Goal: Task Accomplishment & Management: Complete application form

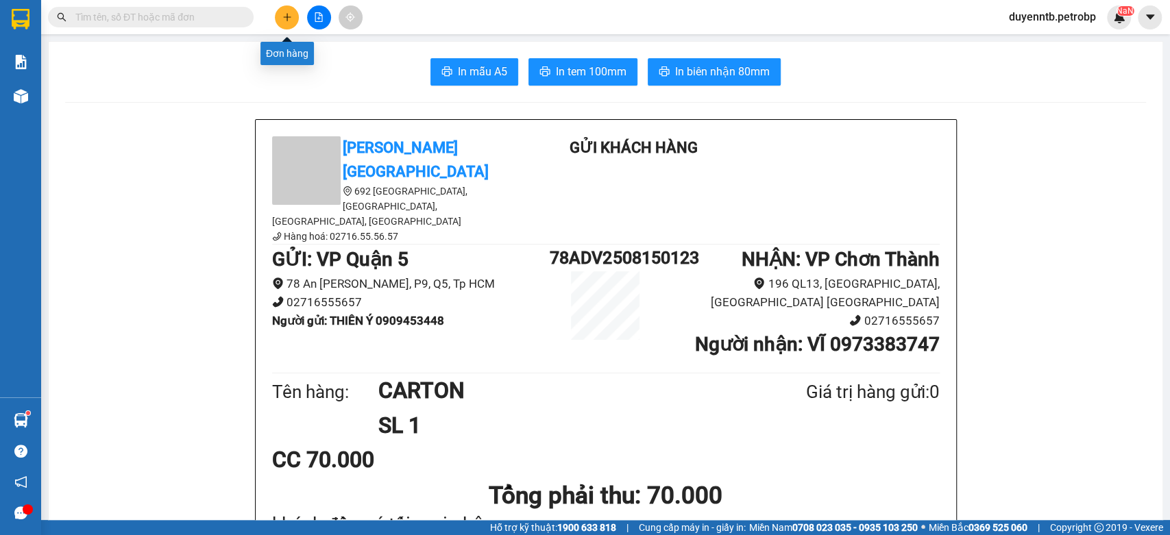
click at [279, 14] on button at bounding box center [287, 17] width 24 height 24
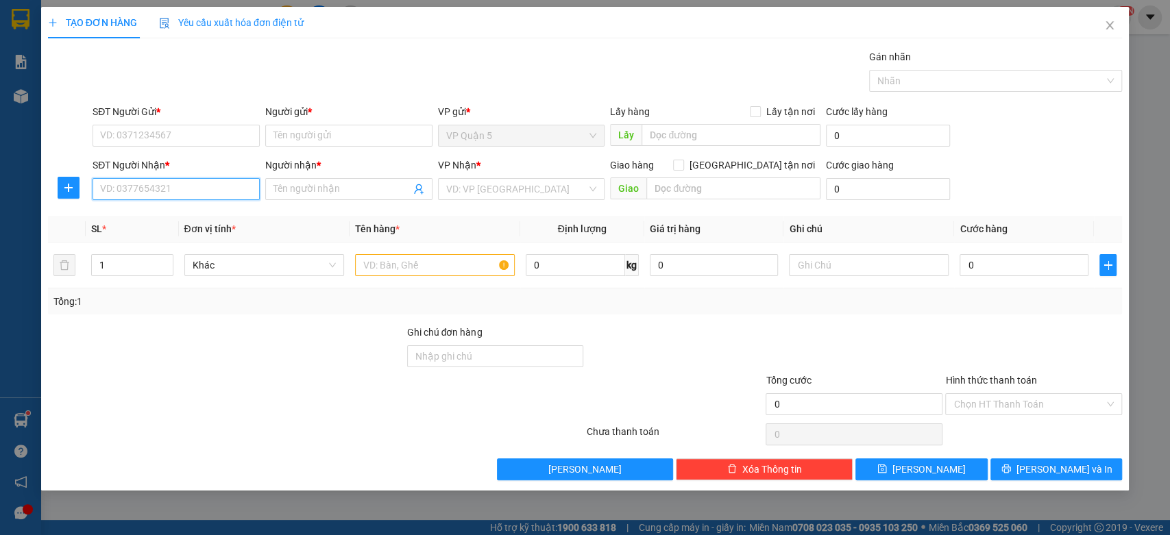
click at [153, 184] on input "SĐT Người Nhận *" at bounding box center [176, 189] width 167 height 22
type input "0"
click at [149, 245] on div "0961240642 - như" at bounding box center [176, 238] width 151 height 15
type input "0961240642"
type input "như"
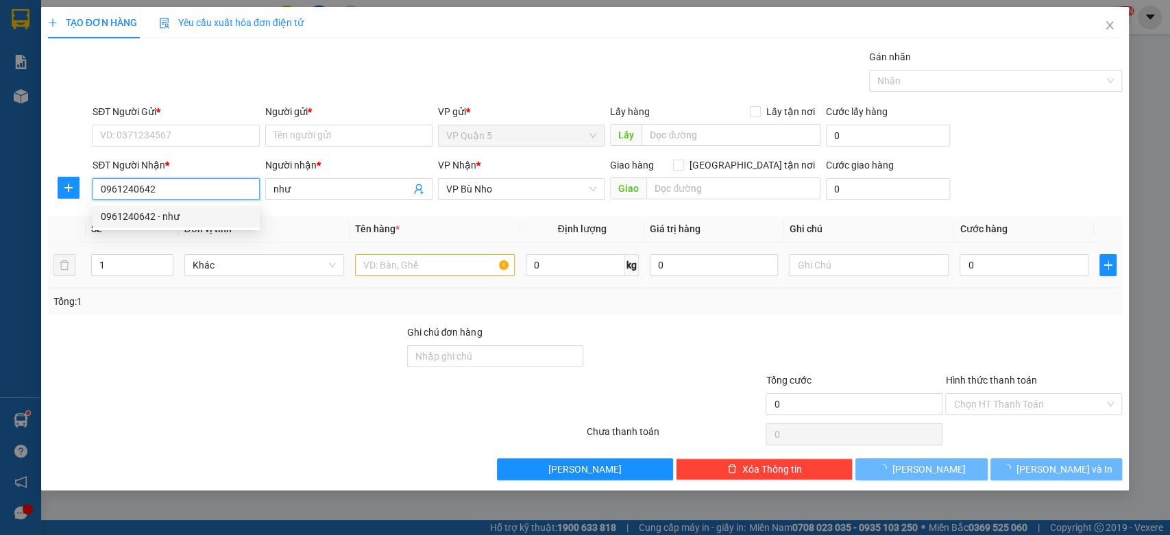
type input "40.000"
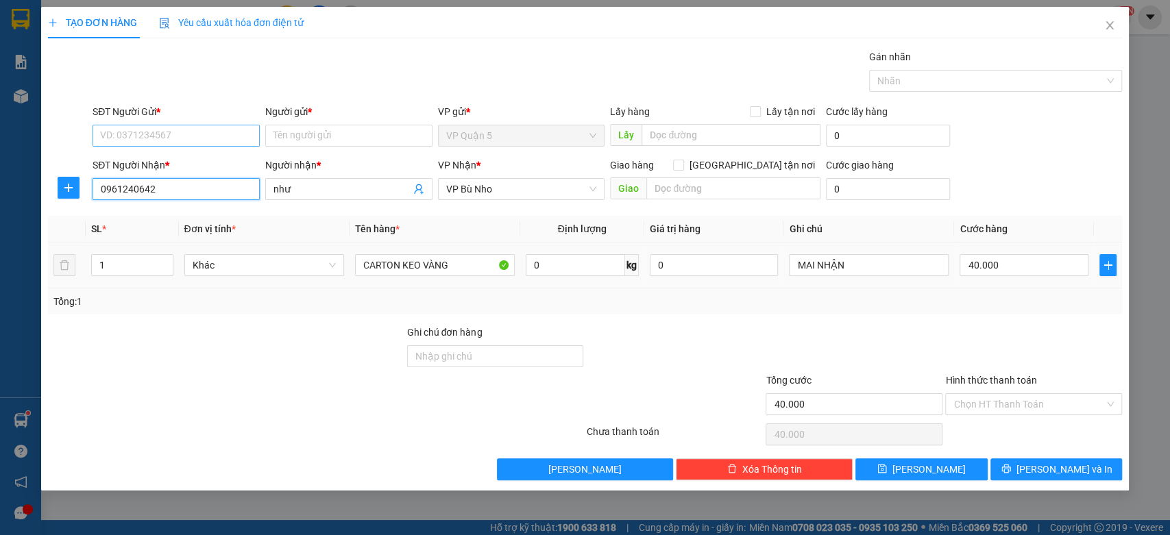
type input "0961240642"
click at [154, 129] on input "SĐT Người Gửi *" at bounding box center [176, 136] width 167 height 22
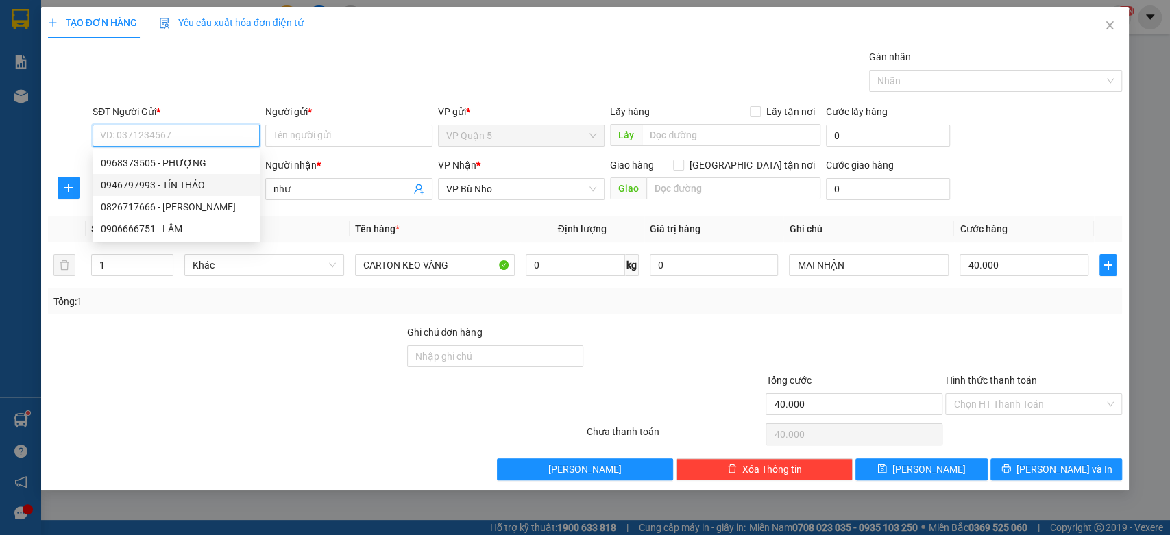
click at [153, 185] on div "0946797993 - TÍN THẢO" at bounding box center [176, 185] width 151 height 15
type input "0946797993"
type input "TÍN THẢO"
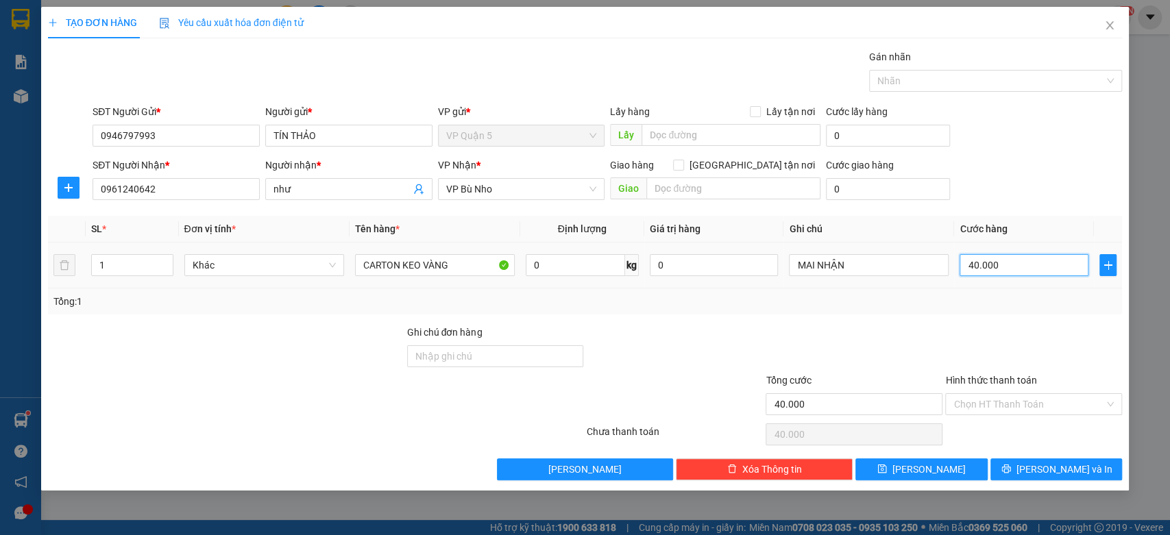
click at [966, 261] on input "40.000" at bounding box center [1024, 265] width 129 height 22
type input "5"
type input "50"
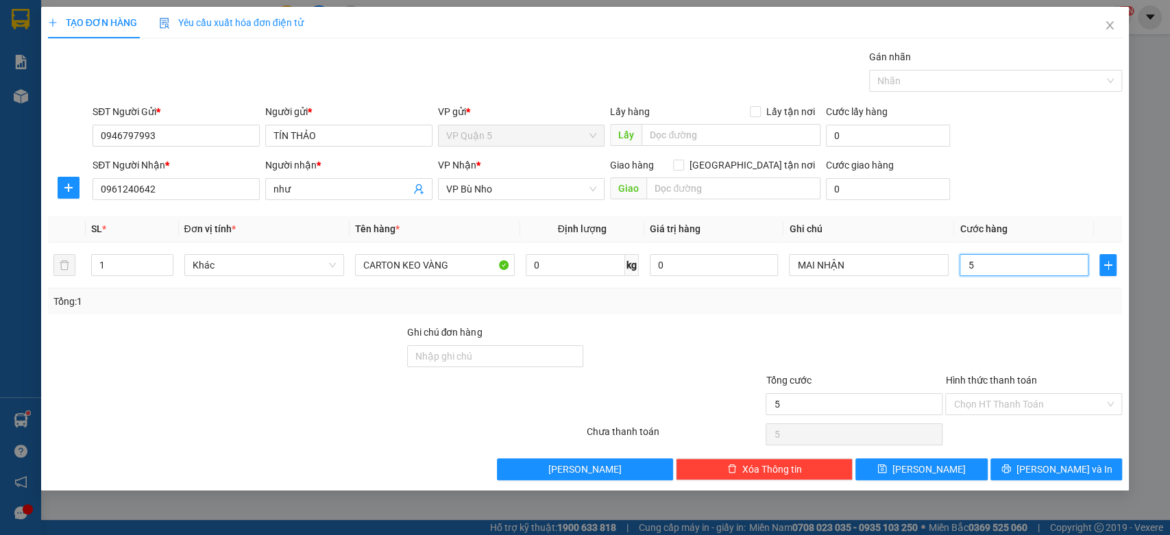
type input "50"
type input "500"
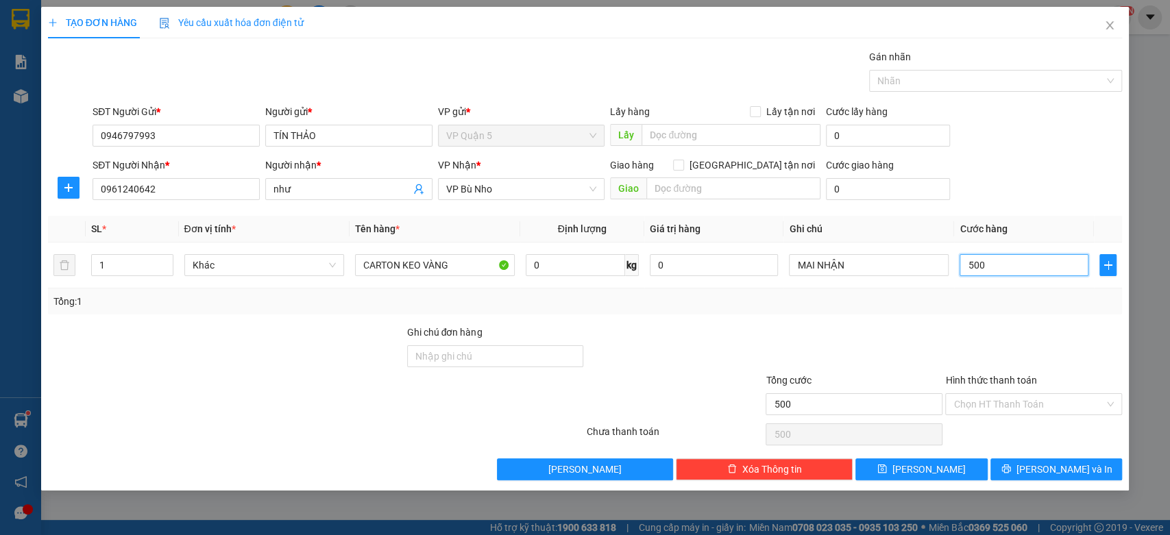
type input "5.000"
type input "50.000"
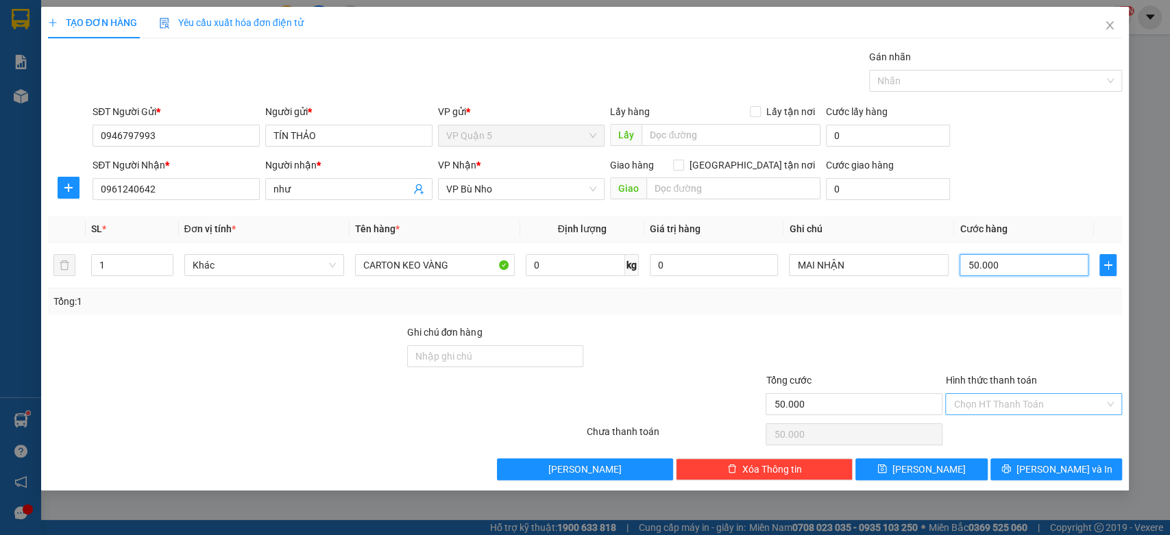
type input "50.000"
click at [994, 398] on input "Hình thức thanh toán" at bounding box center [1029, 404] width 151 height 21
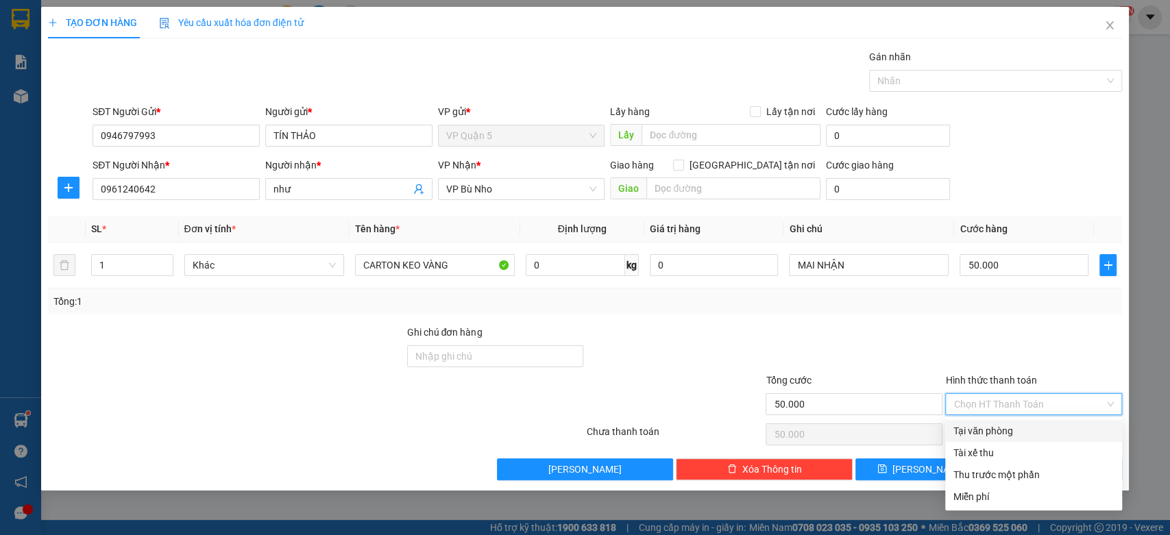
click at [1000, 433] on div "Tại văn phòng" at bounding box center [1034, 431] width 160 height 15
type input "0"
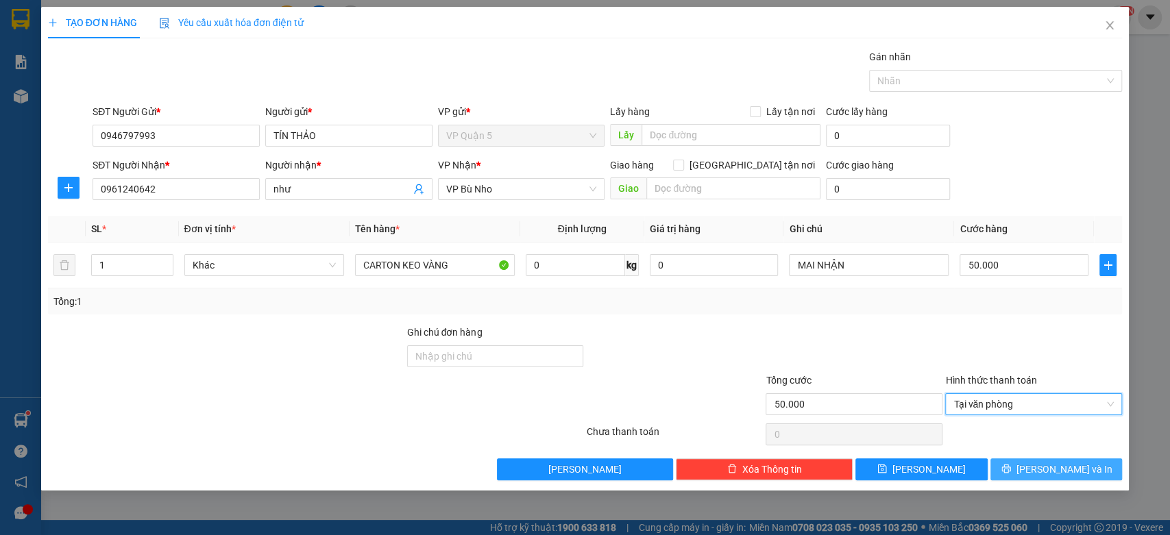
click at [1027, 467] on button "[PERSON_NAME] và In" at bounding box center [1057, 470] width 132 height 22
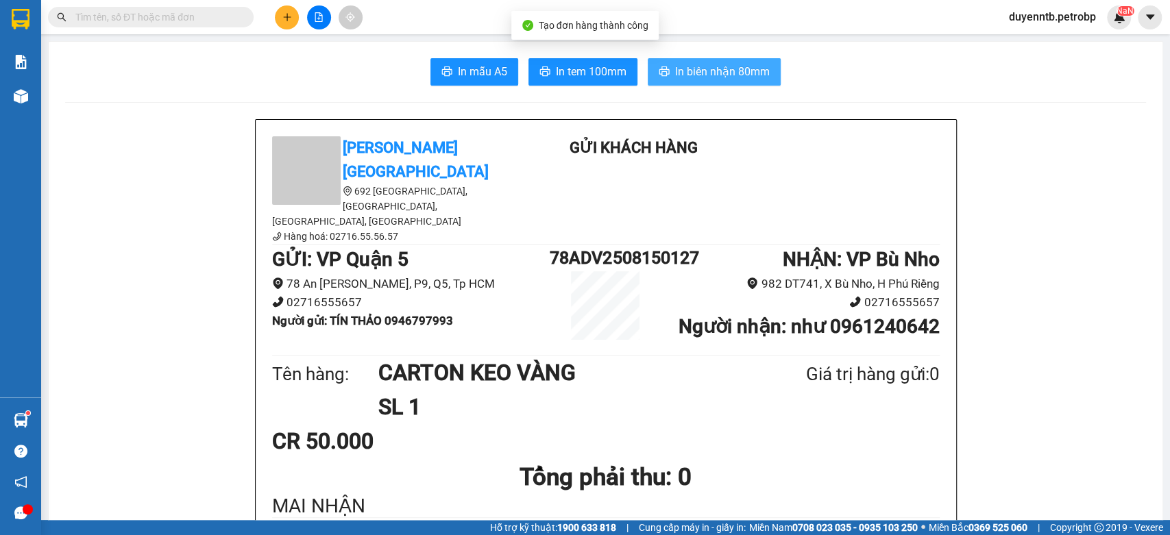
click at [690, 75] on span "In biên nhận 80mm" at bounding box center [722, 71] width 95 height 17
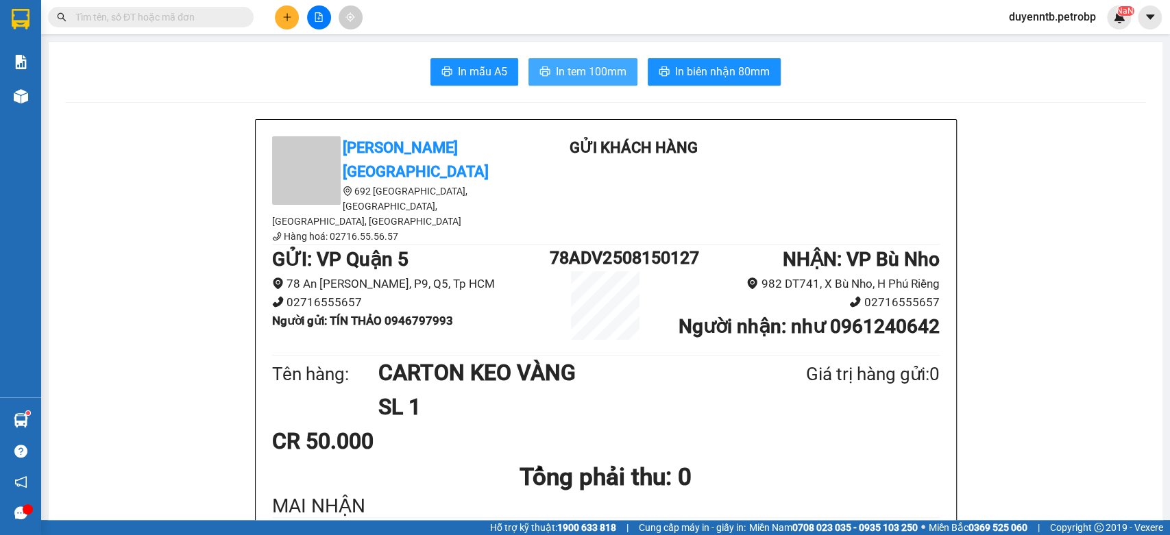
click at [575, 77] on span "In tem 100mm" at bounding box center [591, 71] width 71 height 17
click at [280, 8] on button at bounding box center [287, 17] width 24 height 24
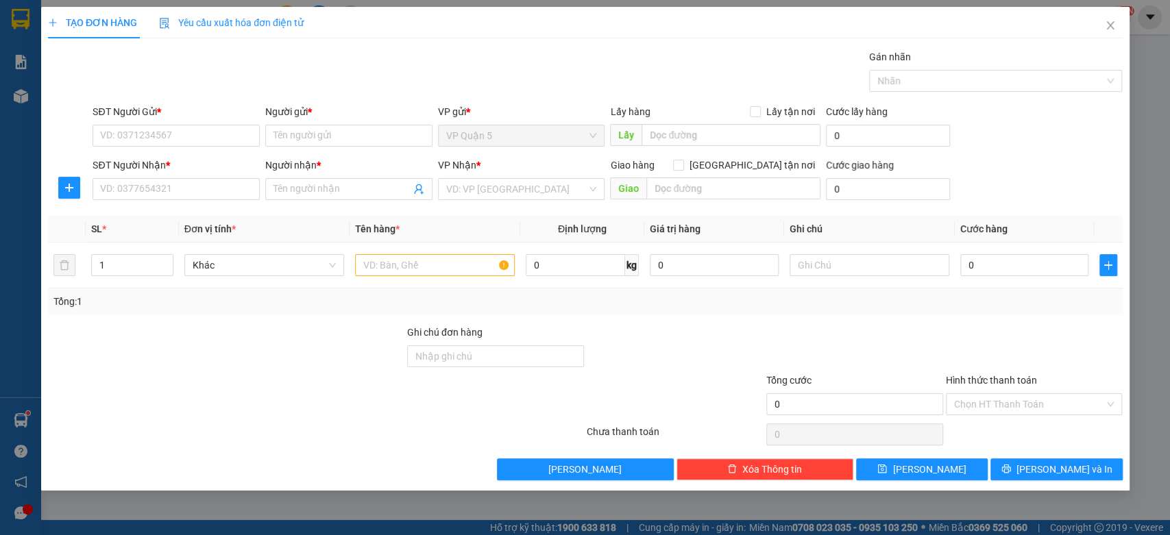
click at [296, 23] on div "TẠO ĐƠN HÀNG Yêu cầu xuất hóa đơn điện tử Transit Pickup Surcharge Ids Transit …" at bounding box center [585, 244] width 1075 height 474
click at [225, 193] on input "SĐT Người Nhận *" at bounding box center [176, 189] width 167 height 22
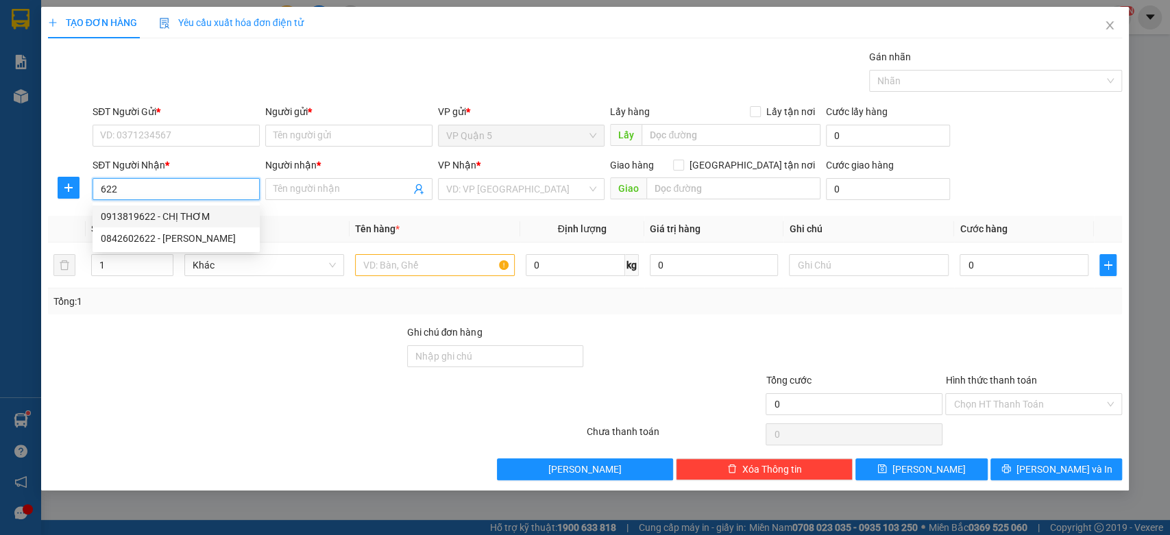
click at [184, 209] on div "0913819622 - CHỊ THƠM" at bounding box center [176, 216] width 151 height 15
type input "0913819622"
type input "CHỊ THƠM"
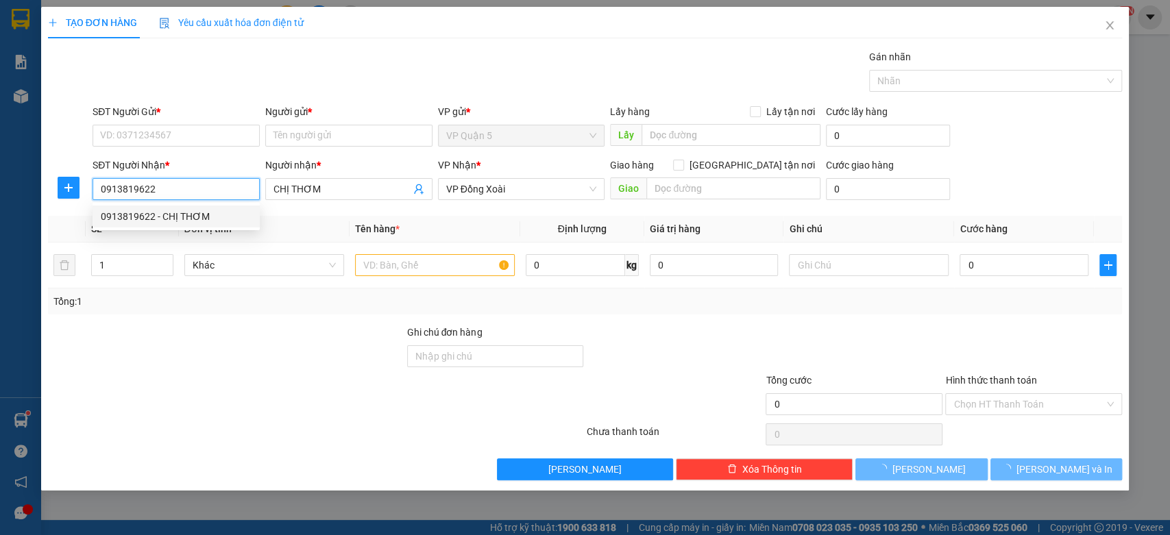
type input "50.000"
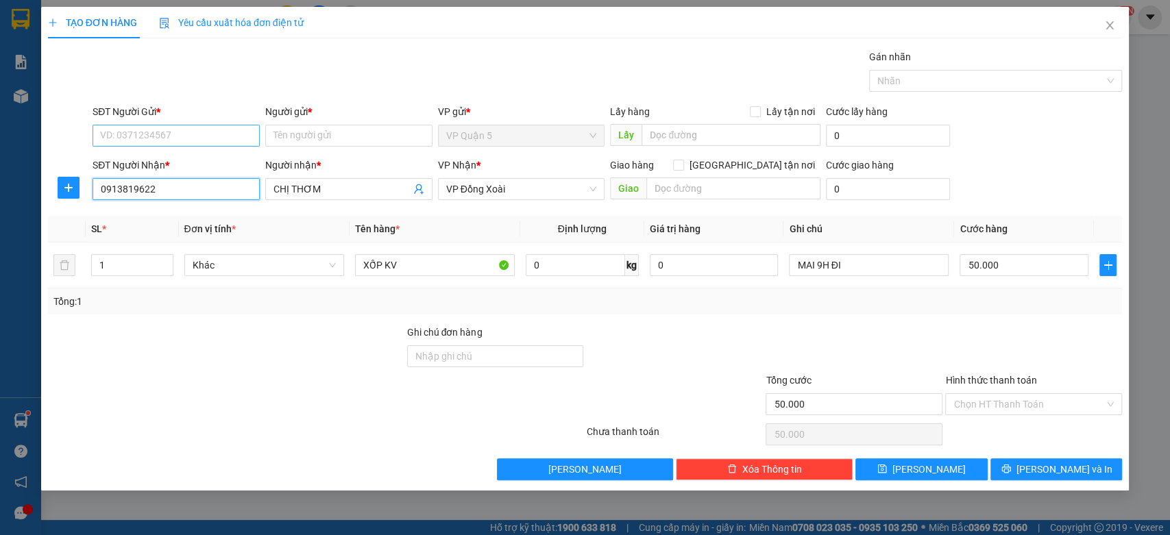
type input "0913819622"
click at [208, 135] on input "SĐT Người Gửi *" at bounding box center [176, 136] width 167 height 22
drag, startPoint x: 171, startPoint y: 209, endPoint x: 196, endPoint y: 141, distance: 72.9
click at [170, 210] on div "0946797993 - TÍN THẢO" at bounding box center [176, 207] width 151 height 15
type input "0946797993"
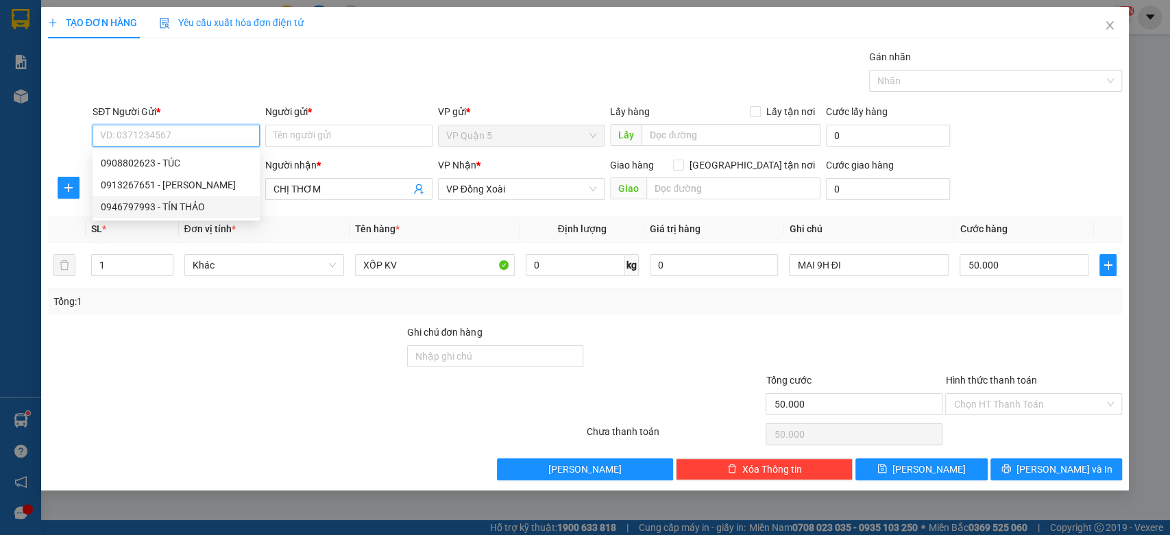
type input "TÍN THẢO"
type input "40.000"
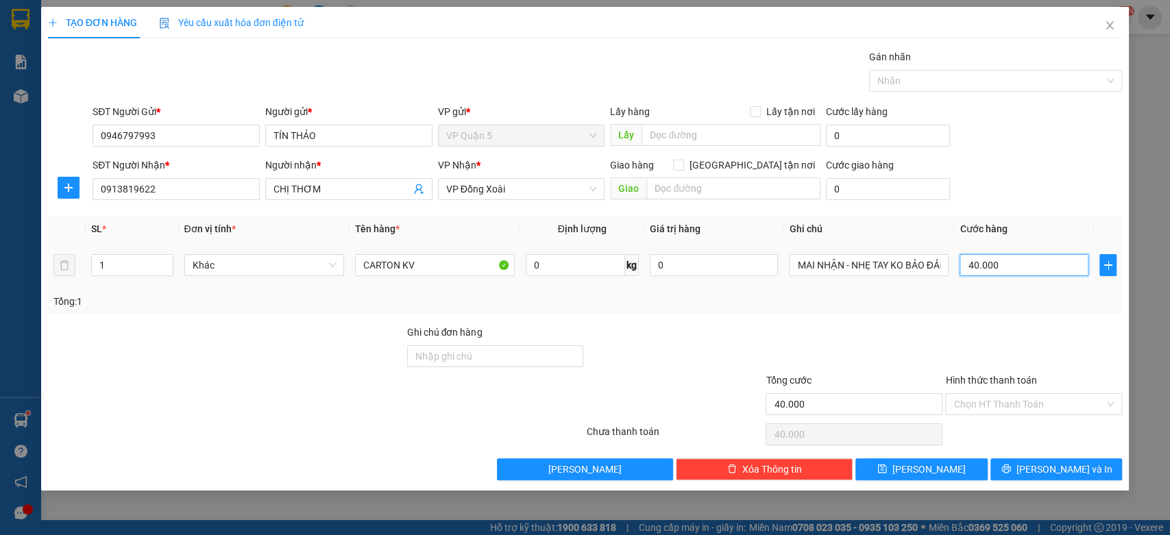
click at [1000, 262] on input "40.000" at bounding box center [1024, 265] width 129 height 22
type input "3"
type input "30"
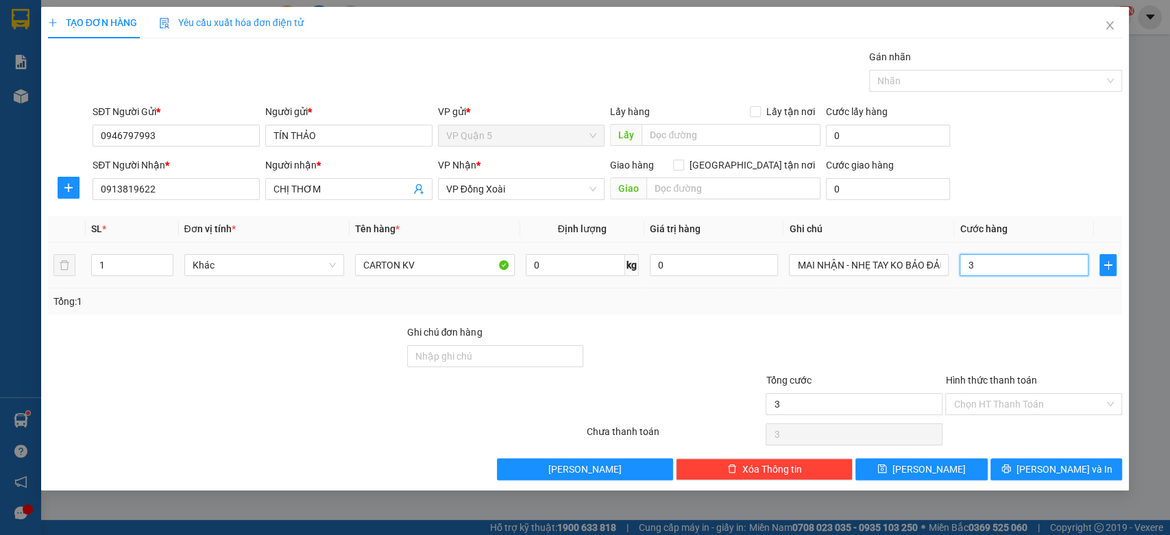
type input "30"
type input "30.000"
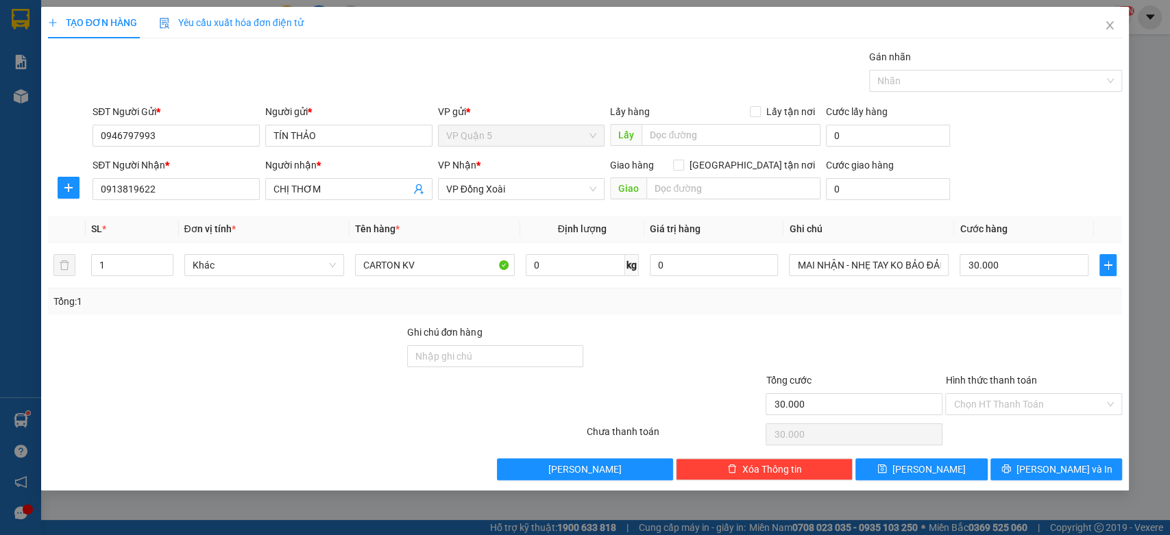
click at [1059, 173] on div "SĐT Người Nhận * 0913819622 Người nhận * CHỊ THƠM VP Nhận * VP Đồng Xoài Giao h…" at bounding box center [607, 182] width 1035 height 48
click at [1011, 404] on input "Hình thức thanh toán" at bounding box center [1029, 404] width 151 height 21
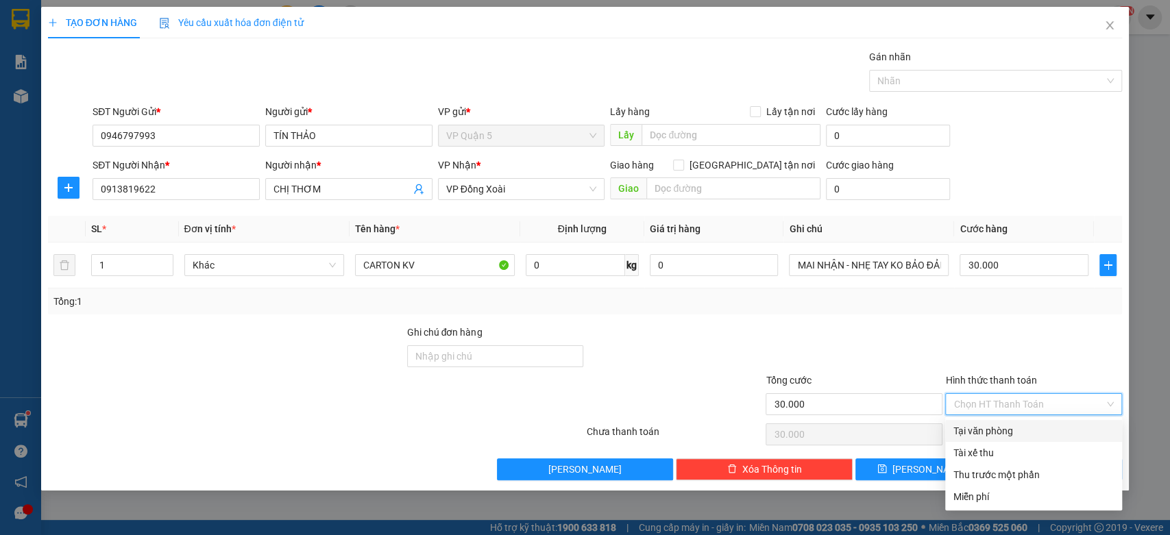
click at [1002, 427] on div "Tại văn phòng" at bounding box center [1034, 431] width 160 height 15
type input "0"
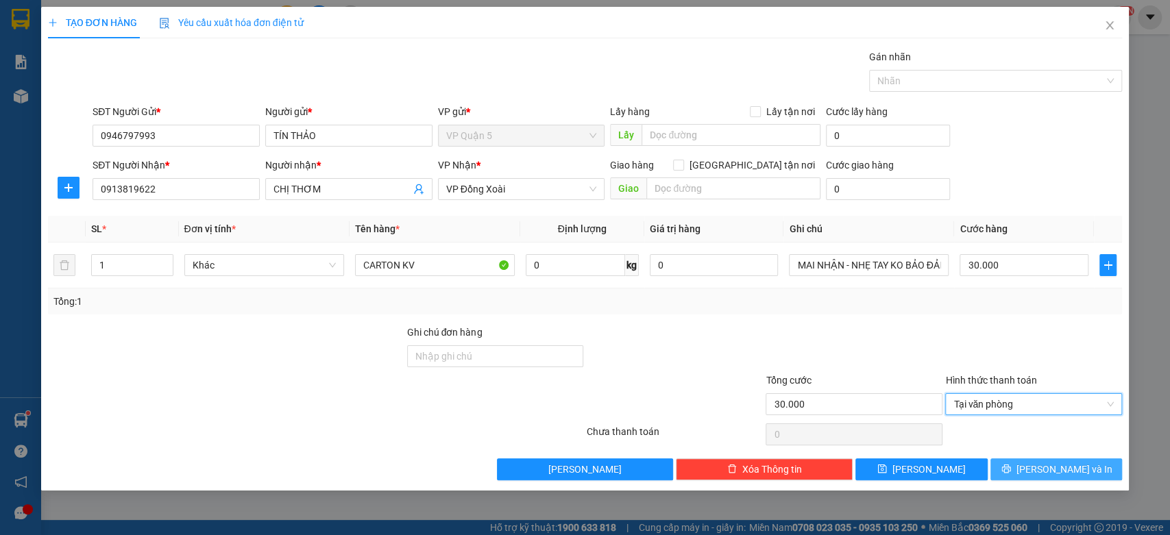
click at [1054, 466] on span "[PERSON_NAME] và In" at bounding box center [1065, 469] width 96 height 15
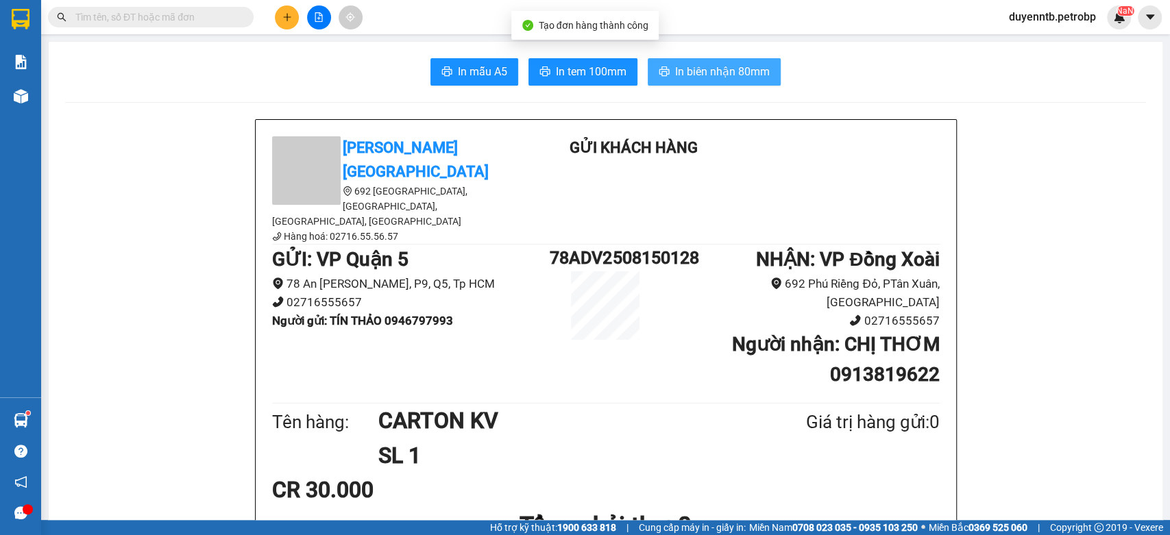
click at [721, 73] on span "In biên nhận 80mm" at bounding box center [722, 71] width 95 height 17
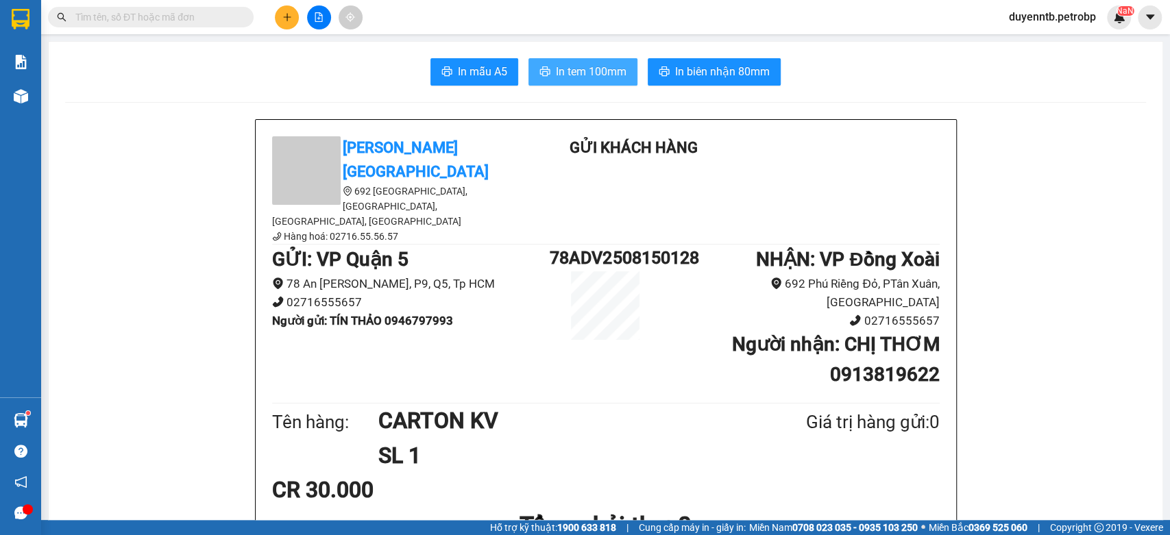
click at [611, 78] on span "In tem 100mm" at bounding box center [591, 71] width 71 height 17
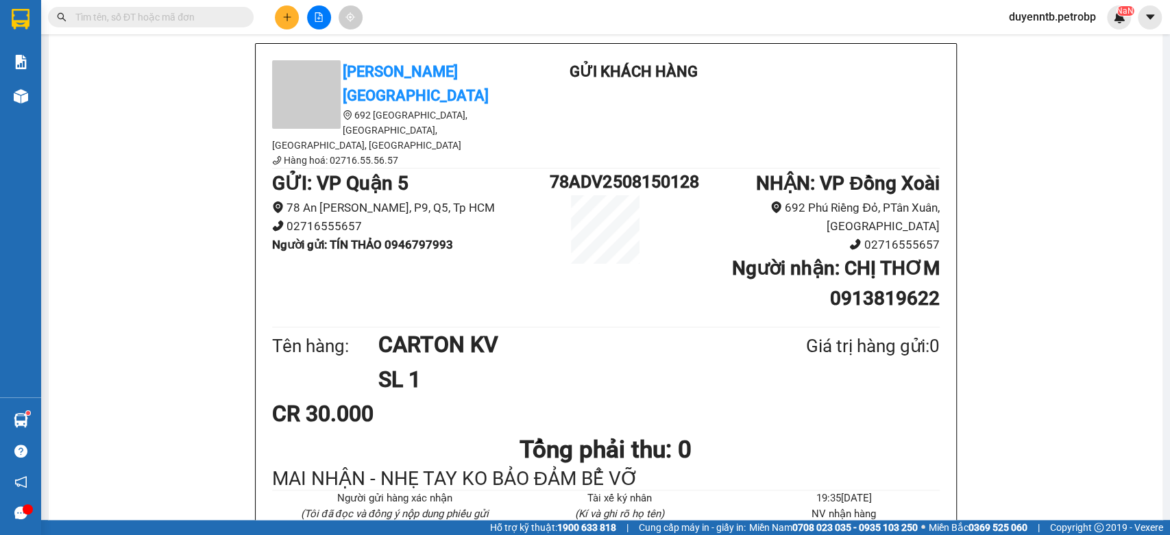
click at [282, 21] on icon "plus" at bounding box center [287, 17] width 10 height 10
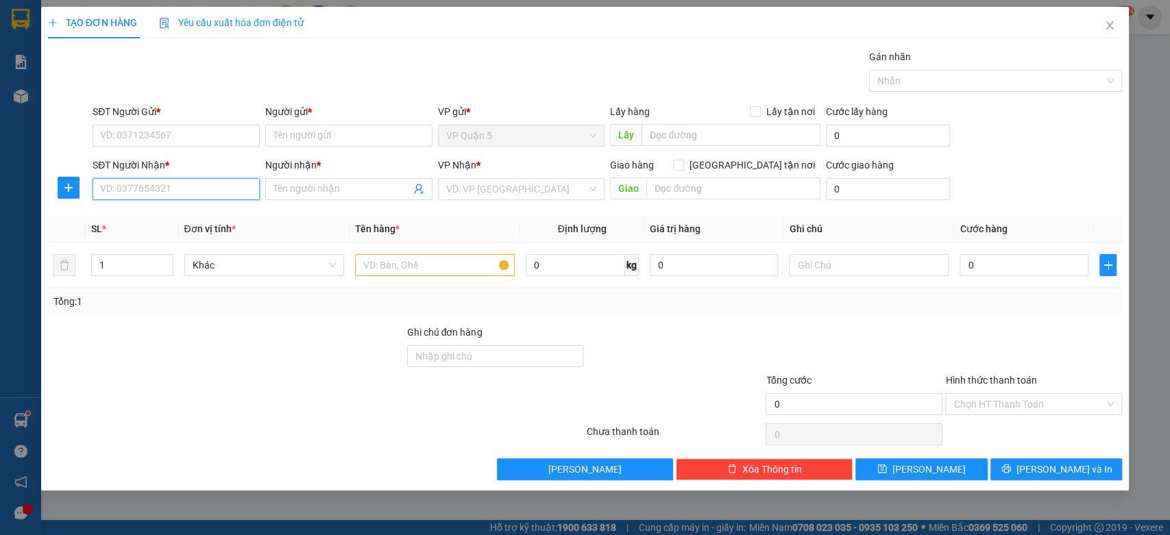
click at [99, 196] on input "SĐT Người Nhận *" at bounding box center [176, 189] width 167 height 22
click at [181, 217] on div "0868245246 - KHÁNH" at bounding box center [176, 216] width 151 height 15
type input "0868245246"
type input "KHÁNH"
type input "40.000"
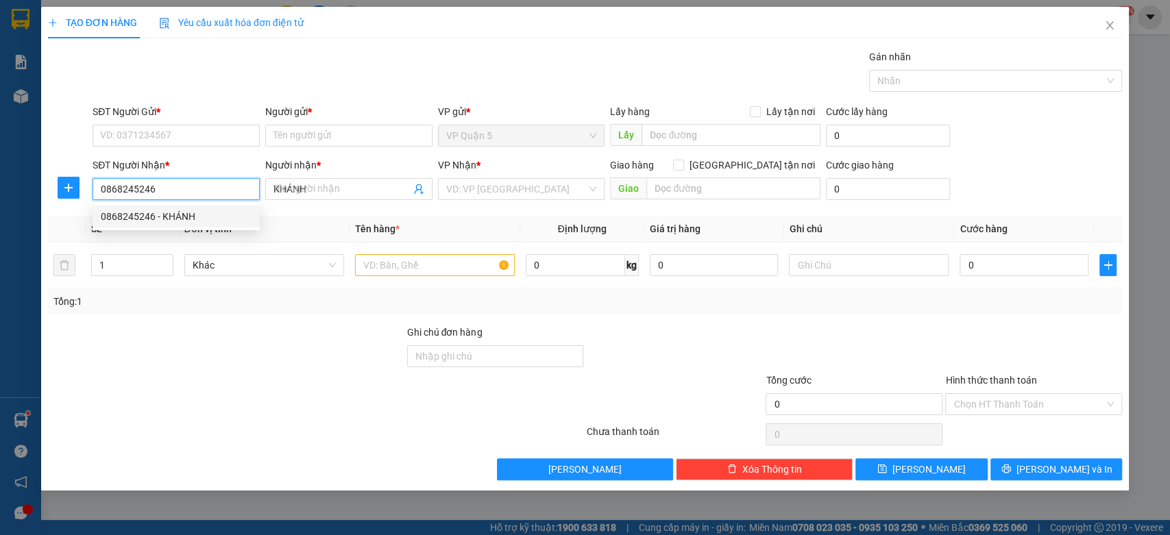
type input "40.000"
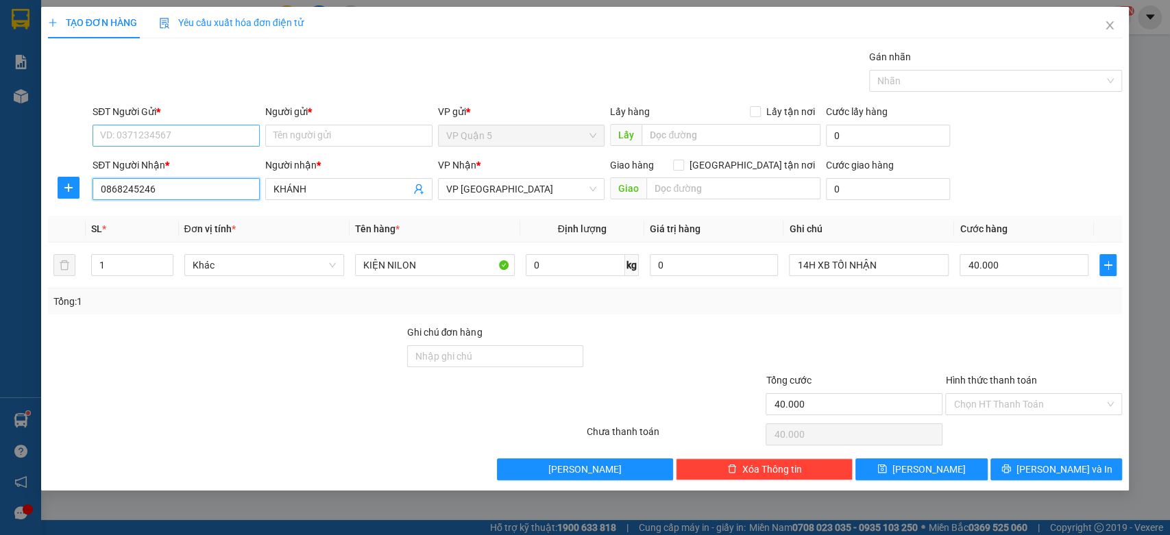
type input "0868245246"
click at [178, 140] on input "SĐT Người Gửi *" at bounding box center [176, 136] width 167 height 22
click at [187, 182] on div "0915972579 - KING" at bounding box center [176, 185] width 151 height 15
type input "0915972579"
type input "KING"
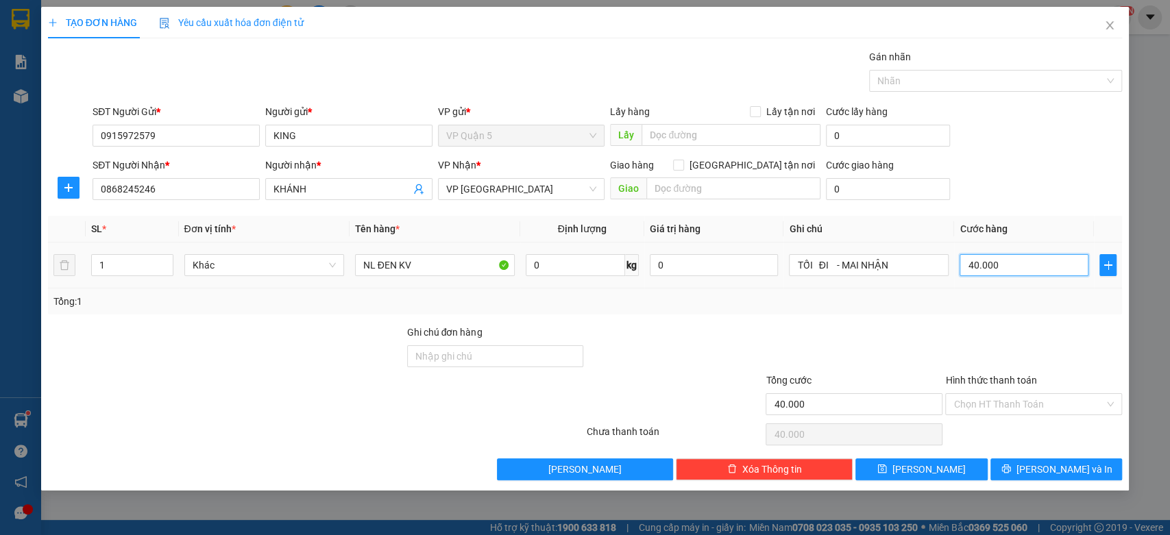
click at [982, 255] on input "40.000" at bounding box center [1024, 265] width 129 height 22
type input "3"
type input "30"
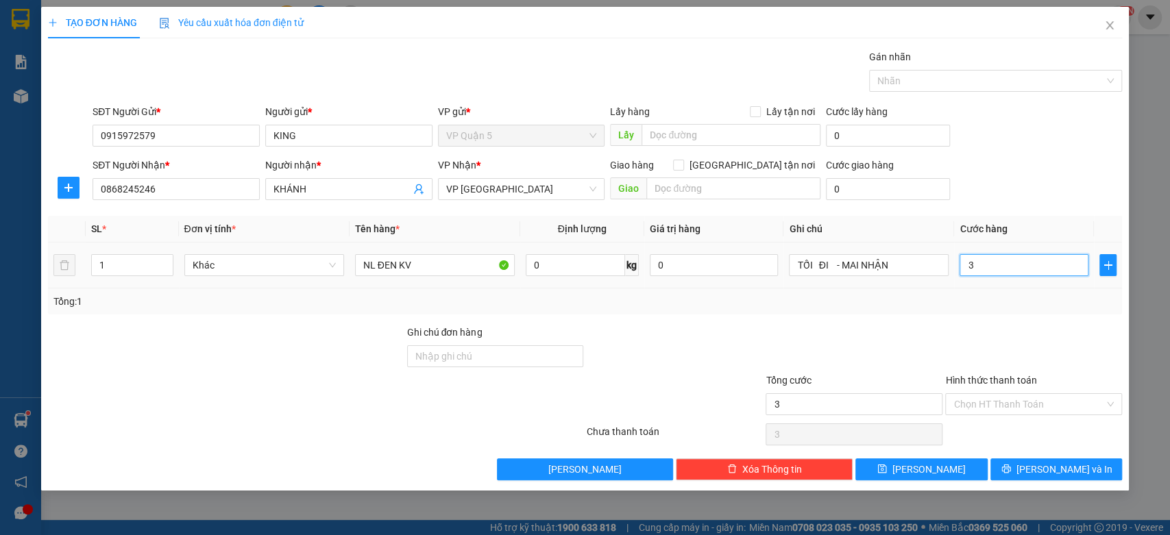
type input "30"
type input "30.000"
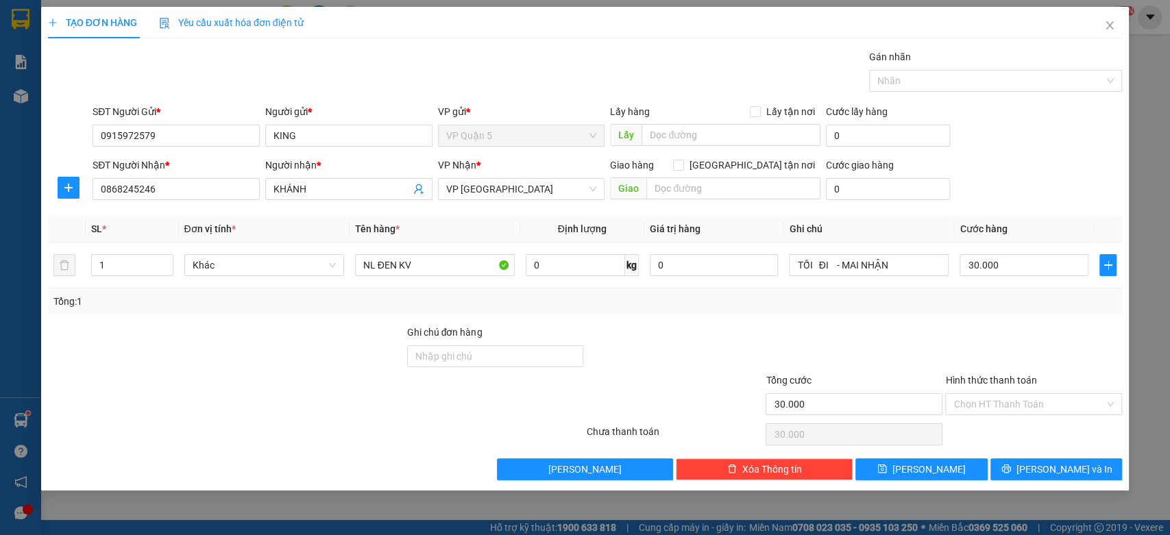
click at [1050, 125] on div "SĐT Người Gửi * 0915972579 Người gửi * KING VP gửi * VP Quận 5 Lấy hàng Lấy tận…" at bounding box center [607, 128] width 1035 height 48
click at [1052, 470] on span "[PERSON_NAME] và In" at bounding box center [1065, 469] width 96 height 15
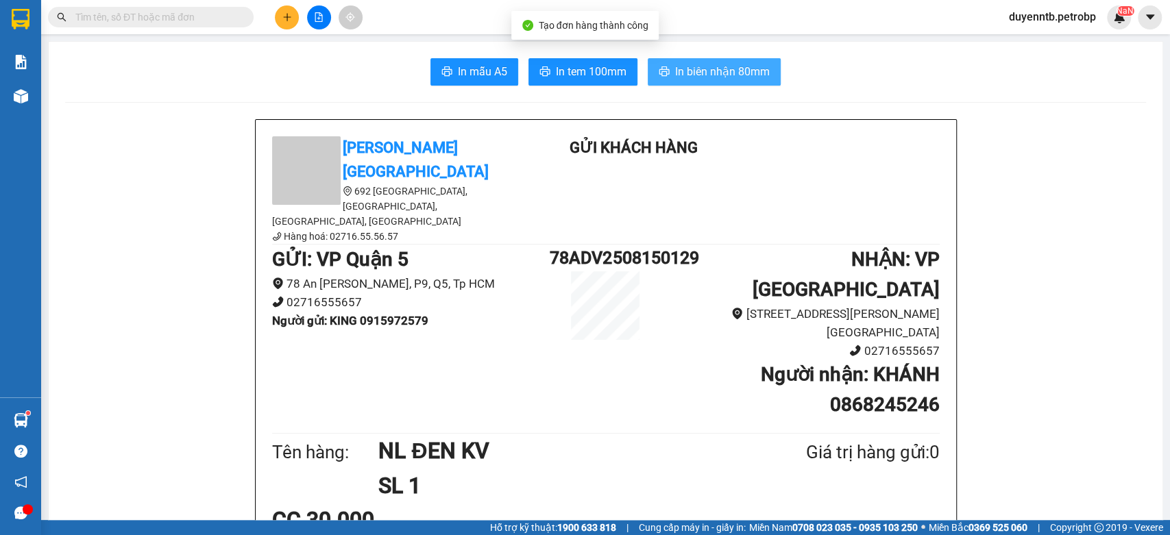
click at [701, 73] on span "In biên nhận 80mm" at bounding box center [722, 71] width 95 height 17
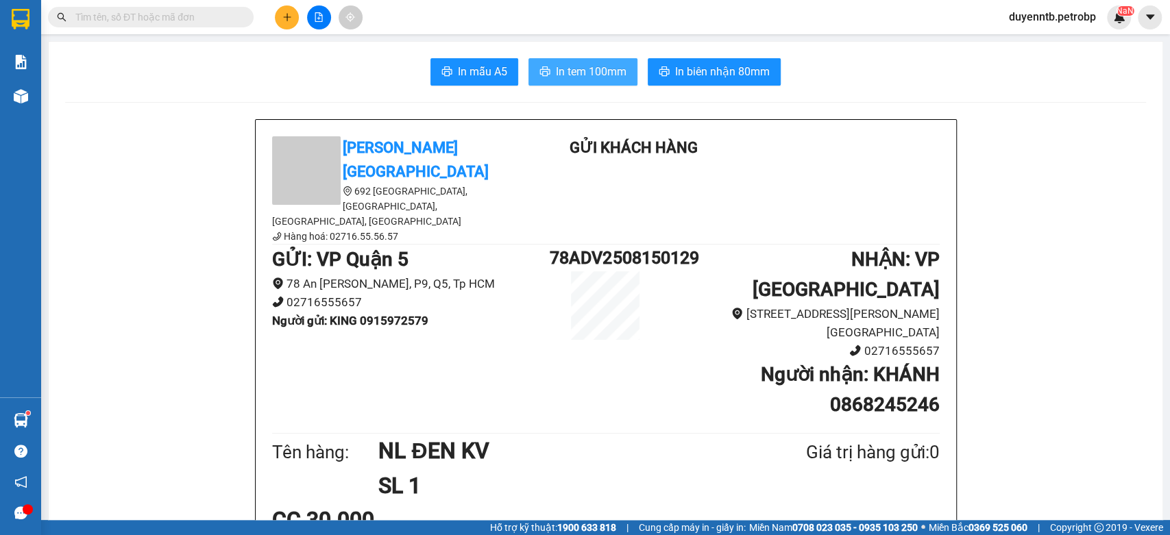
click at [620, 77] on span "In tem 100mm" at bounding box center [591, 71] width 71 height 17
click at [287, 19] on icon "plus" at bounding box center [287, 17] width 10 height 10
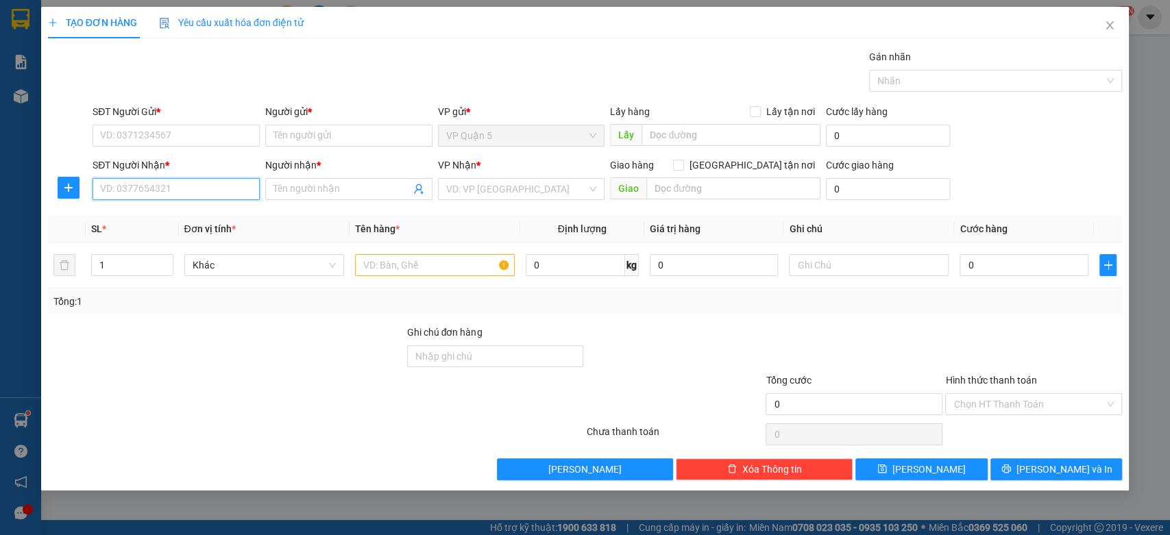
click at [180, 185] on input "SĐT Người Nhận *" at bounding box center [176, 189] width 167 height 22
click at [176, 204] on div "0961315531 0961315531 - ANH" at bounding box center [176, 216] width 167 height 27
click at [149, 191] on input "5531" at bounding box center [176, 189] width 167 height 22
drag, startPoint x: 155, startPoint y: 214, endPoint x: 155, endPoint y: 158, distance: 56.2
click at [155, 213] on div "0961315531 - ANH" at bounding box center [176, 216] width 151 height 15
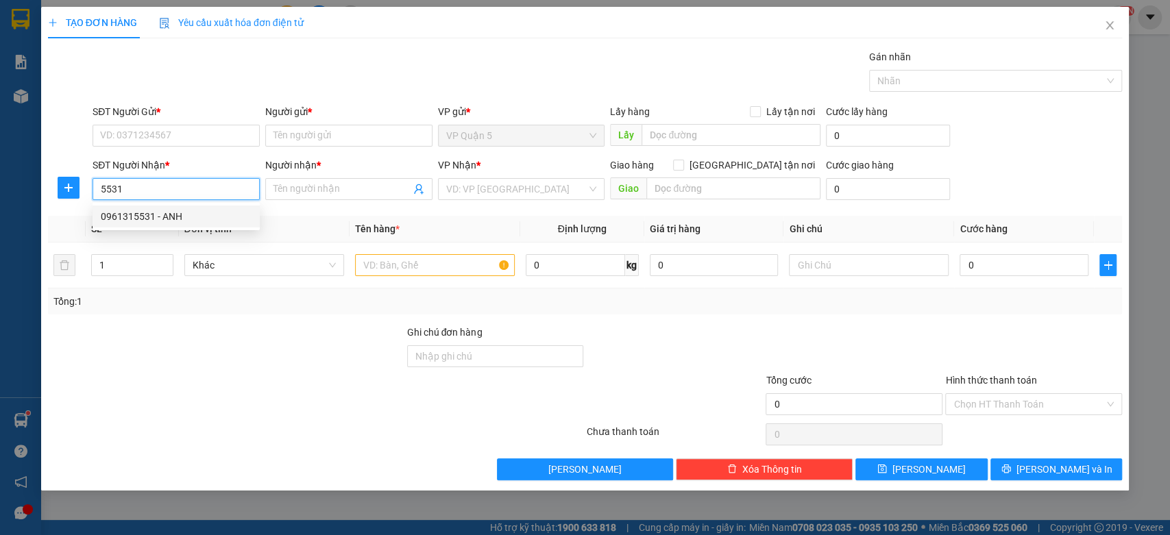
type input "0961315531"
type input "ANH"
type input "30.000"
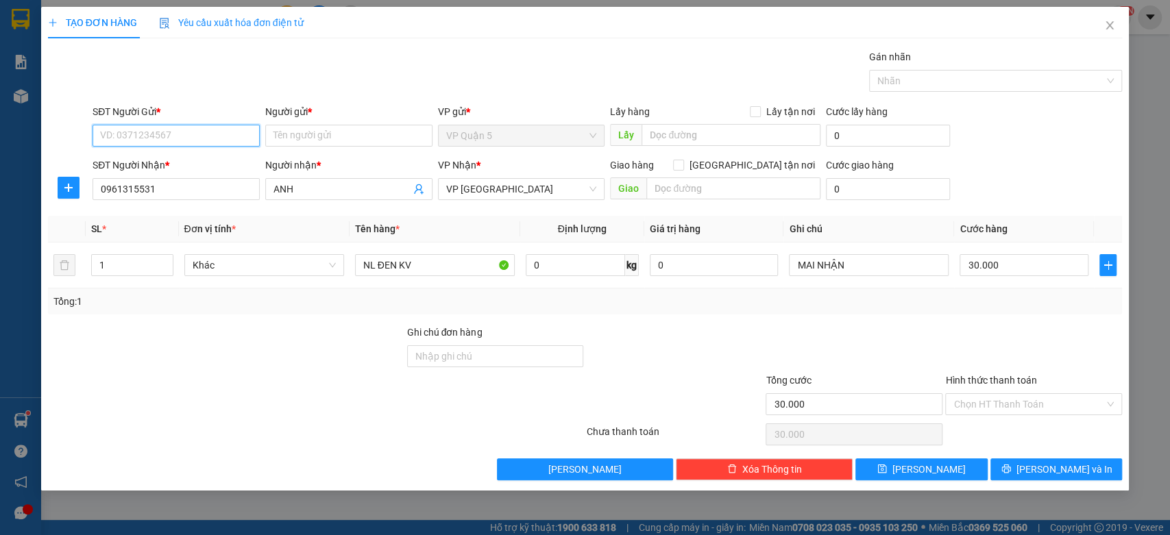
click at [197, 130] on input "SĐT Người Gửi *" at bounding box center [176, 136] width 167 height 22
click at [205, 162] on div "0915972579 - KING" at bounding box center [176, 163] width 151 height 15
type input "0915972579"
type input "KING"
click at [1029, 485] on div "TẠO ĐƠN HÀNG Yêu cầu xuất hóa đơn điện tử Transit Pickup Surcharge Ids Transit …" at bounding box center [585, 249] width 1089 height 484
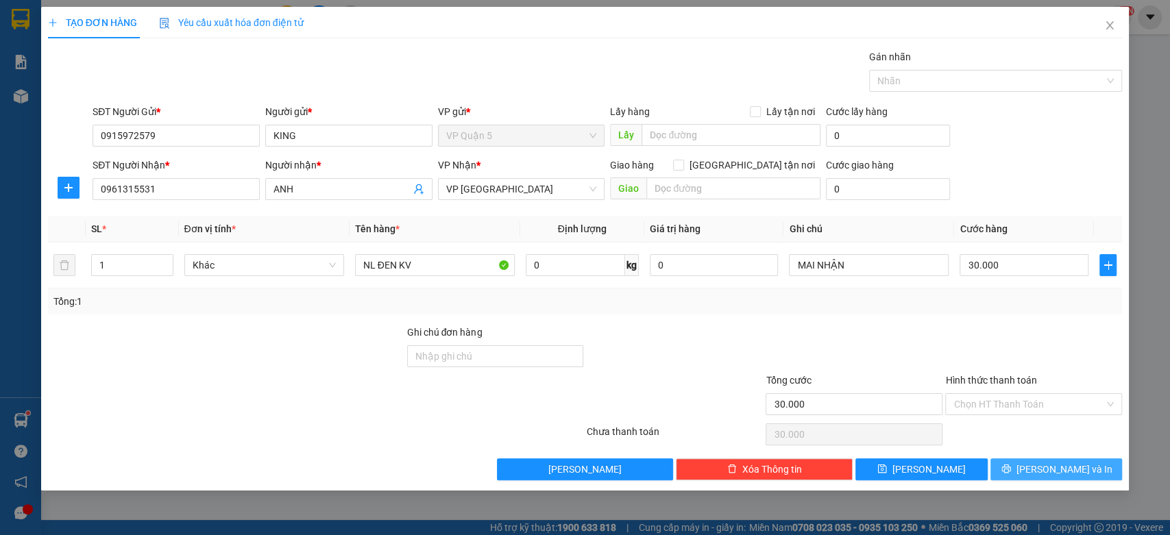
click at [1027, 472] on button "[PERSON_NAME] và In" at bounding box center [1057, 470] width 132 height 22
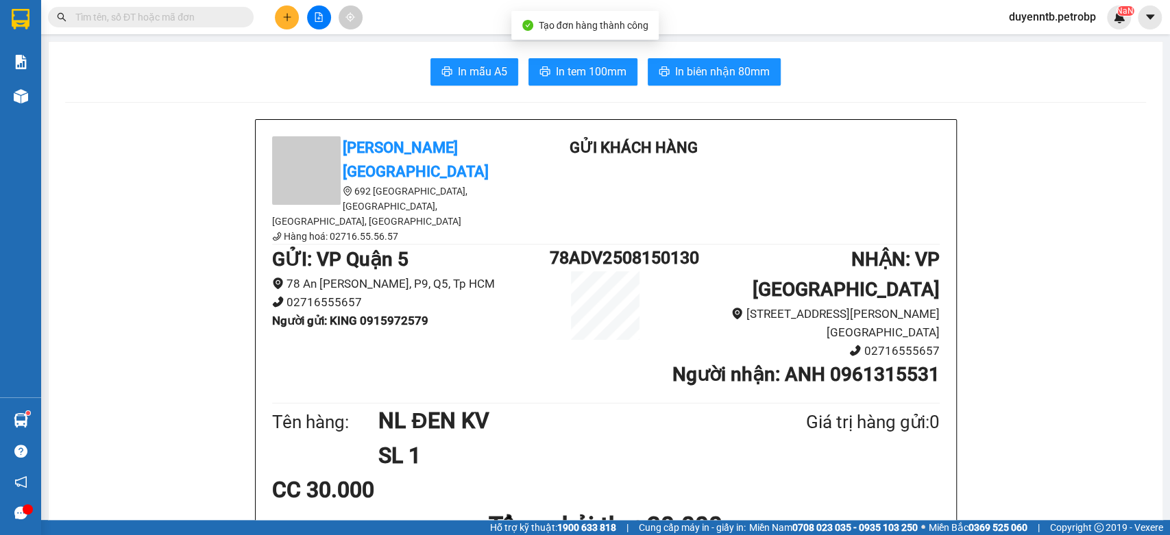
click at [711, 75] on span "In biên nhận 80mm" at bounding box center [722, 71] width 95 height 17
click at [596, 77] on span "In tem 100mm" at bounding box center [591, 71] width 71 height 17
click at [292, 13] on button at bounding box center [287, 17] width 24 height 24
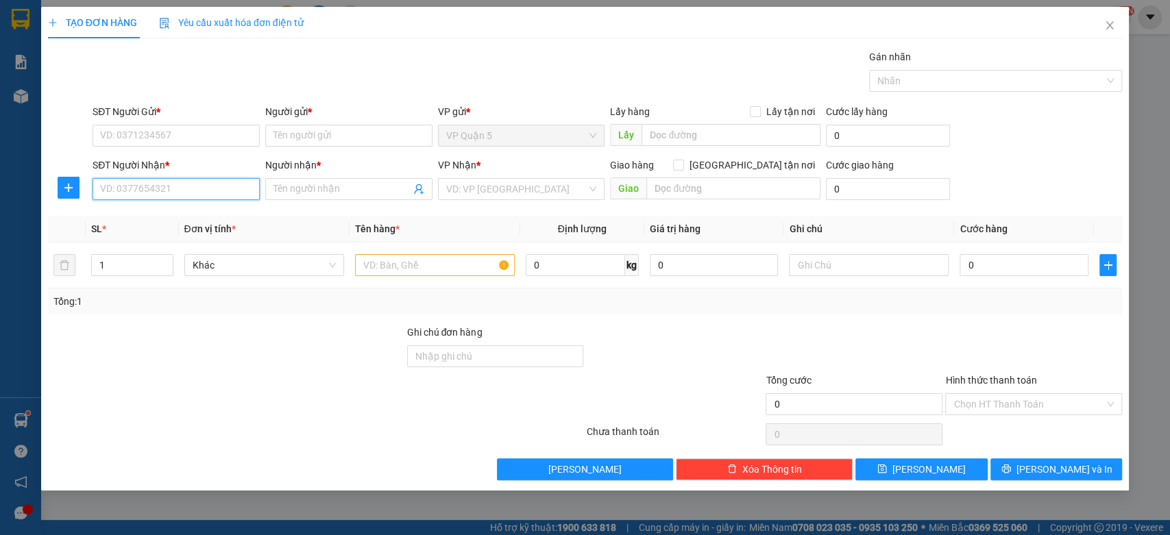
click at [149, 187] on input "SĐT Người Nhận *" at bounding box center [176, 189] width 167 height 22
click at [186, 219] on div "0825868969 - [PERSON_NAME]" at bounding box center [176, 216] width 151 height 15
type input "0825868969"
type input "NIKA DIVA"
type input "30.000"
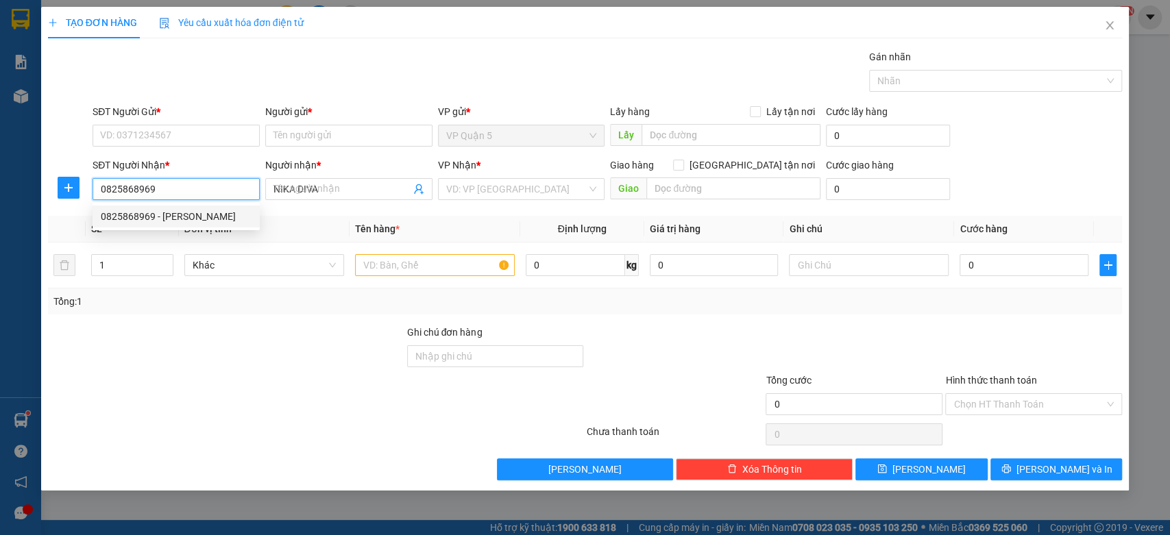
type input "30.000"
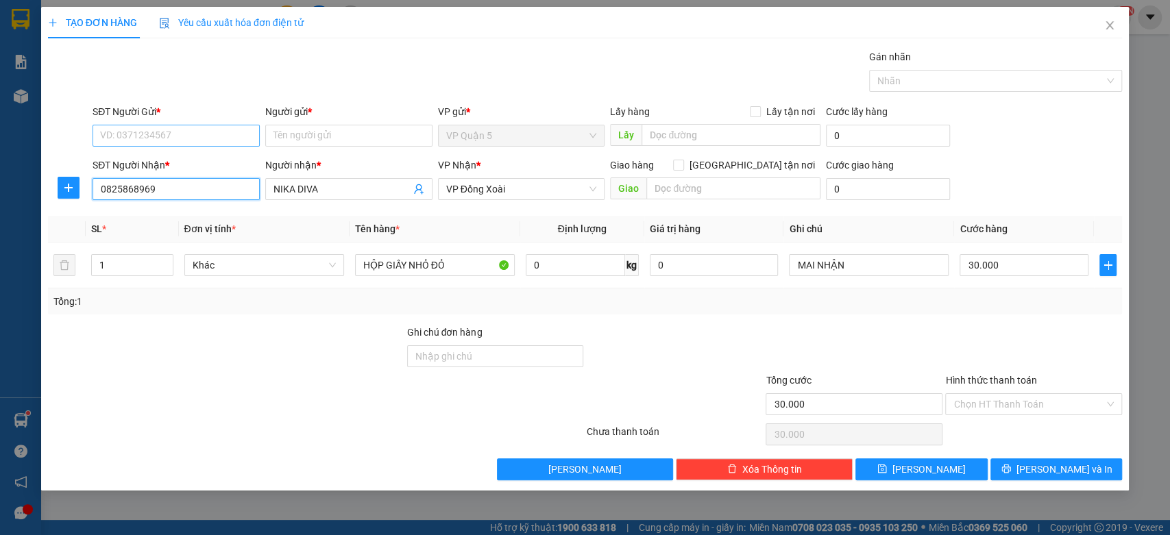
type input "0825868969"
click at [125, 132] on input "SĐT Người Gửi *" at bounding box center [176, 136] width 167 height 22
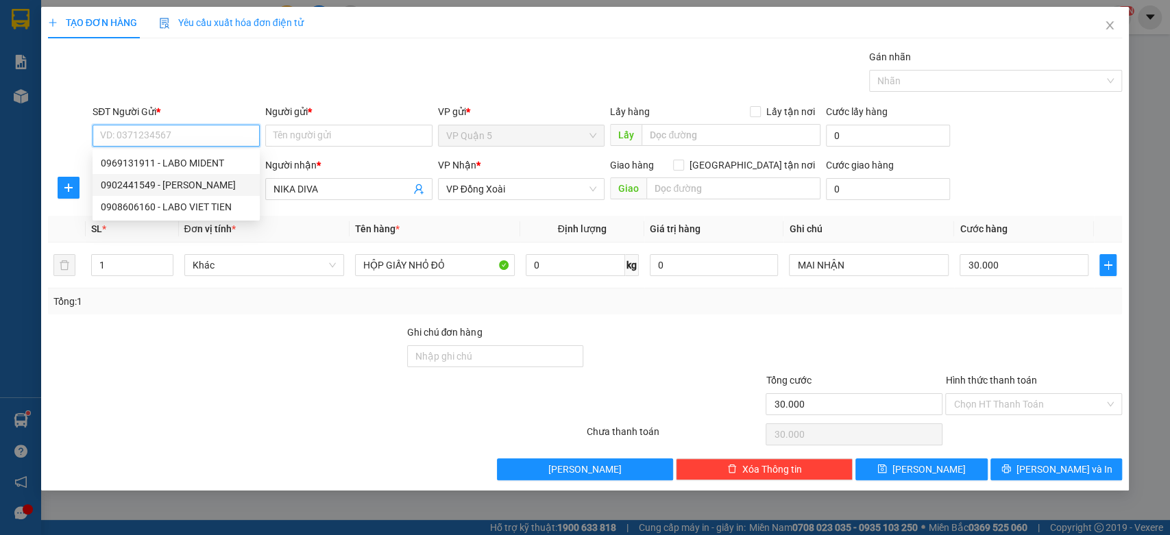
click at [148, 178] on div "0902441549 - [PERSON_NAME]" at bounding box center [176, 185] width 151 height 15
type input "0902441549"
type input "[PERSON_NAME]"
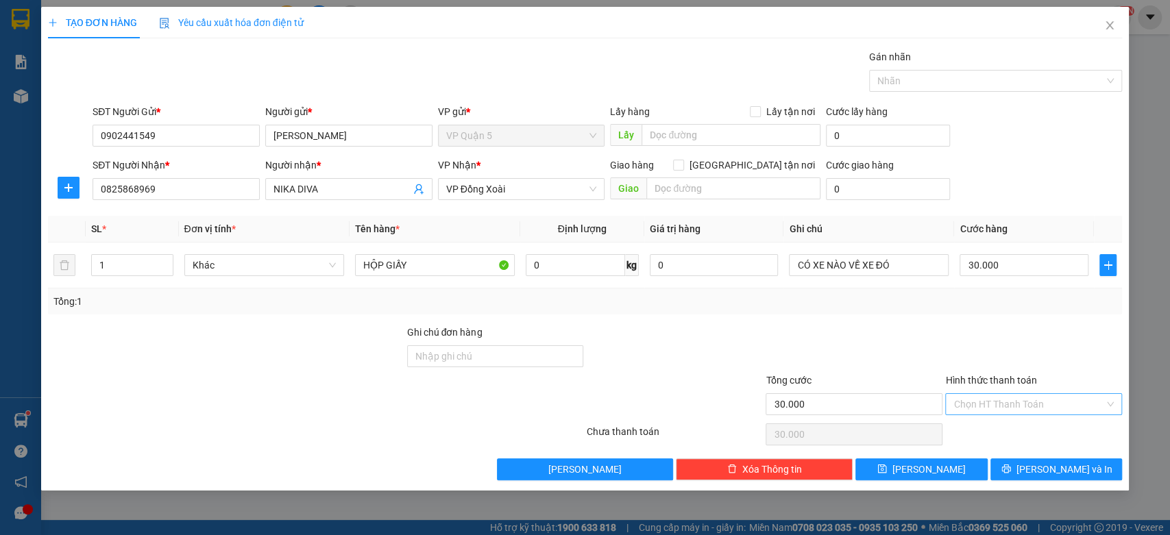
click at [998, 409] on input "Hình thức thanh toán" at bounding box center [1029, 404] width 151 height 21
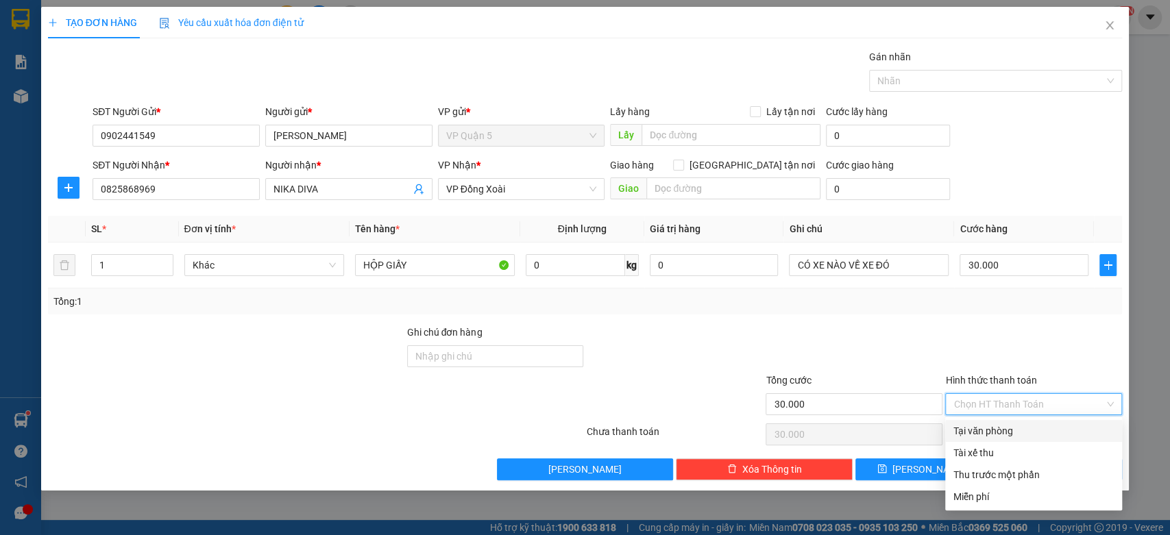
click at [993, 429] on div "Tại văn phòng" at bounding box center [1034, 431] width 160 height 15
type input "0"
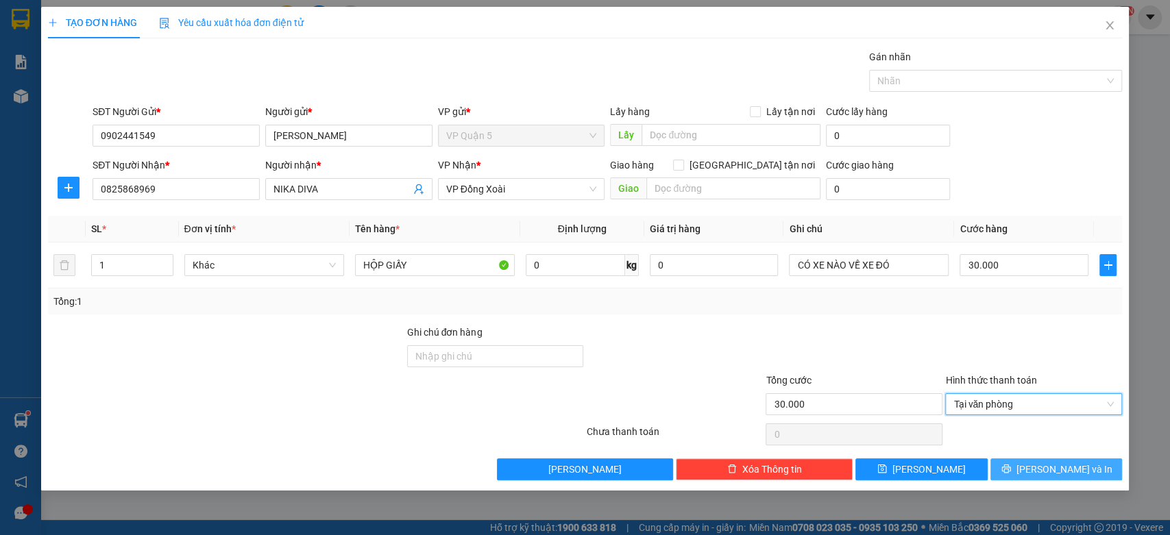
click at [1059, 465] on span "[PERSON_NAME] và In" at bounding box center [1065, 469] width 96 height 15
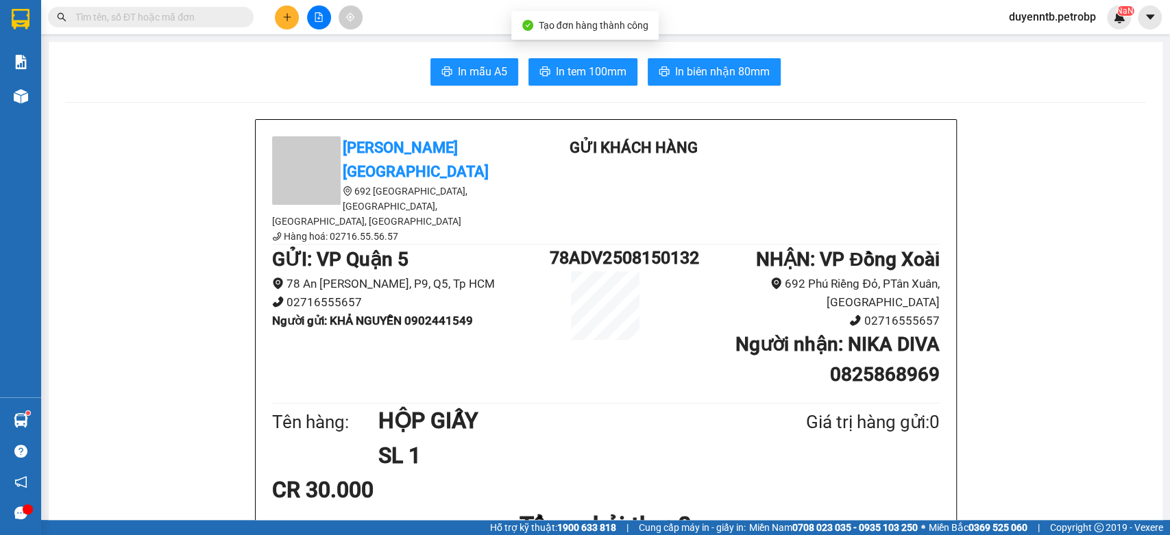
click at [734, 68] on span "In biên nhận 80mm" at bounding box center [722, 71] width 95 height 17
click at [612, 69] on span "In tem 100mm" at bounding box center [591, 71] width 71 height 17
click at [293, 15] on button at bounding box center [287, 17] width 24 height 24
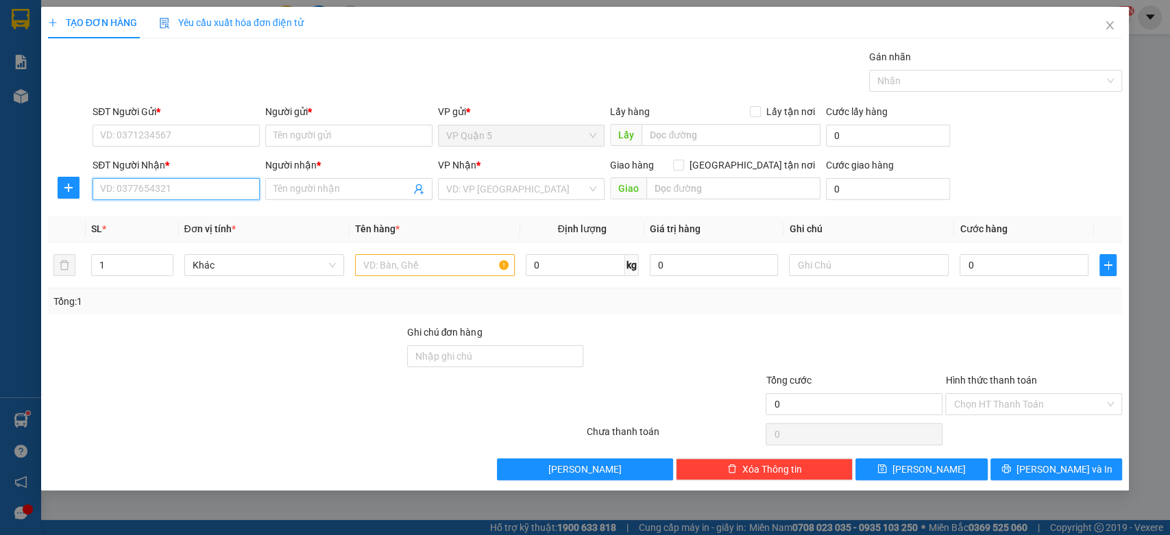
click at [176, 190] on input "SĐT Người Nhận *" at bounding box center [176, 189] width 167 height 22
click at [186, 189] on input "0935292626" at bounding box center [176, 189] width 167 height 22
type input "0935292626"
click at [371, 194] on input "Người nhận *" at bounding box center [342, 189] width 137 height 15
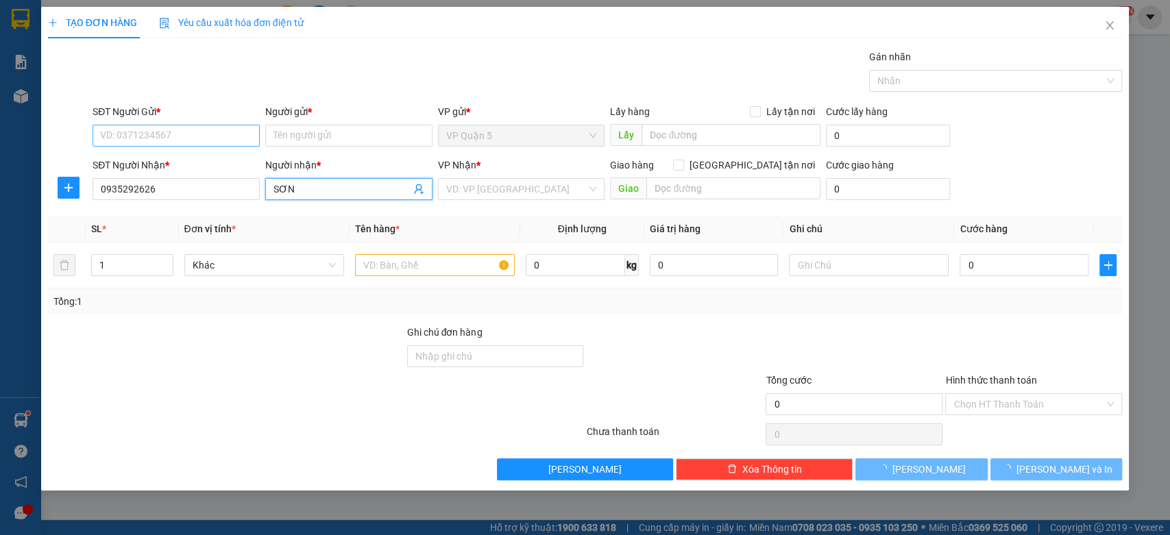
type input "SƠN"
click at [179, 139] on input "SĐT Người Gửi *" at bounding box center [176, 136] width 167 height 22
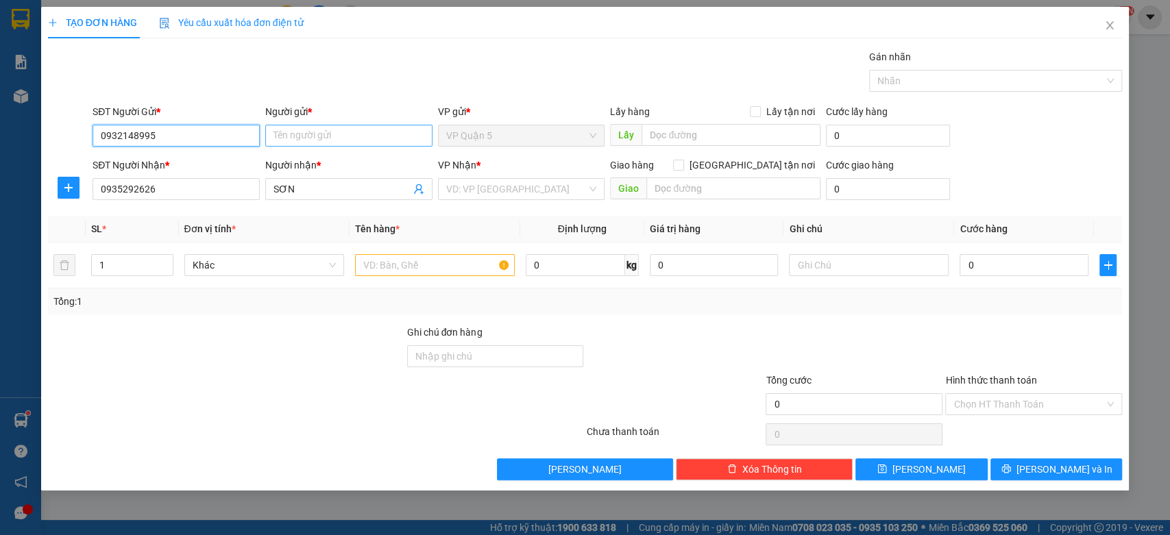
type input "0932148995"
click at [328, 132] on input "Người gửi *" at bounding box center [348, 136] width 167 height 22
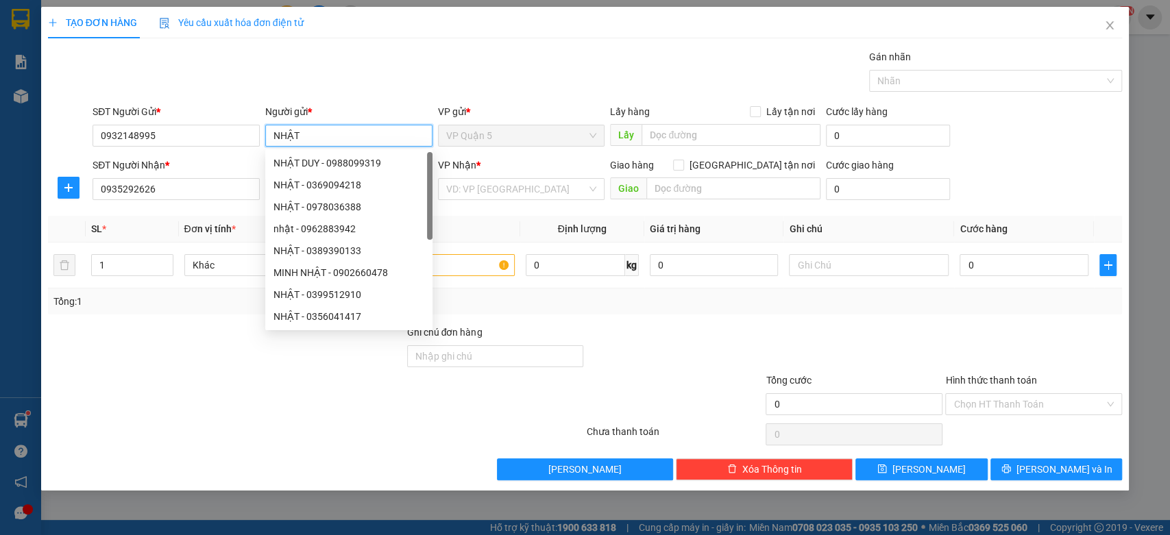
type input "NHẬT"
click at [160, 409] on div at bounding box center [226, 397] width 359 height 48
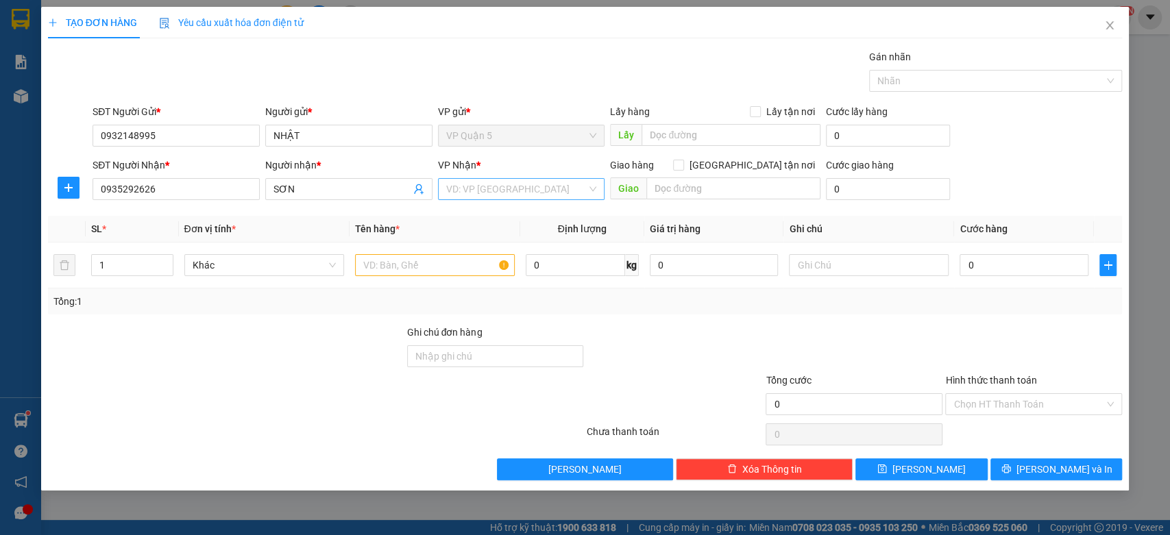
click at [514, 181] on input "search" at bounding box center [516, 189] width 141 height 21
type input "XOAI"
drag, startPoint x: 490, startPoint y: 213, endPoint x: 446, endPoint y: 228, distance: 46.2
click at [488, 213] on div "VP Đồng Xoài" at bounding box center [521, 216] width 151 height 15
click at [428, 261] on input "text" at bounding box center [435, 265] width 160 height 22
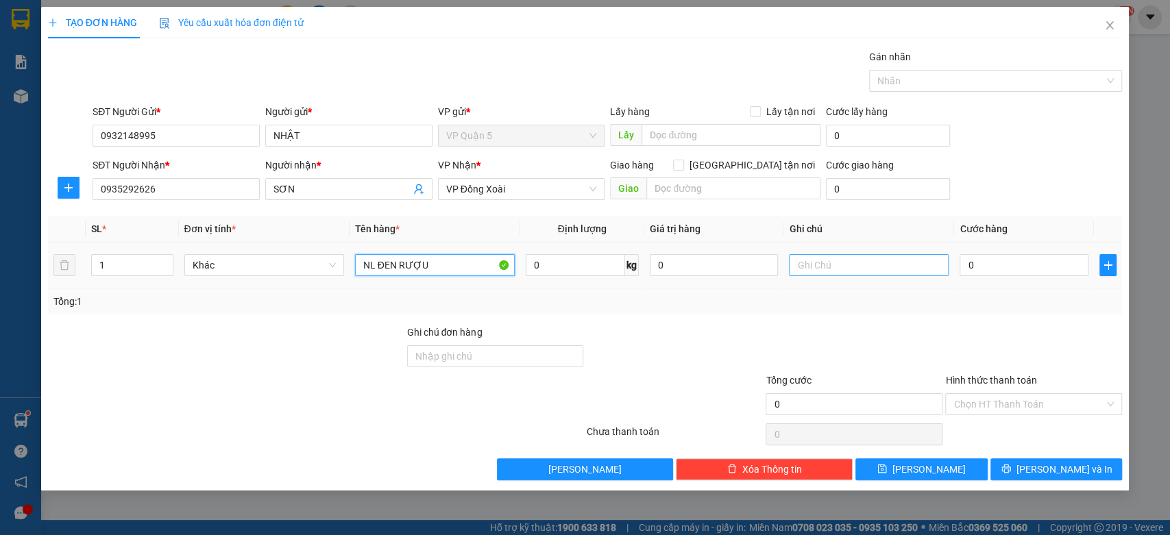
type input "NL ĐEN RƯỢU"
click at [834, 269] on input "text" at bounding box center [869, 265] width 160 height 22
type input "NHẸ TAY BỂ VỠ KO ĐỀN"
click at [980, 267] on input "0" at bounding box center [1024, 265] width 129 height 22
click at [1002, 265] on input "0" at bounding box center [1024, 265] width 129 height 22
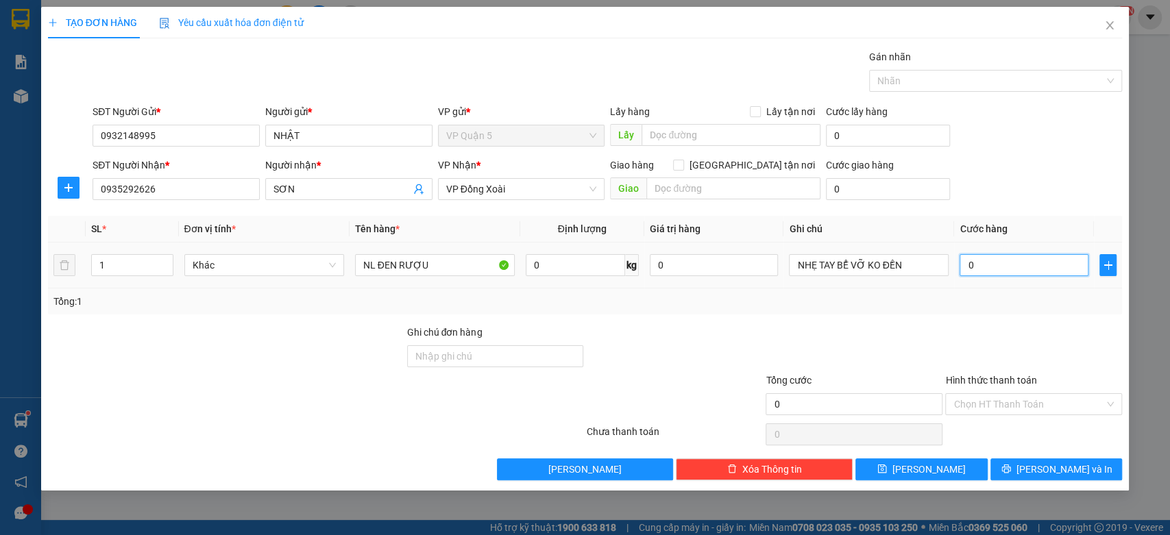
click at [1009, 264] on input "0" at bounding box center [1024, 265] width 129 height 22
type input "03"
type input "3"
type input "030"
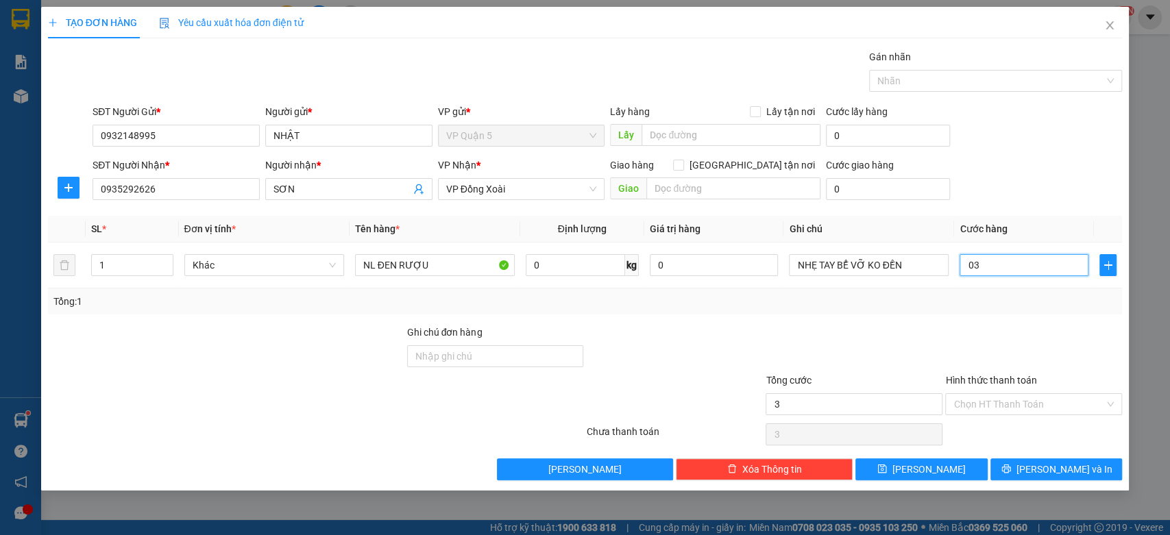
type input "30"
type input "0.300"
type input "300"
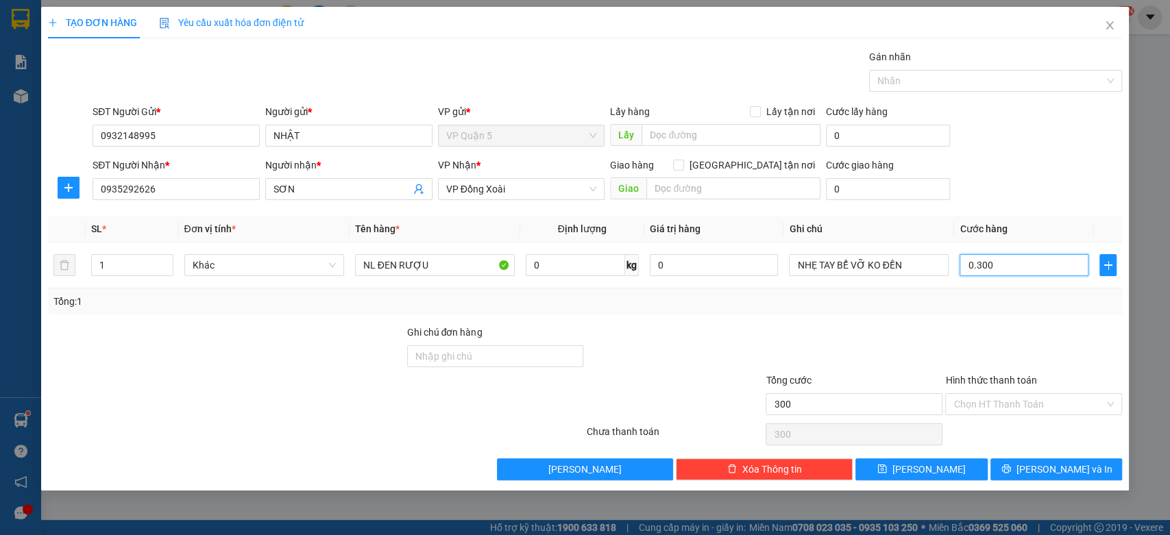
type input "03.000"
type input "3.000"
type input "030.000"
type input "30.000"
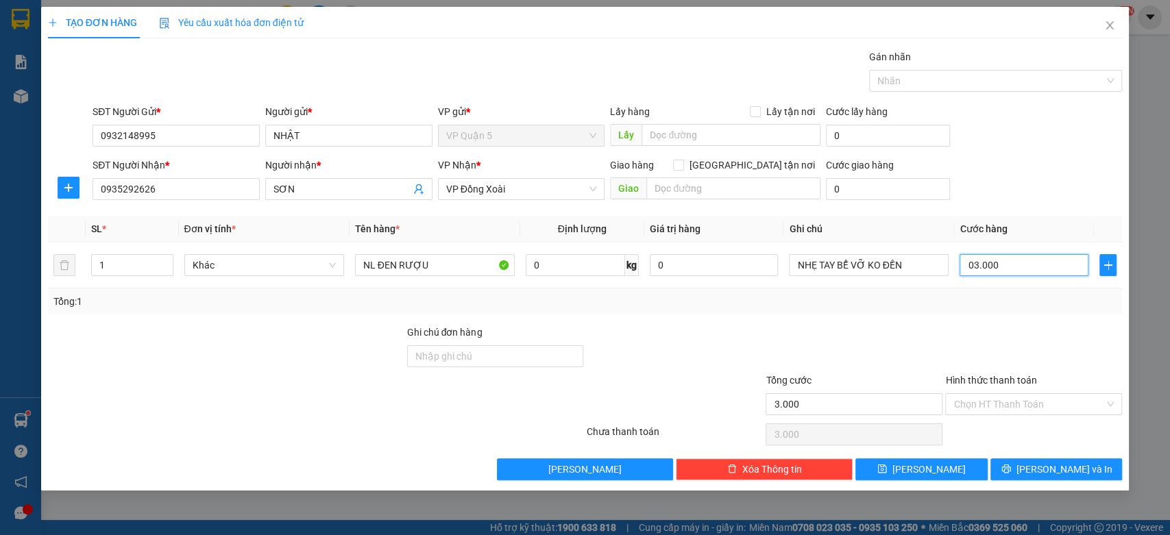
type input "30.000"
type input "0.300.000"
type input "300.000"
type input "030.000"
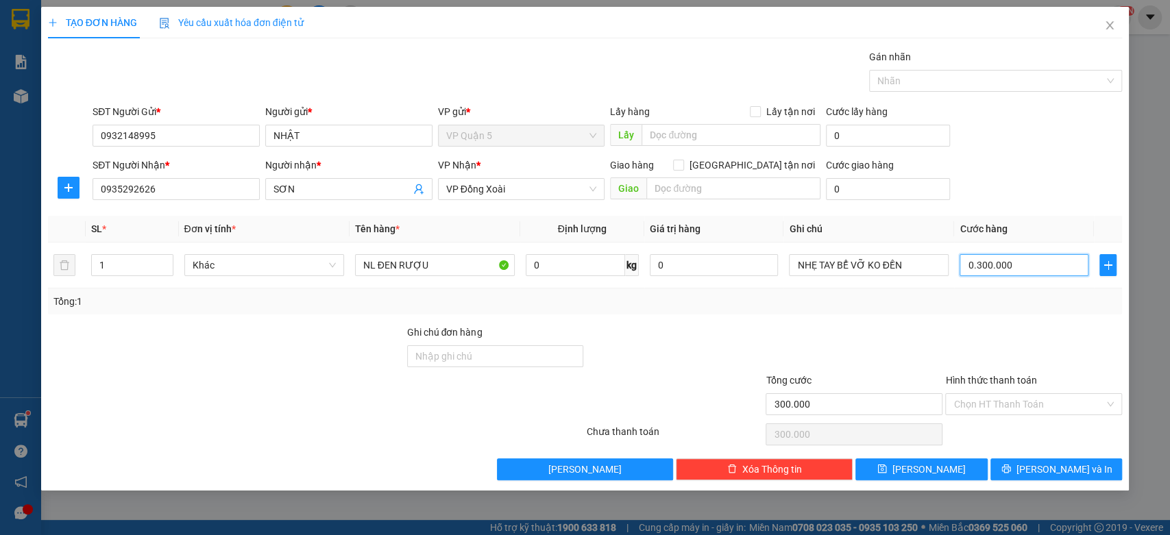
type input "30.000"
click at [974, 397] on input "Hình thức thanh toán" at bounding box center [1029, 404] width 151 height 21
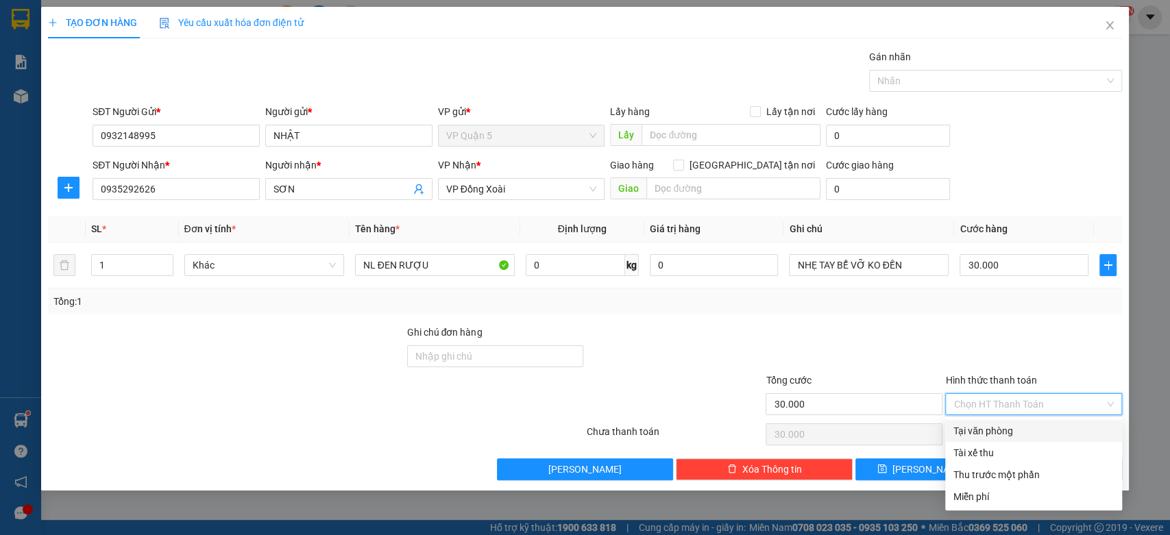
click at [1014, 430] on div "Tại văn phòng" at bounding box center [1034, 431] width 160 height 15
type input "0"
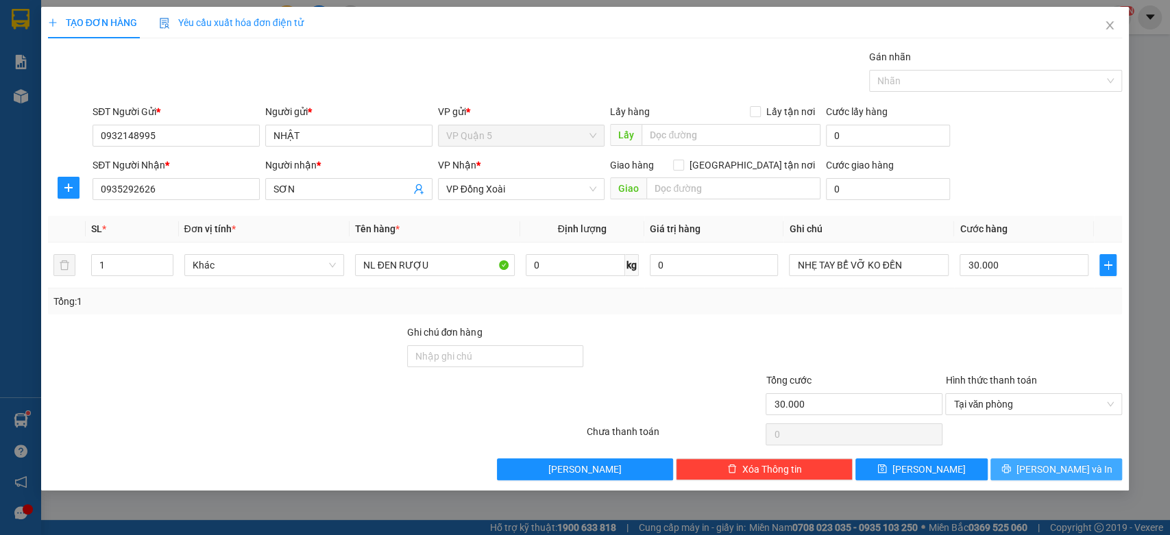
click at [1062, 474] on span "[PERSON_NAME] và In" at bounding box center [1065, 469] width 96 height 15
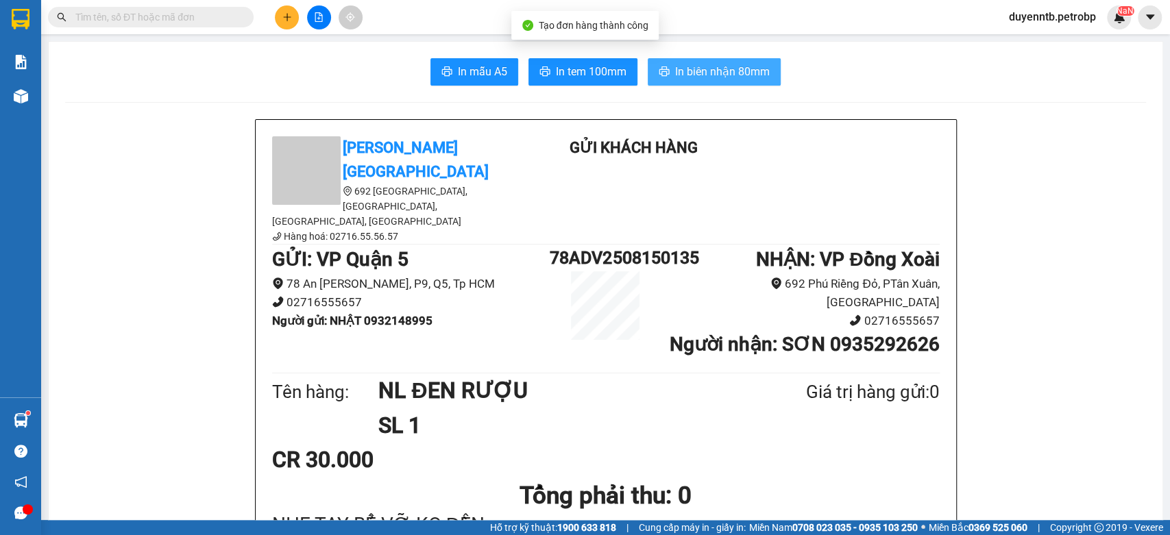
click at [751, 71] on span "In biên nhận 80mm" at bounding box center [722, 71] width 95 height 17
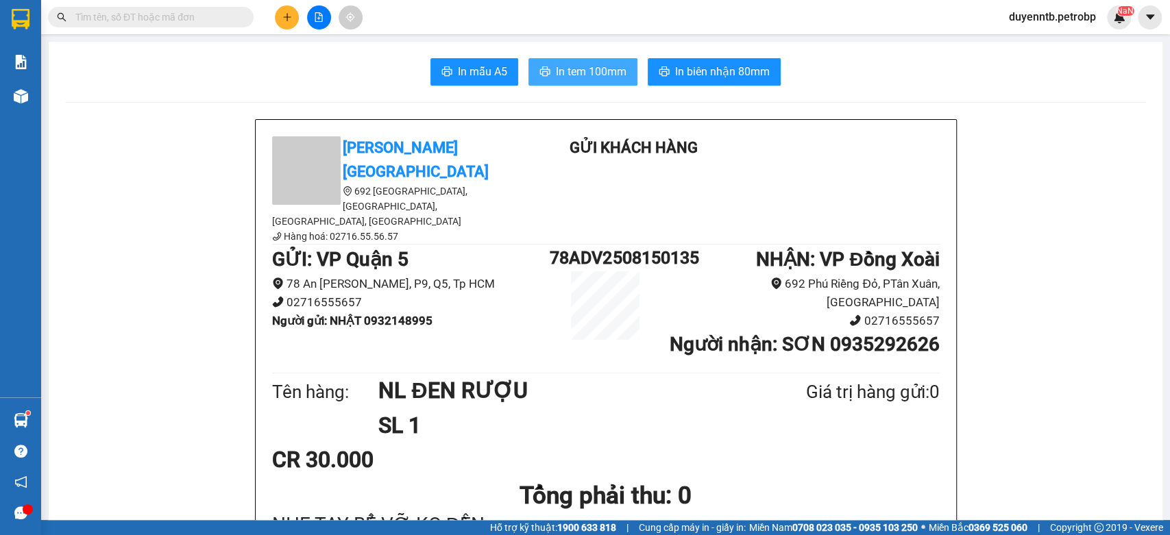
click at [613, 73] on span "In tem 100mm" at bounding box center [591, 71] width 71 height 17
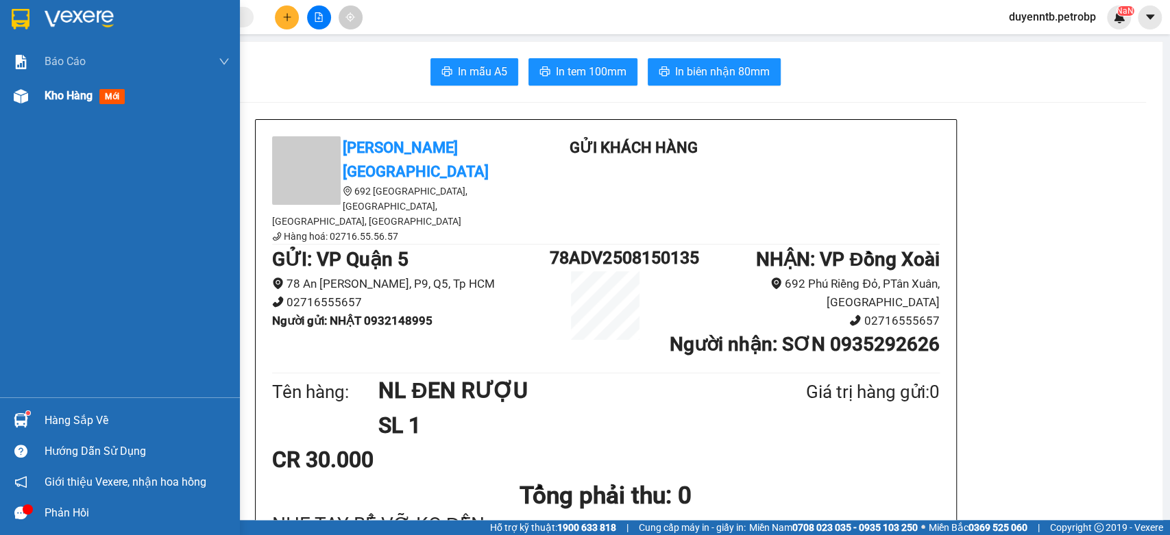
click at [70, 97] on span "Kho hàng" at bounding box center [69, 95] width 48 height 13
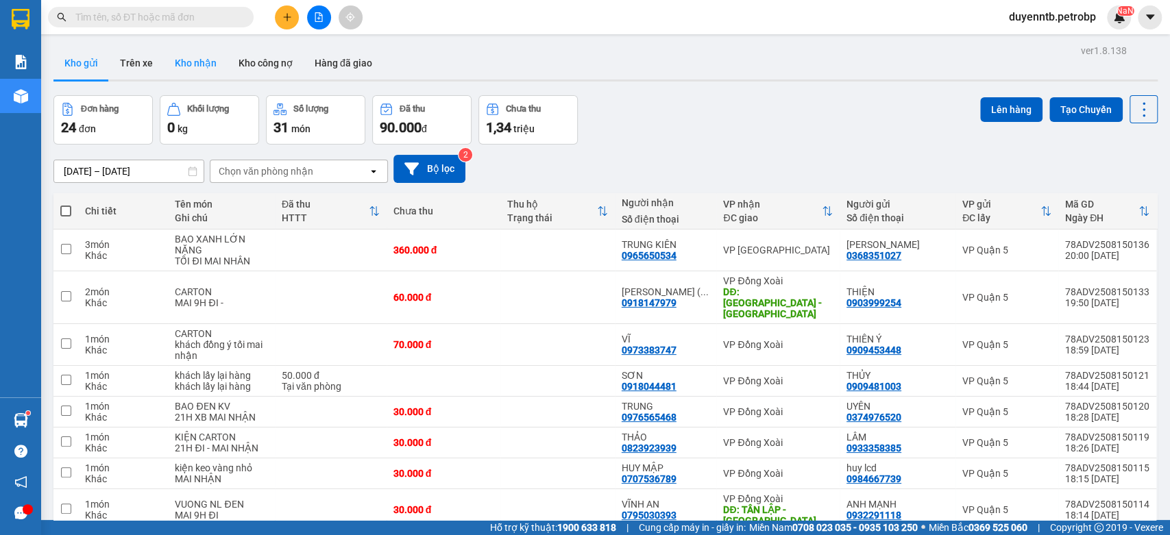
click at [195, 64] on button "Kho nhận" at bounding box center [196, 63] width 64 height 33
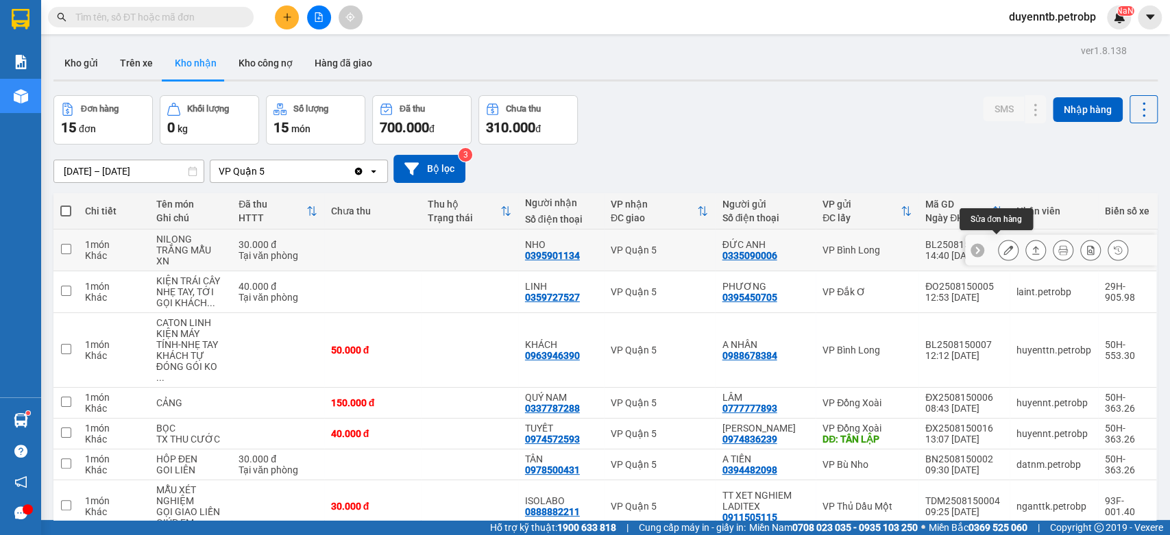
click at [1004, 245] on icon at bounding box center [1009, 250] width 10 height 10
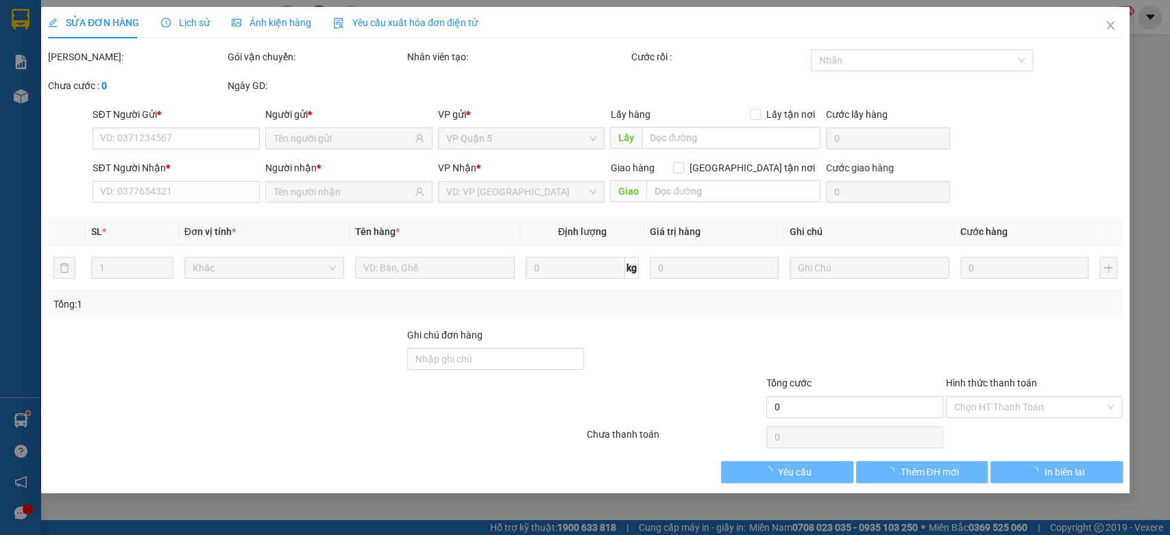
type input "0335090006"
type input "ĐỨC ANH"
type input "0395901134"
type input "NHO"
type input "30.000"
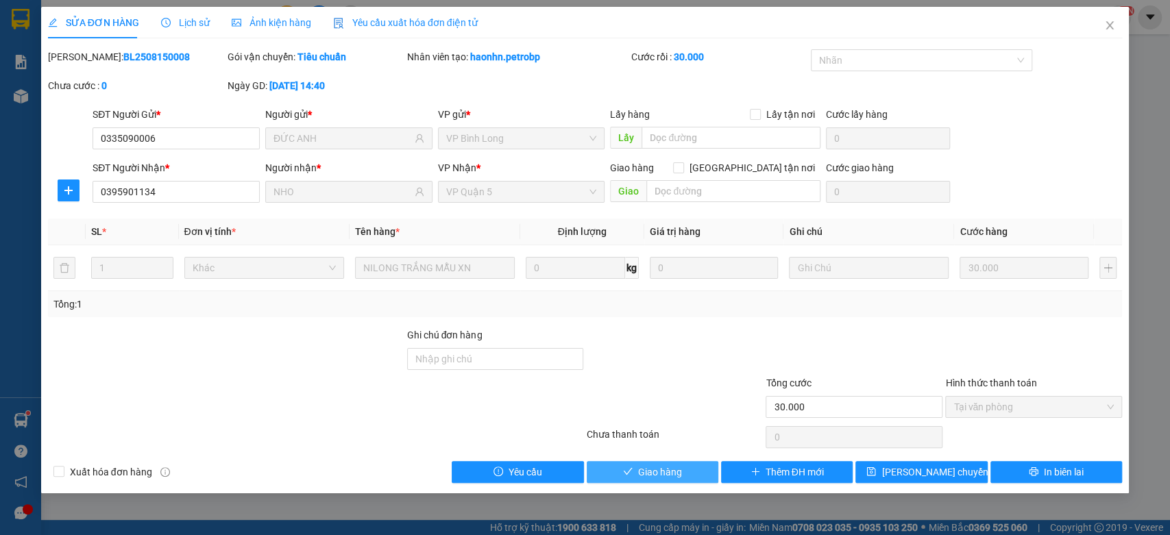
click at [664, 473] on span "Giao hàng" at bounding box center [660, 472] width 44 height 15
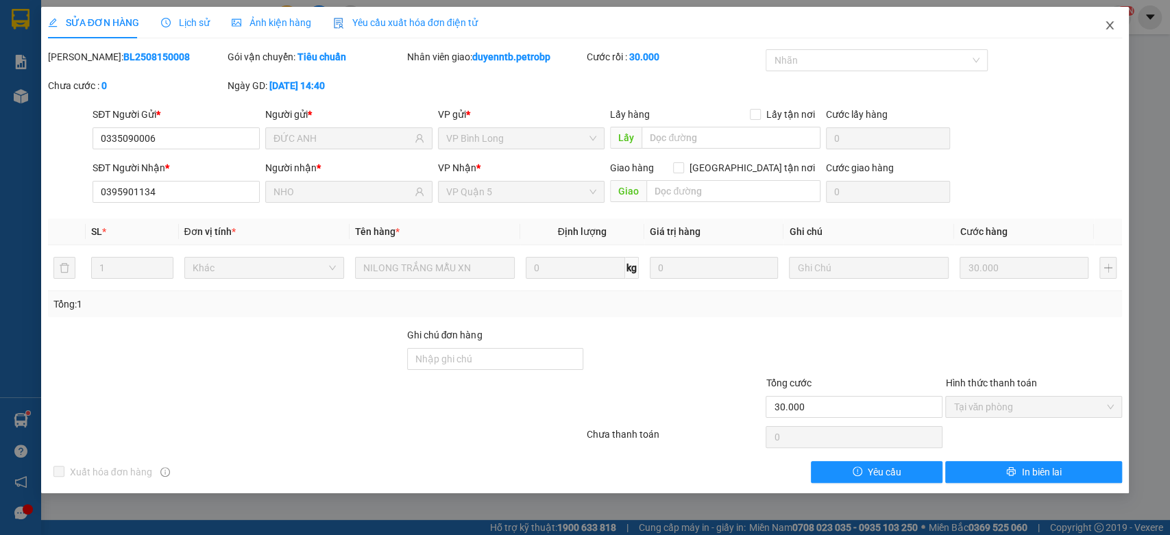
drag, startPoint x: 1110, startPoint y: 25, endPoint x: 1080, endPoint y: 12, distance: 32.5
click at [1111, 25] on icon "close" at bounding box center [1111, 25] width 8 height 8
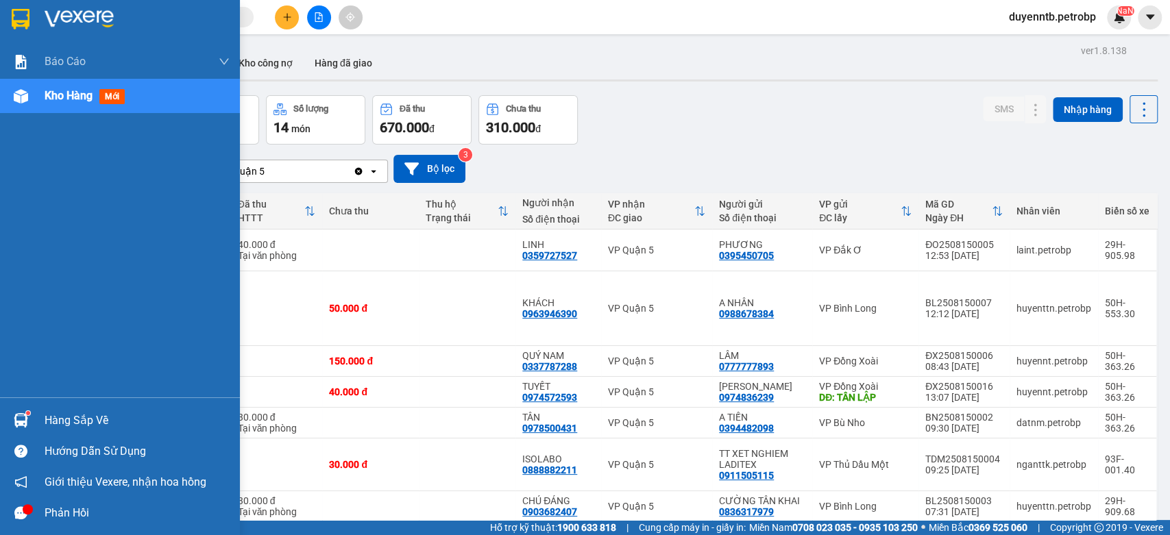
click at [95, 418] on div "Hàng sắp về" at bounding box center [137, 421] width 185 height 21
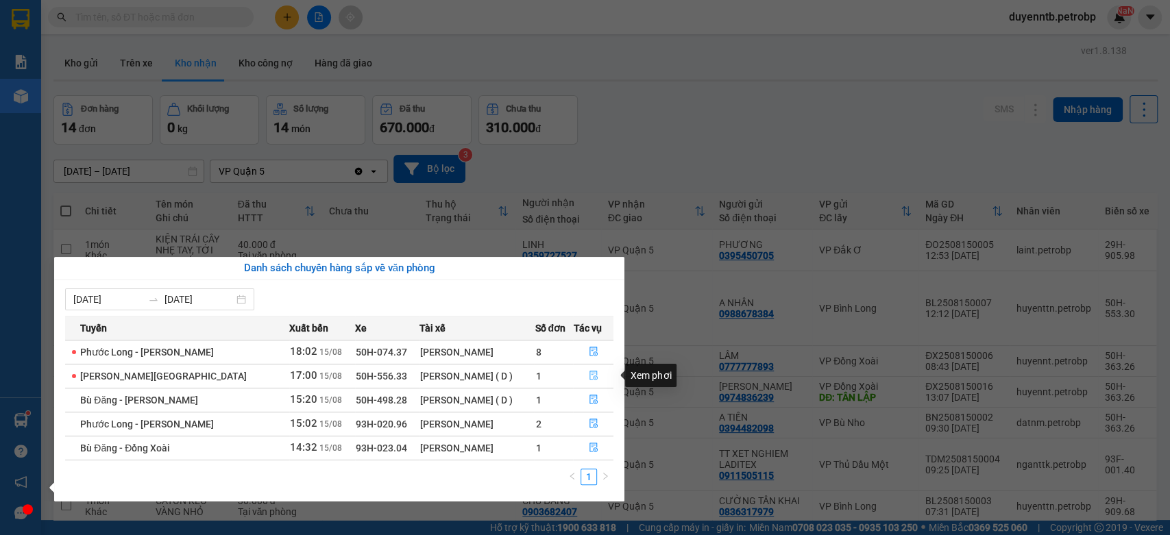
click at [592, 377] on icon "file-done" at bounding box center [594, 376] width 10 height 10
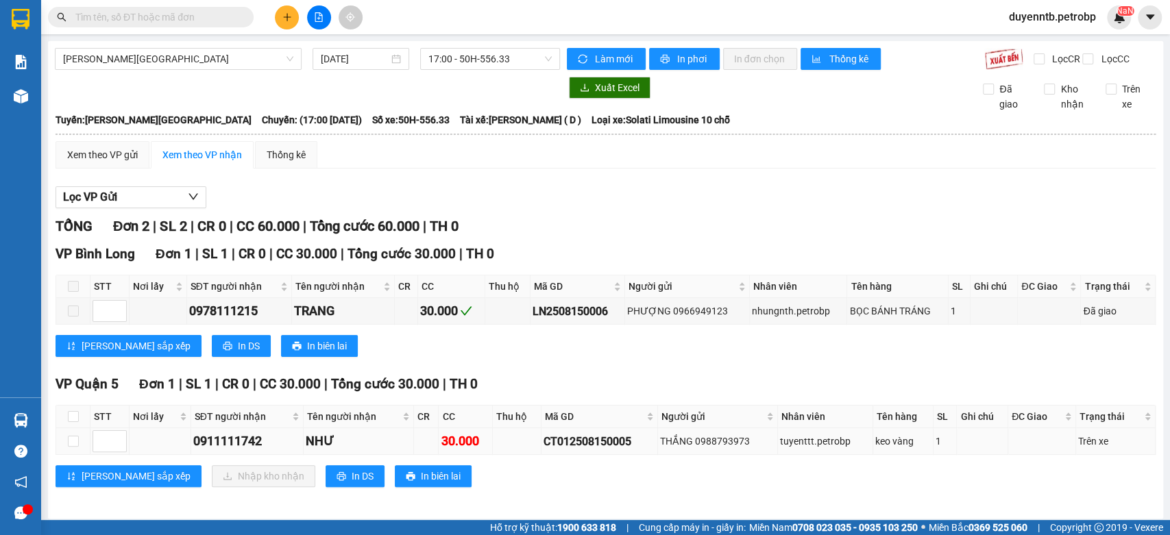
click at [81, 444] on td at bounding box center [73, 441] width 34 height 27
click at [72, 447] on input "checkbox" at bounding box center [73, 441] width 11 height 11
checkbox input "true"
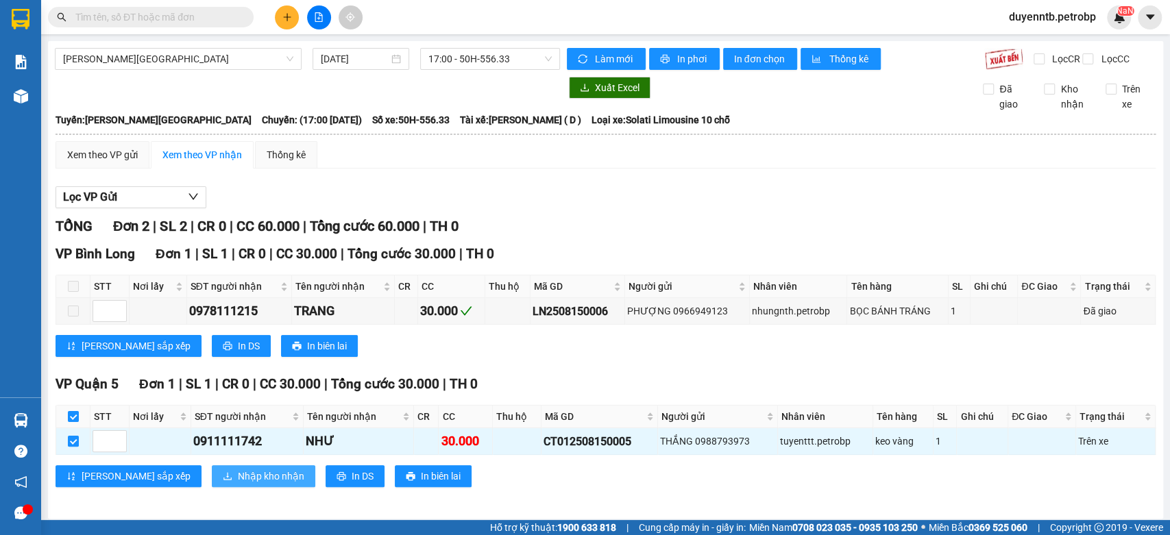
click at [238, 484] on span "Nhập kho nhận" at bounding box center [271, 476] width 67 height 15
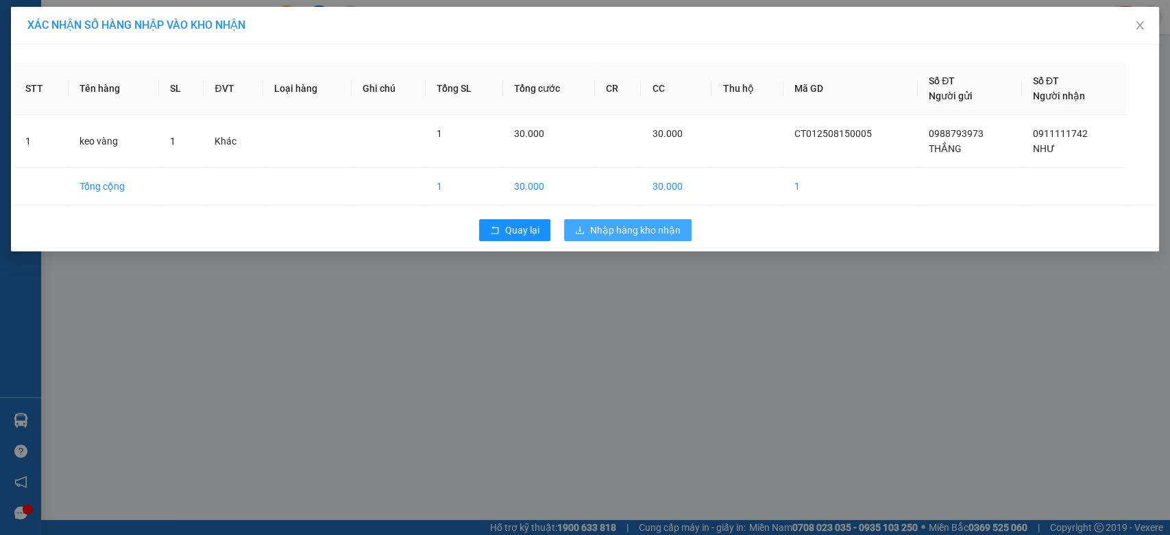
click at [625, 219] on button "Nhập hàng kho nhận" at bounding box center [628, 230] width 128 height 22
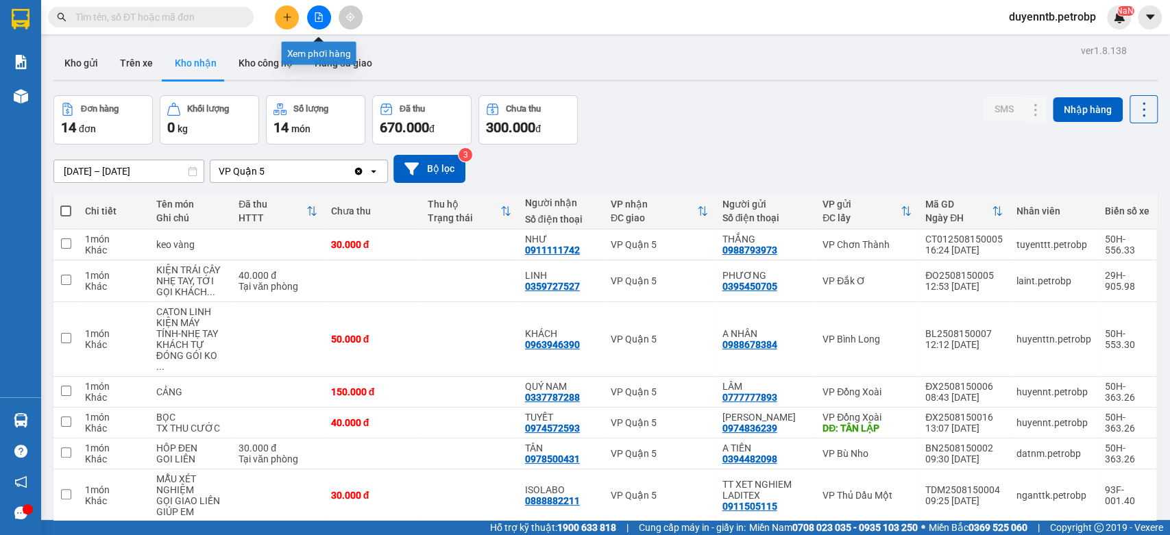
click at [291, 15] on icon "plus" at bounding box center [287, 17] width 10 height 10
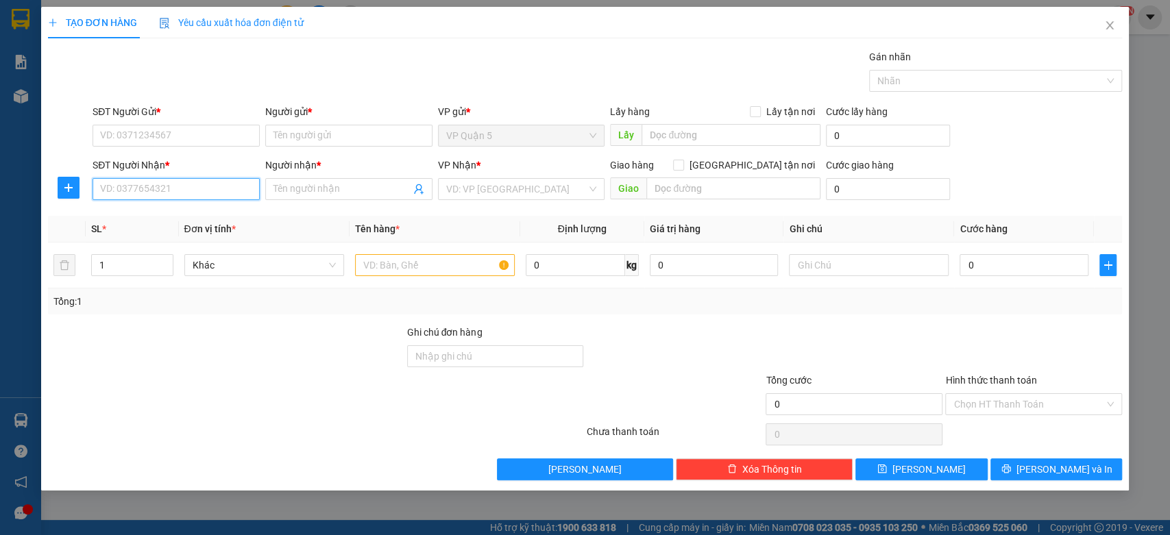
click at [160, 196] on input "SĐT Người Nhận *" at bounding box center [176, 189] width 167 height 22
type input "0984857085"
click at [170, 215] on div "0984857085 - NHI" at bounding box center [176, 216] width 151 height 15
type input "NHI"
type input "30.000"
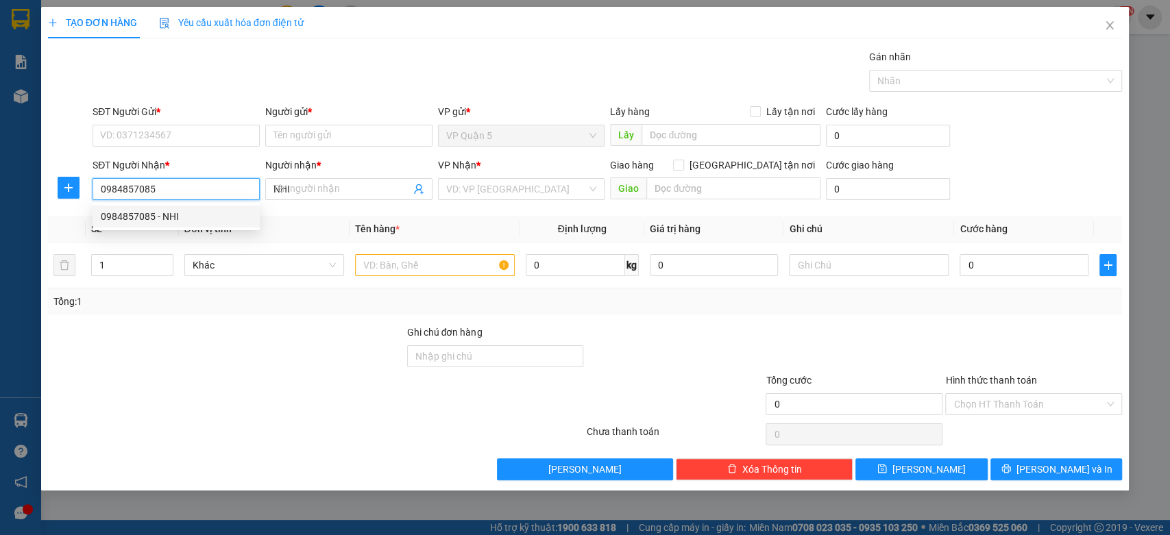
type input "30.000"
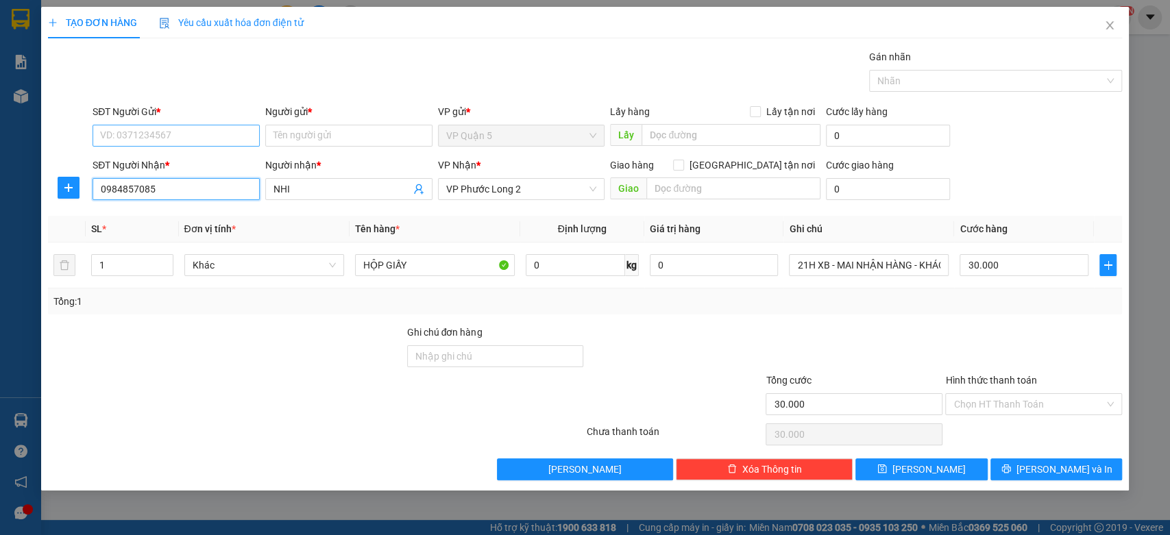
type input "0984857085"
click at [186, 138] on input "SĐT Người Gửi *" at bounding box center [176, 136] width 167 height 22
click at [141, 160] on div "0903161642 - LINH" at bounding box center [176, 163] width 151 height 15
type input "0903161642"
type input "LINH"
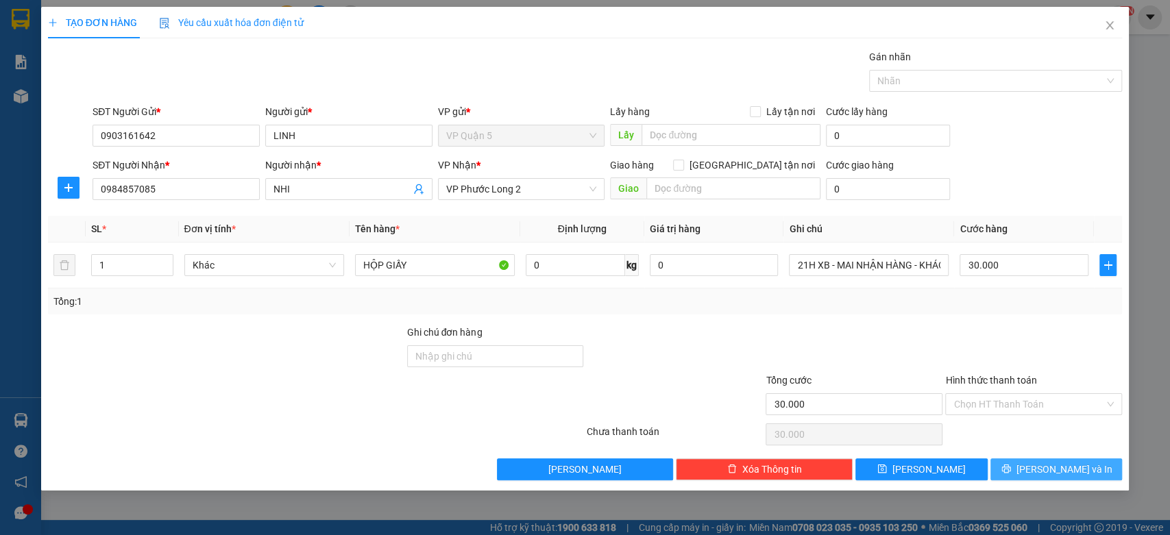
click at [1076, 470] on span "[PERSON_NAME] và In" at bounding box center [1065, 469] width 96 height 15
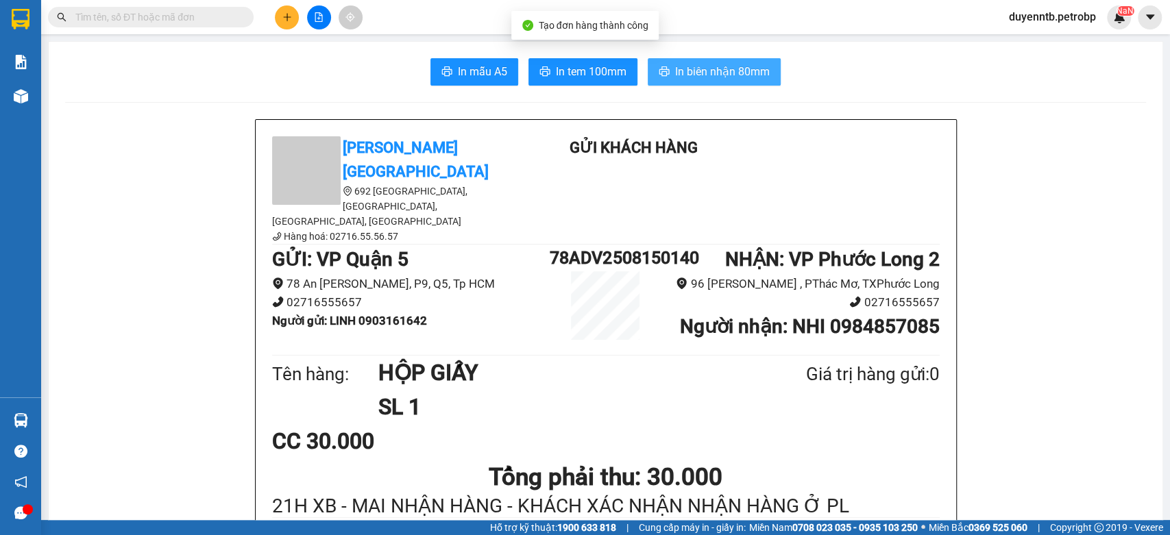
click at [751, 71] on span "In biên nhận 80mm" at bounding box center [722, 71] width 95 height 17
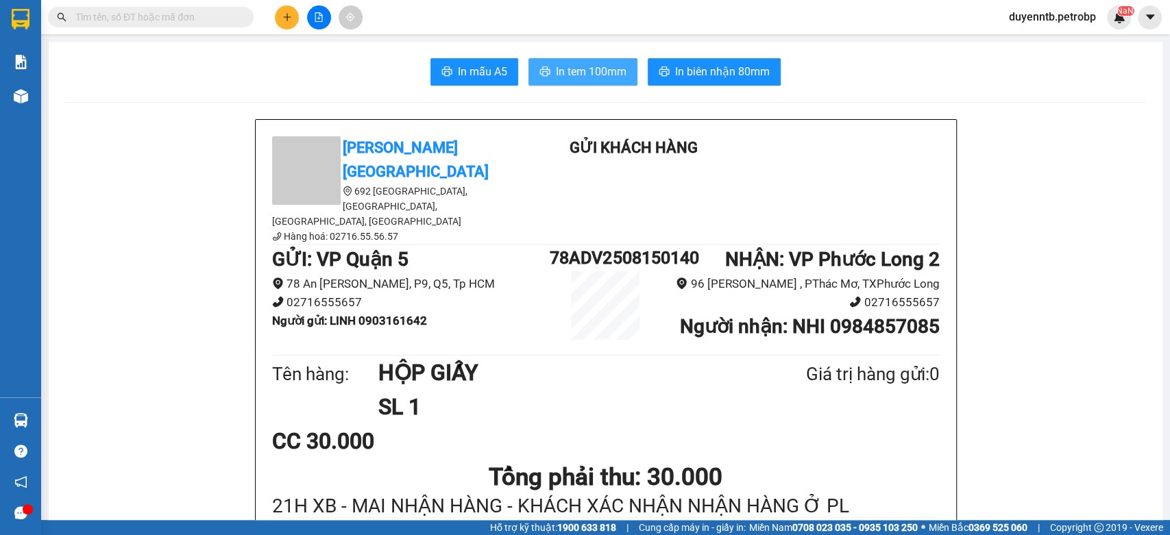
click at [597, 69] on span "In tem 100mm" at bounding box center [591, 71] width 71 height 17
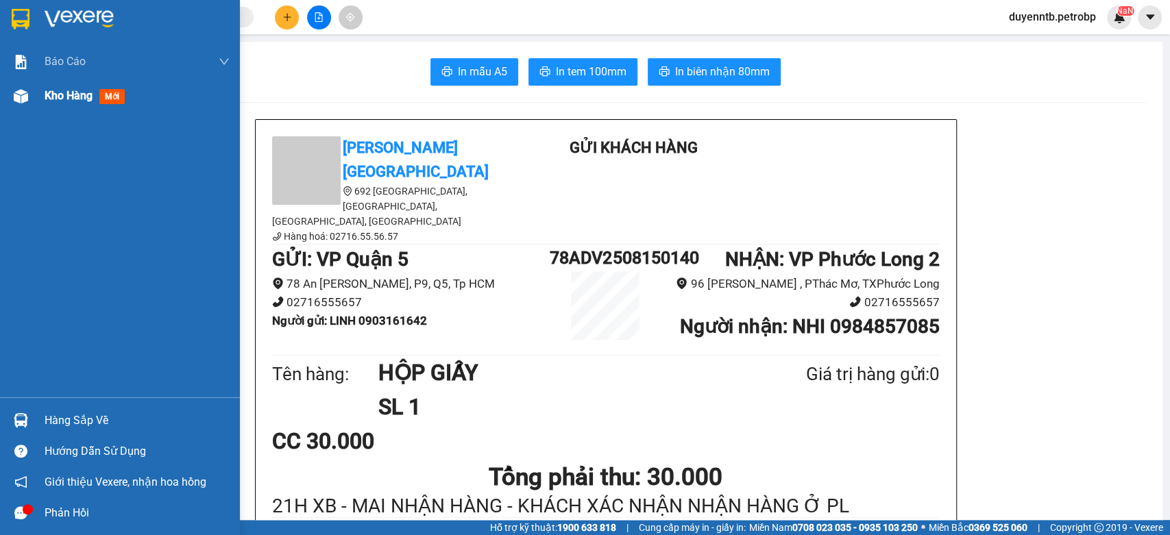
click at [68, 97] on span "Kho hàng" at bounding box center [69, 95] width 48 height 13
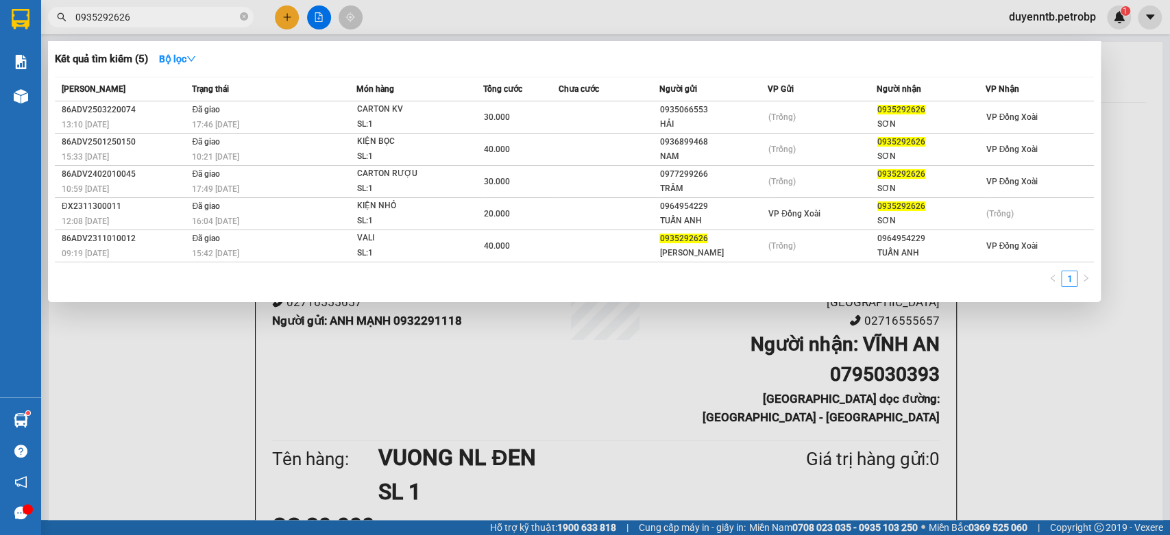
type input "0935292626"
drag, startPoint x: 1169, startPoint y: 48, endPoint x: 1163, endPoint y: 2, distance: 46.3
click at [1167, 19] on div at bounding box center [585, 267] width 1170 height 535
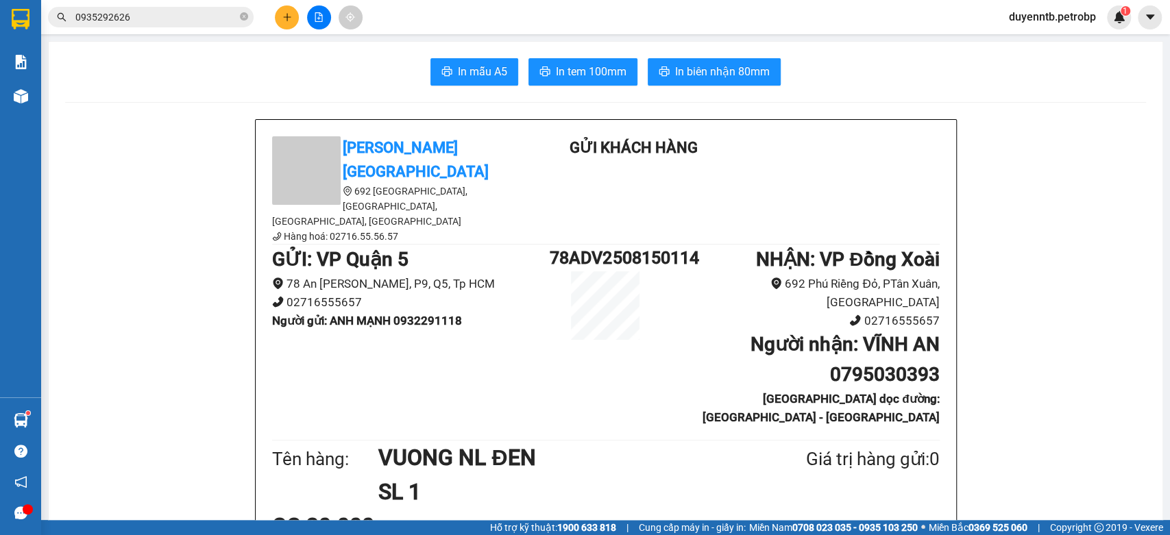
click at [289, 16] on icon "plus" at bounding box center [287, 17] width 10 height 10
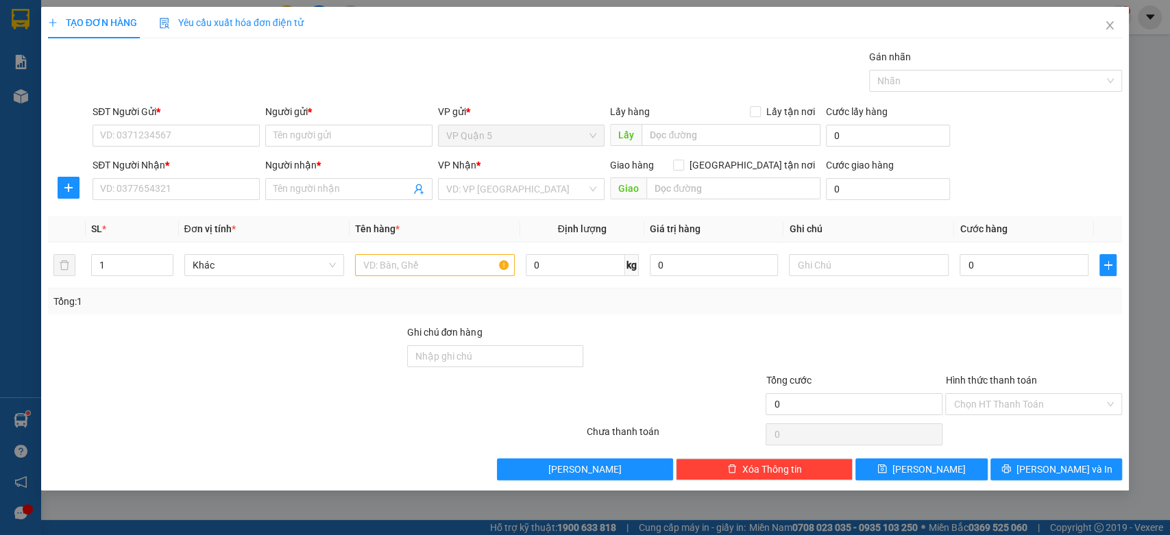
click at [212, 202] on div "SĐT Người Nhận * VD: 0377654321" at bounding box center [176, 182] width 167 height 48
click at [214, 187] on input "SĐT Người Nhận *" at bounding box center [176, 189] width 167 height 22
type input "0987025223"
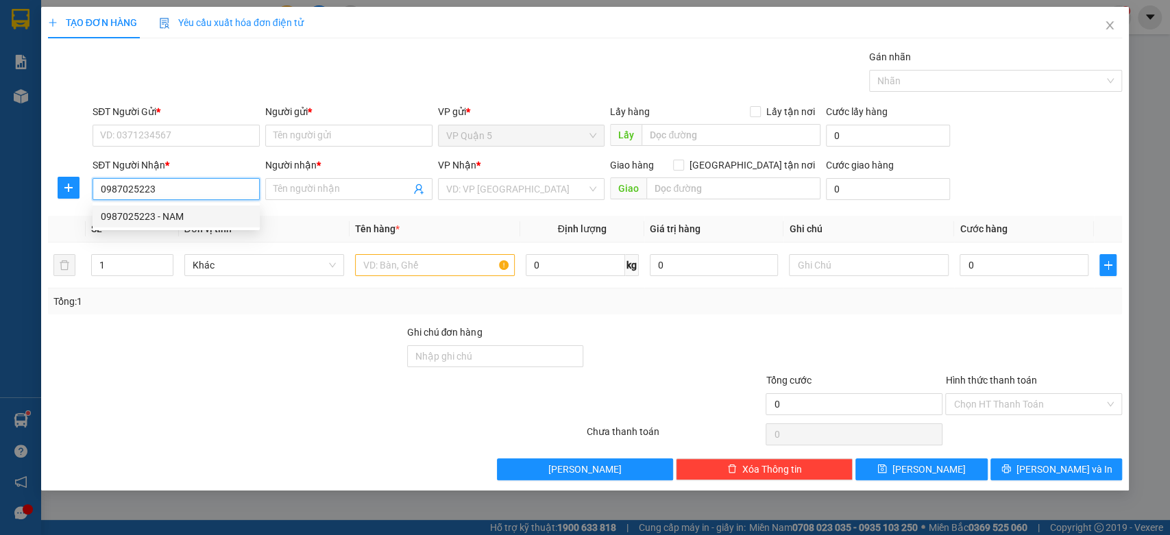
click at [159, 210] on div "0987025223 - NAM" at bounding box center [176, 216] width 151 height 15
type input "NAM"
type input "30.000"
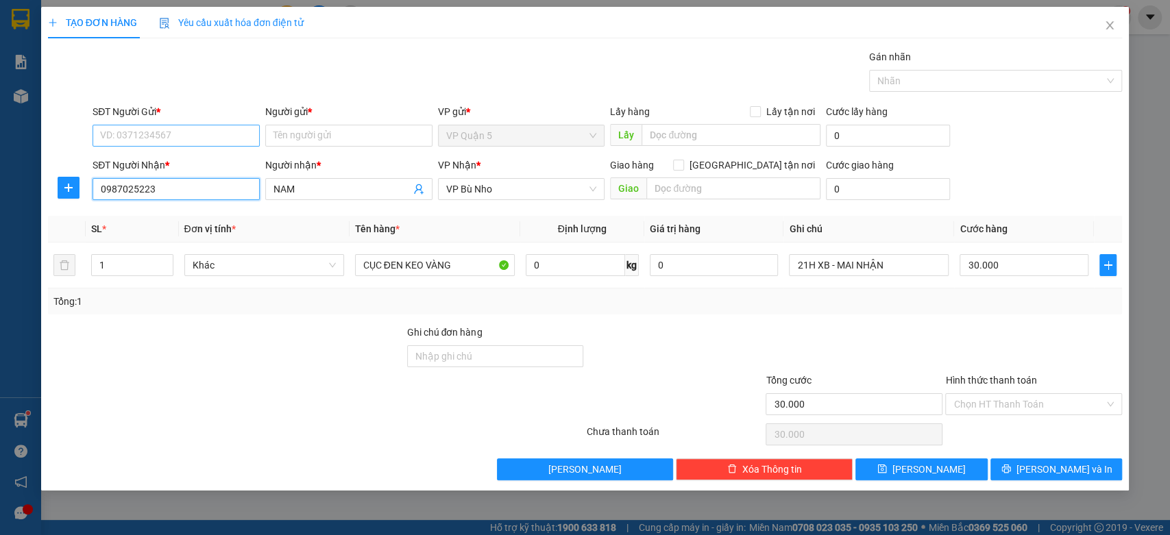
type input "0987025223"
click at [237, 135] on input "SĐT Người Gửi *" at bounding box center [176, 136] width 167 height 22
click at [181, 161] on div "0378705955 - HUYỀN" at bounding box center [176, 163] width 151 height 15
type input "0378705955"
type input "HUYỀN"
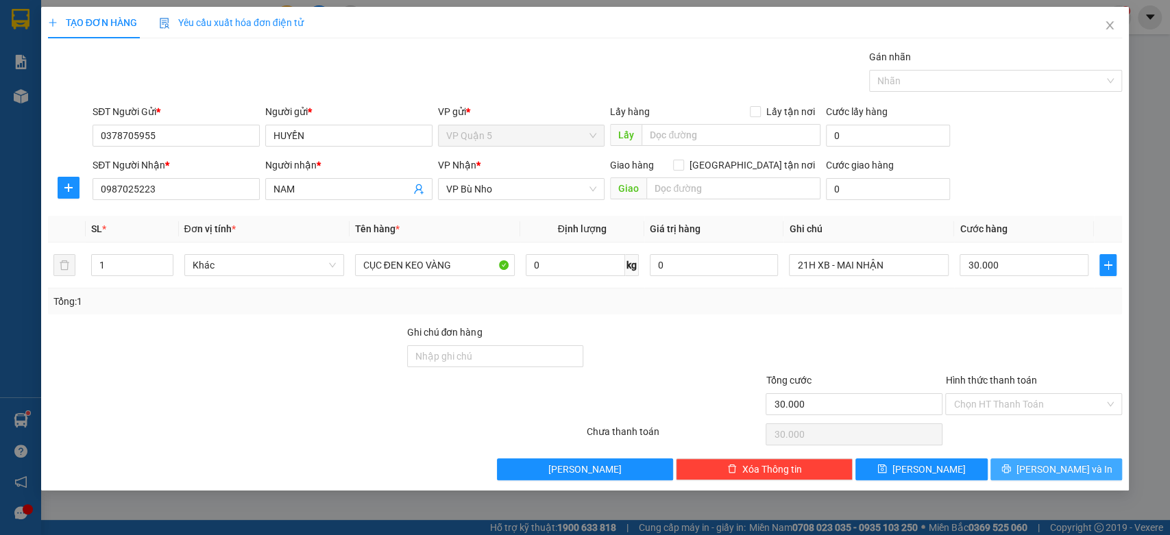
drag, startPoint x: 1067, startPoint y: 464, endPoint x: 973, endPoint y: 442, distance: 97.1
click at [1066, 464] on span "[PERSON_NAME] và In" at bounding box center [1065, 469] width 96 height 15
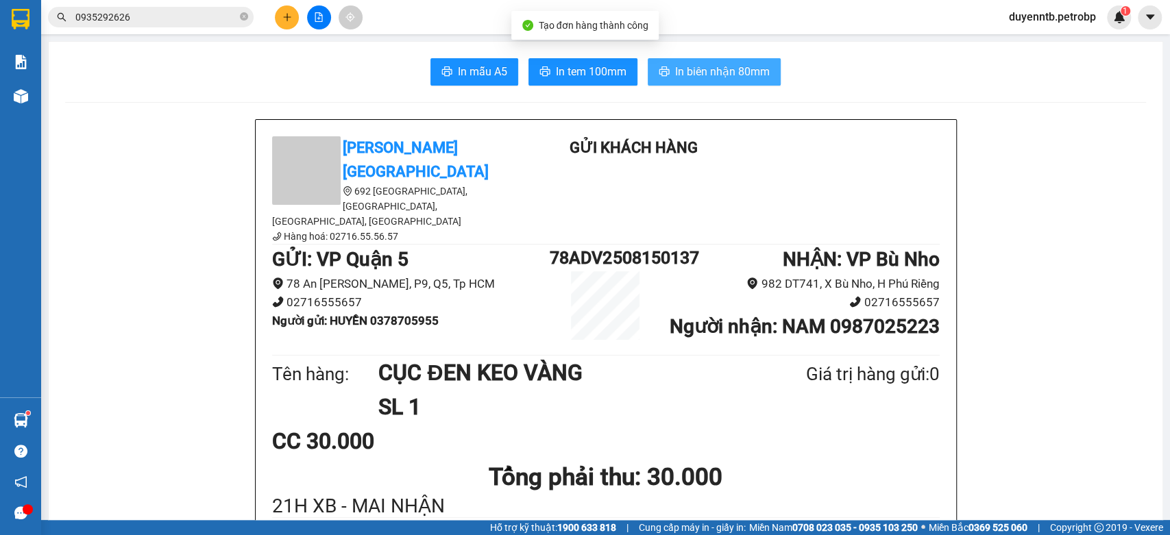
click at [708, 73] on span "In biên nhận 80mm" at bounding box center [722, 71] width 95 height 17
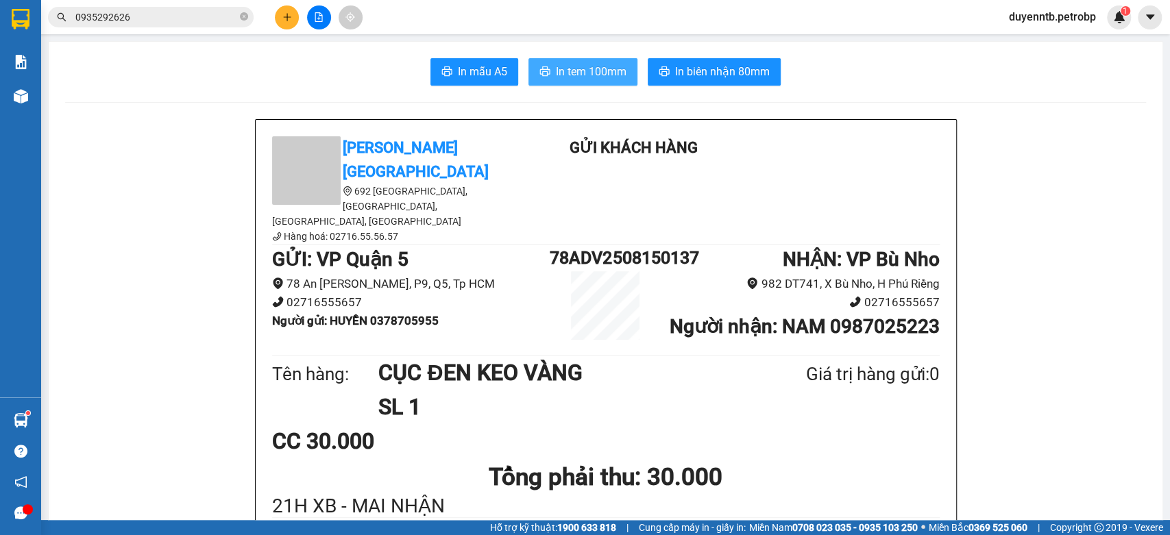
click at [607, 83] on button "In tem 100mm" at bounding box center [583, 71] width 109 height 27
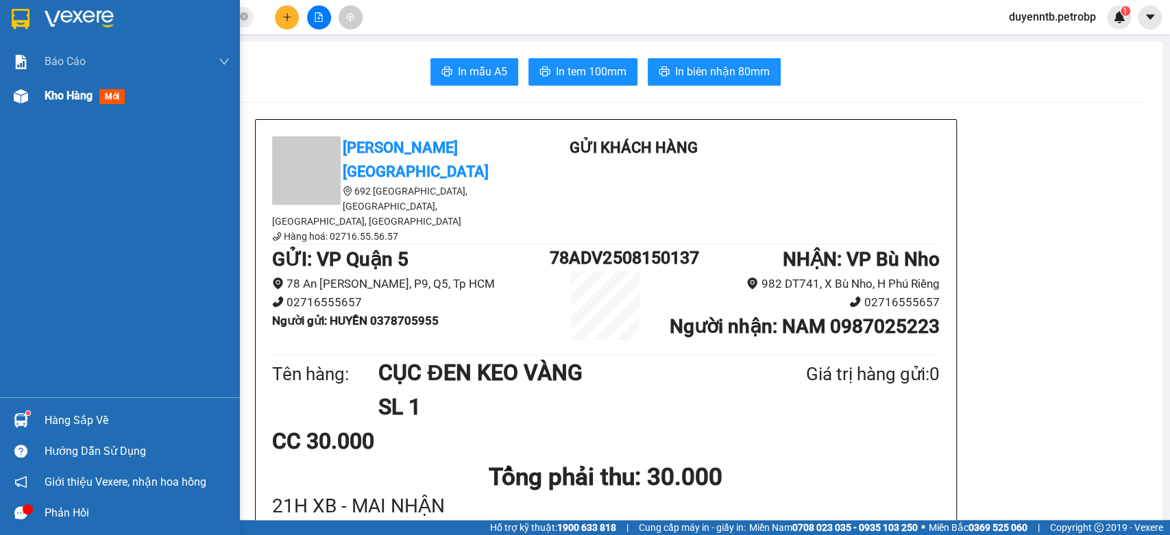
click at [83, 102] on span "Kho hàng" at bounding box center [69, 95] width 48 height 13
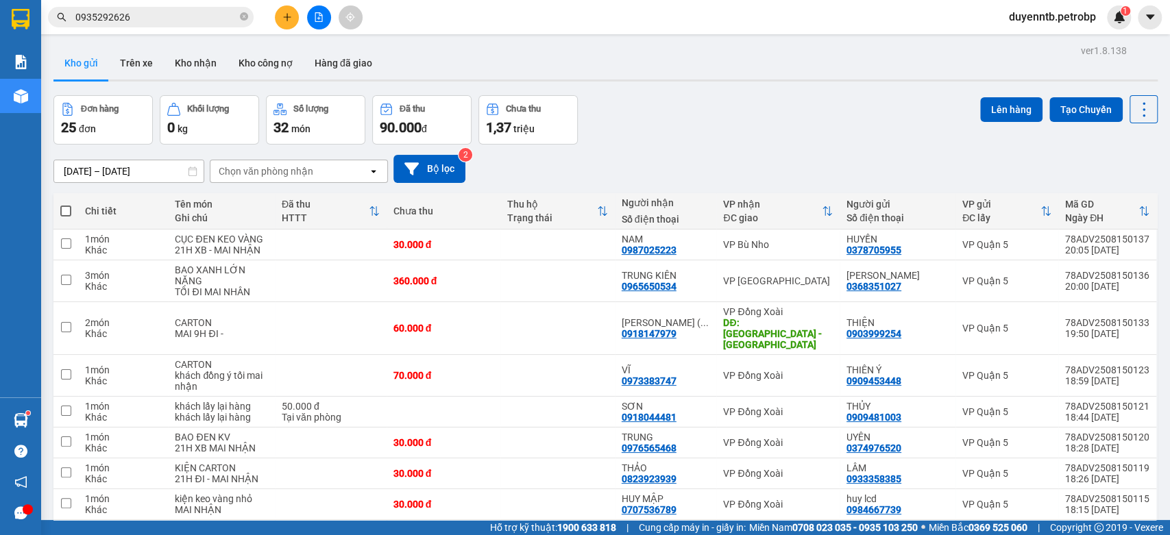
click at [192, 25] on span "0935292626" at bounding box center [151, 17] width 206 height 21
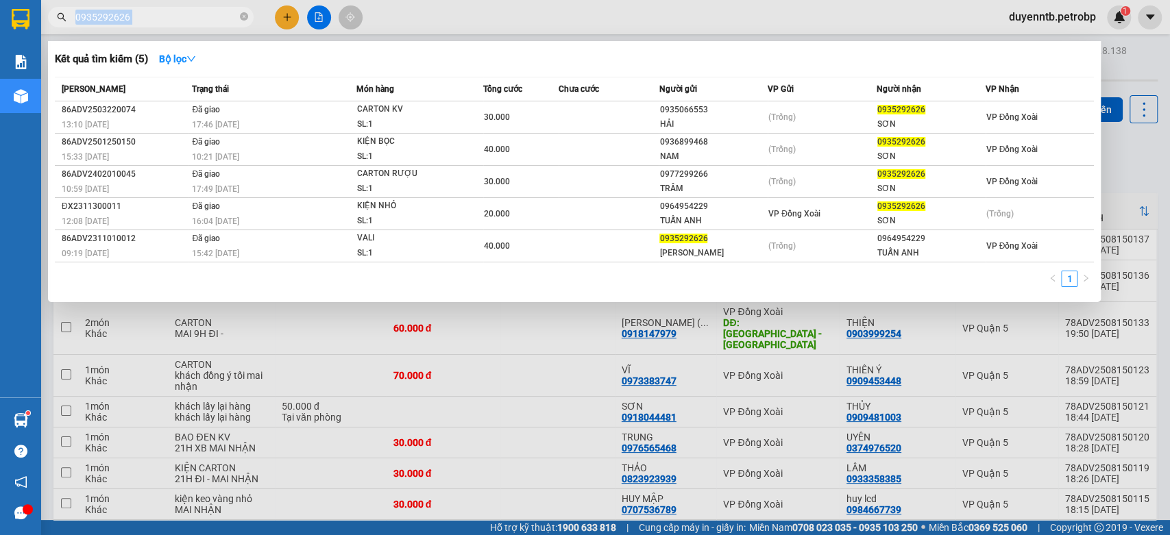
click at [191, 25] on span "0935292626" at bounding box center [151, 17] width 206 height 21
click at [247, 15] on icon "close-circle" at bounding box center [244, 16] width 8 height 8
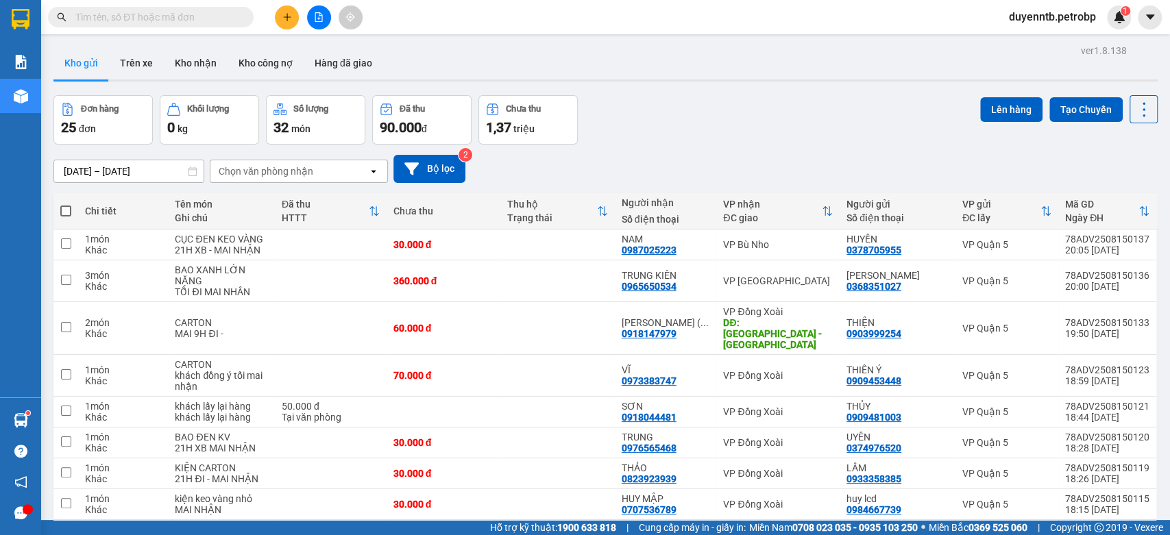
click at [230, 16] on input "text" at bounding box center [156, 17] width 162 height 15
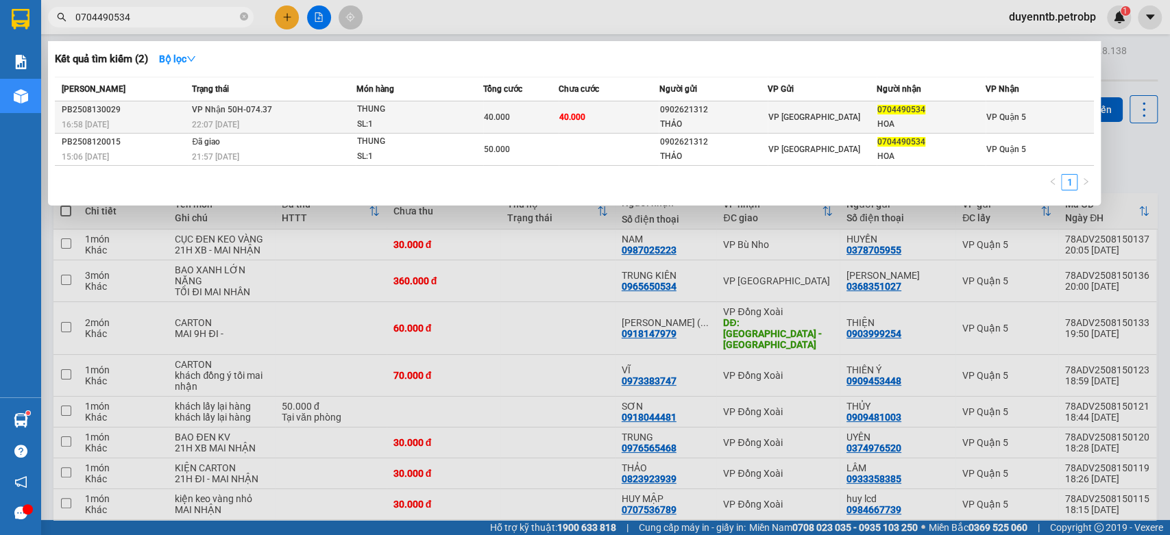
type input "0704490534"
click at [352, 119] on div "22:07 - 13/08" at bounding box center [273, 124] width 163 height 15
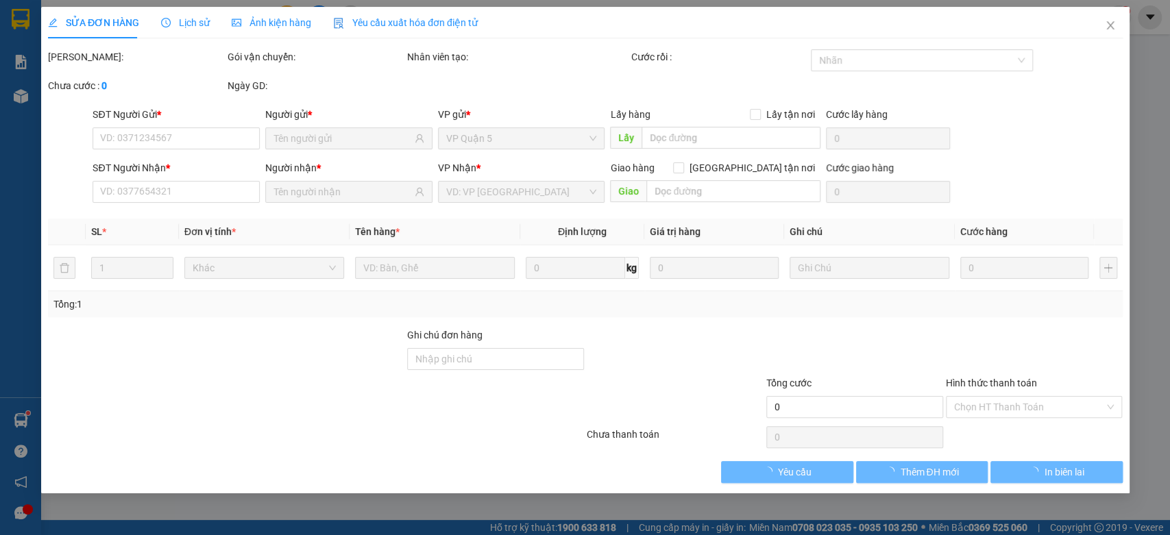
type input "0902621312"
type input "THẢO"
type input "0704490534"
type input "HOA"
type input "40.000"
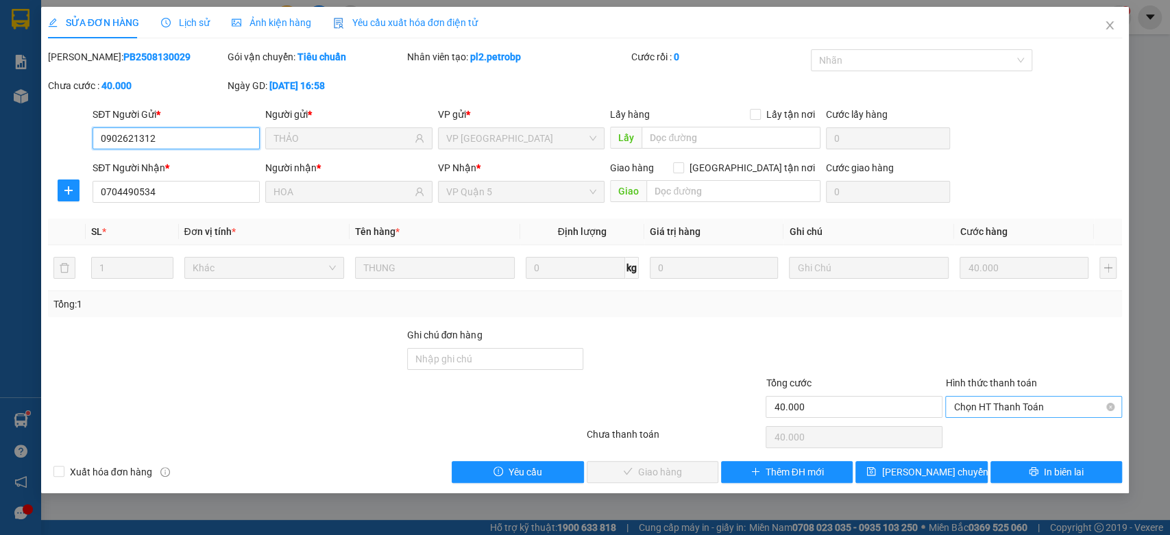
click at [993, 400] on span "Chọn HT Thanh Toán" at bounding box center [1034, 407] width 160 height 21
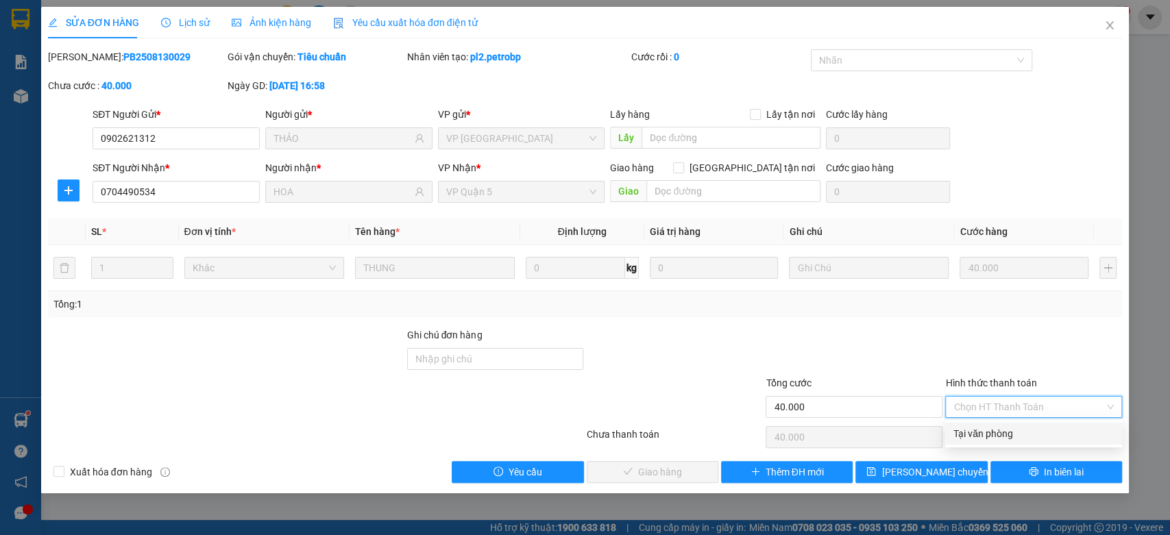
click at [961, 437] on div "Tại văn phòng" at bounding box center [1034, 433] width 160 height 15
type input "0"
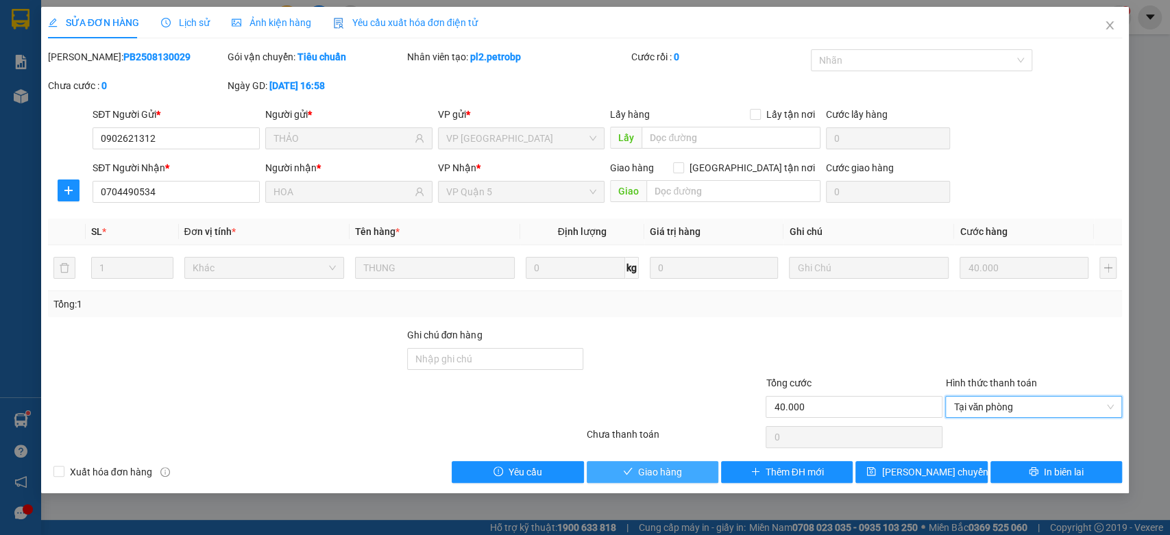
click at [683, 466] on button "Giao hàng" at bounding box center [653, 472] width 132 height 22
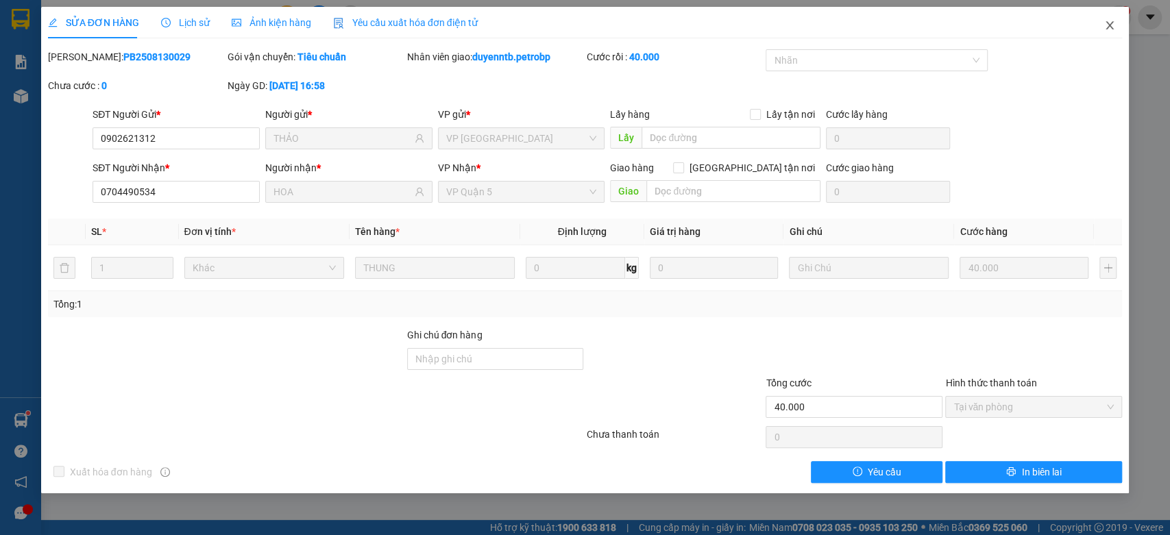
click at [1106, 29] on icon "close" at bounding box center [1109, 25] width 11 height 11
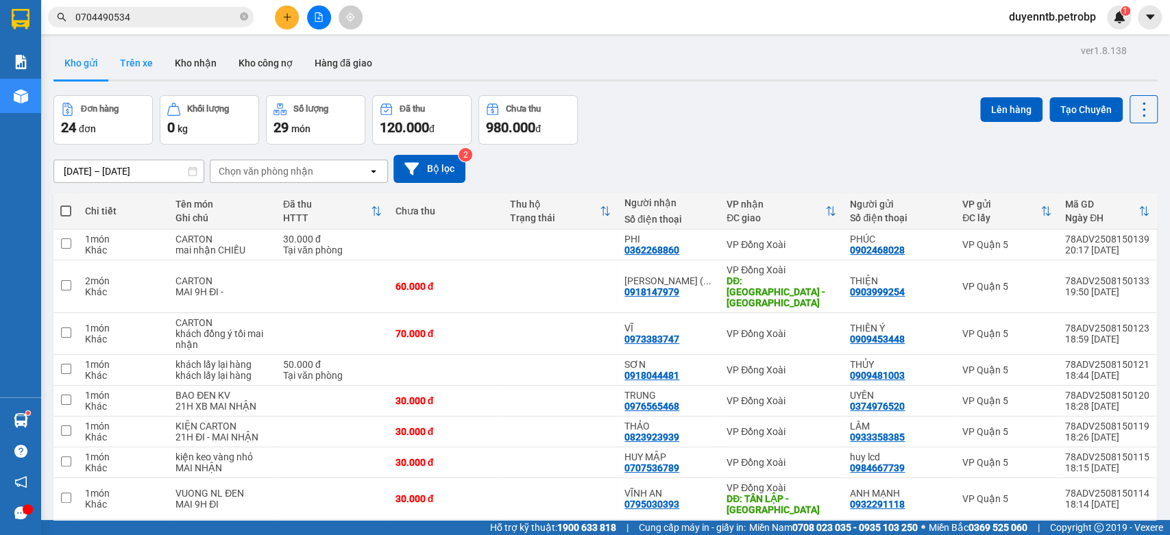
click at [140, 65] on button "Trên xe" at bounding box center [136, 63] width 55 height 33
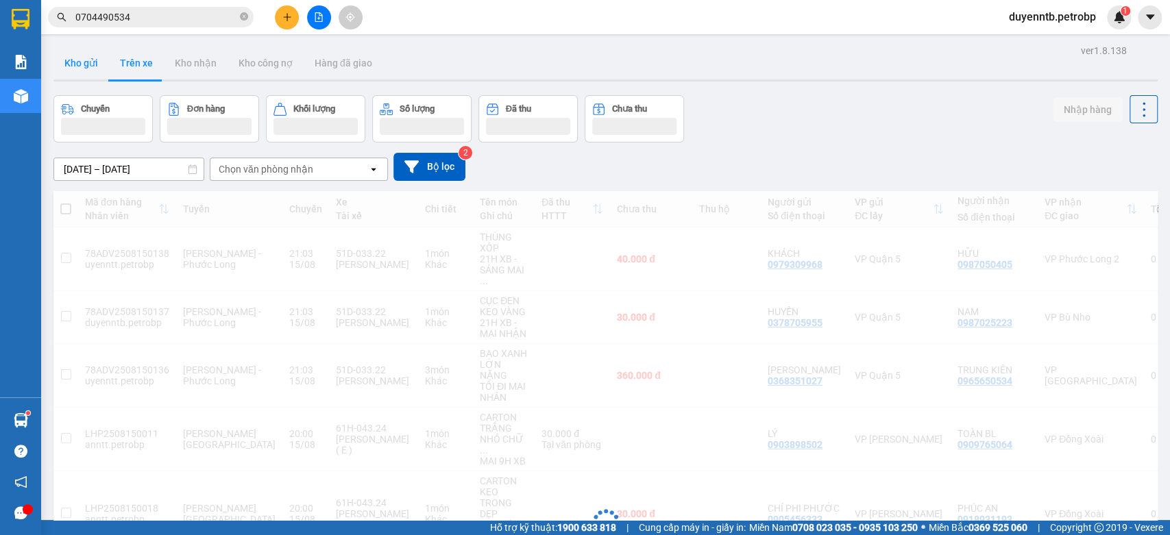
click at [85, 67] on button "Kho gửi" at bounding box center [81, 63] width 56 height 33
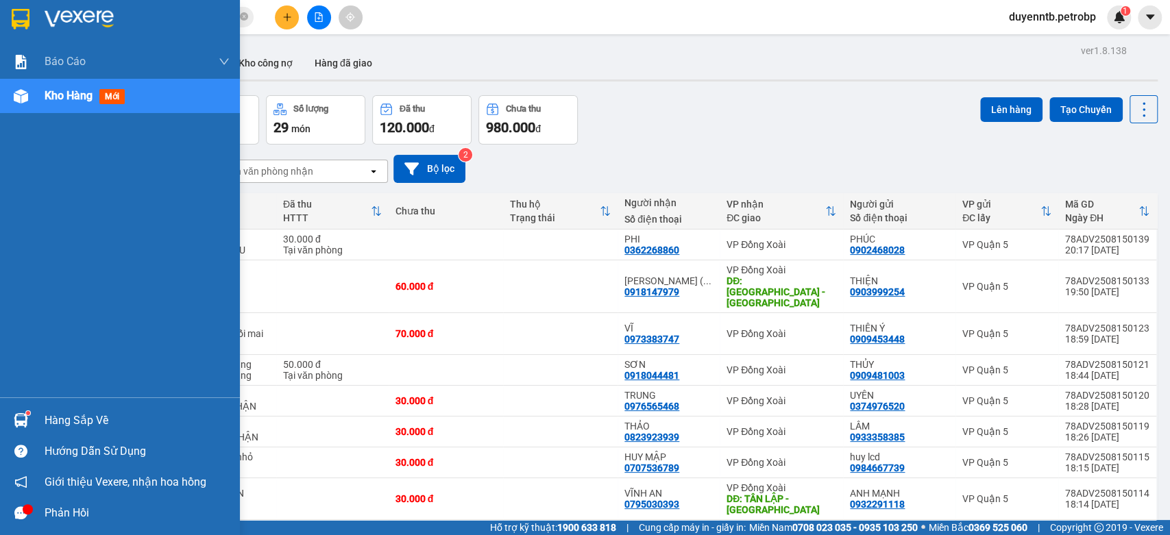
click at [69, 424] on div "Hàng sắp về" at bounding box center [137, 421] width 185 height 21
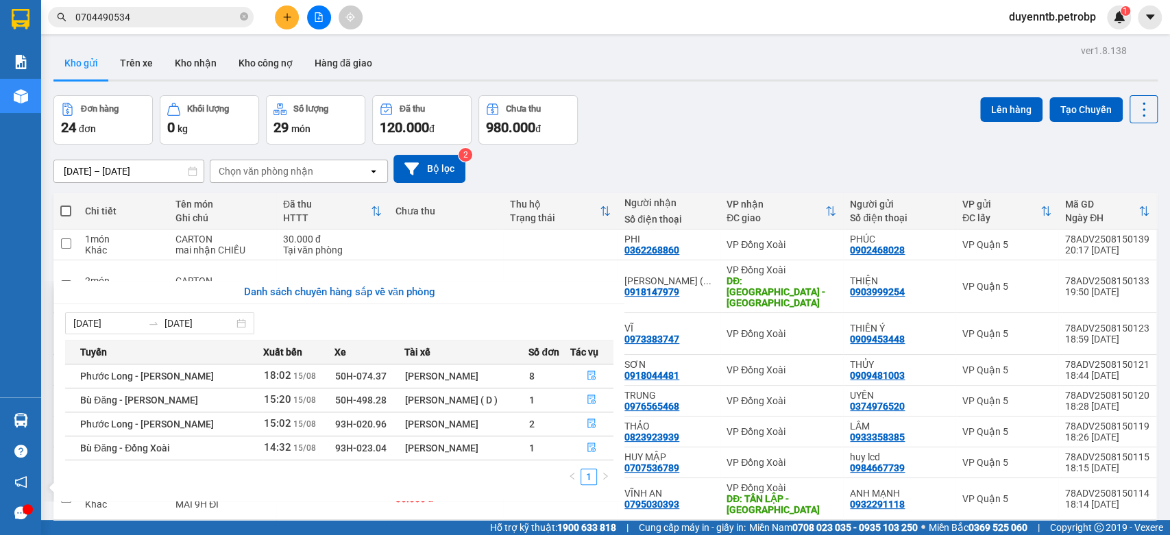
click at [654, 154] on section "Kết quả tìm kiếm ( 2 ) Bộ lọc Mã ĐH Trạng thái Món hàng Tổng cước Chưa cước Ngư…" at bounding box center [585, 267] width 1170 height 535
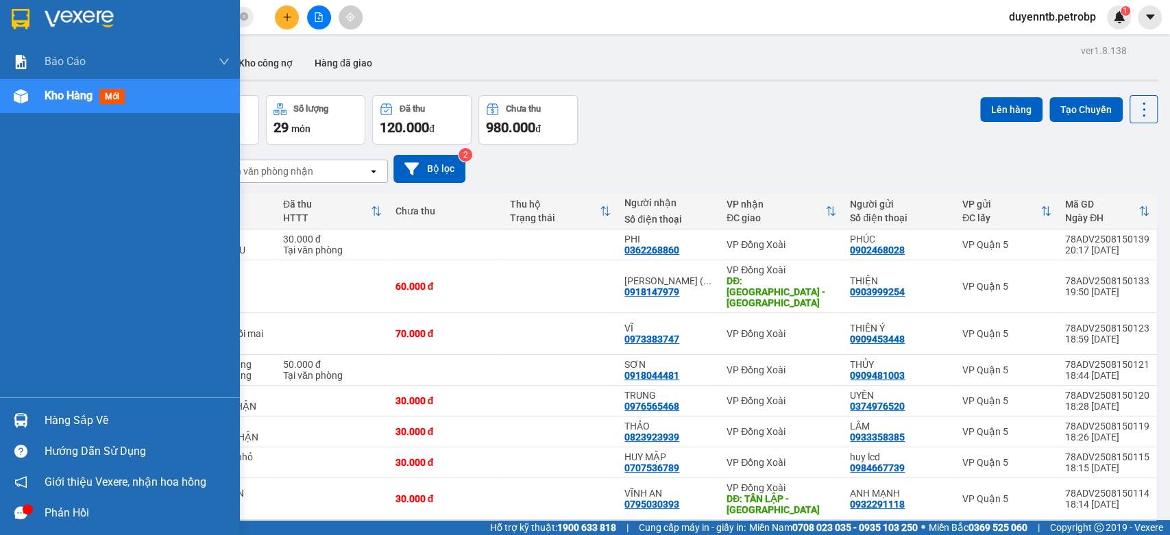
click at [71, 420] on div "Hàng sắp về" at bounding box center [137, 421] width 185 height 21
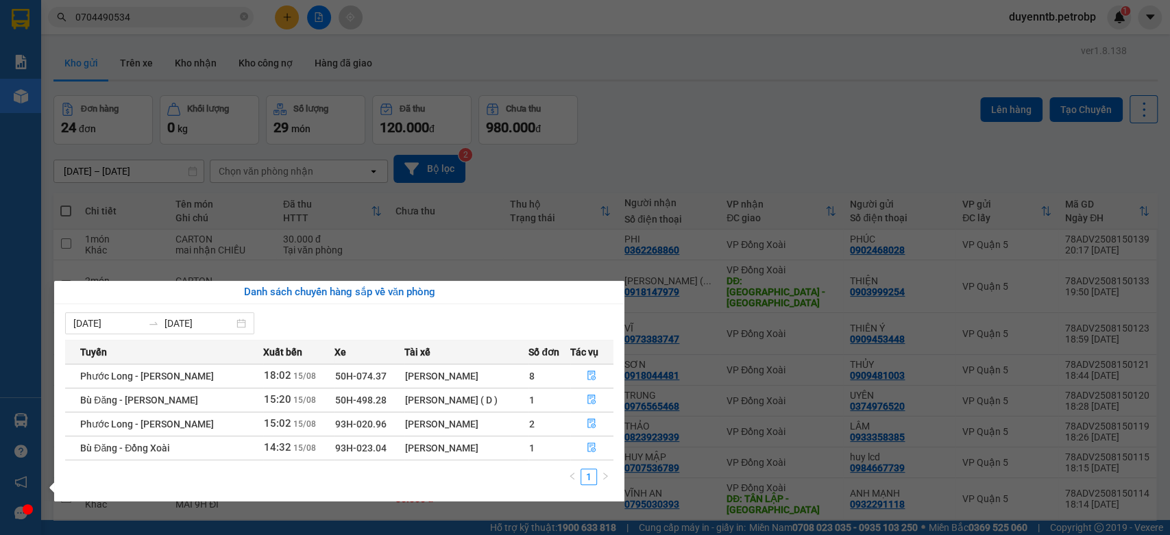
click at [279, 21] on section "Kết quả tìm kiếm ( 2 ) Bộ lọc Mã ĐH Trạng thái Món hàng Tổng cước Chưa cước Ngư…" at bounding box center [585, 267] width 1170 height 535
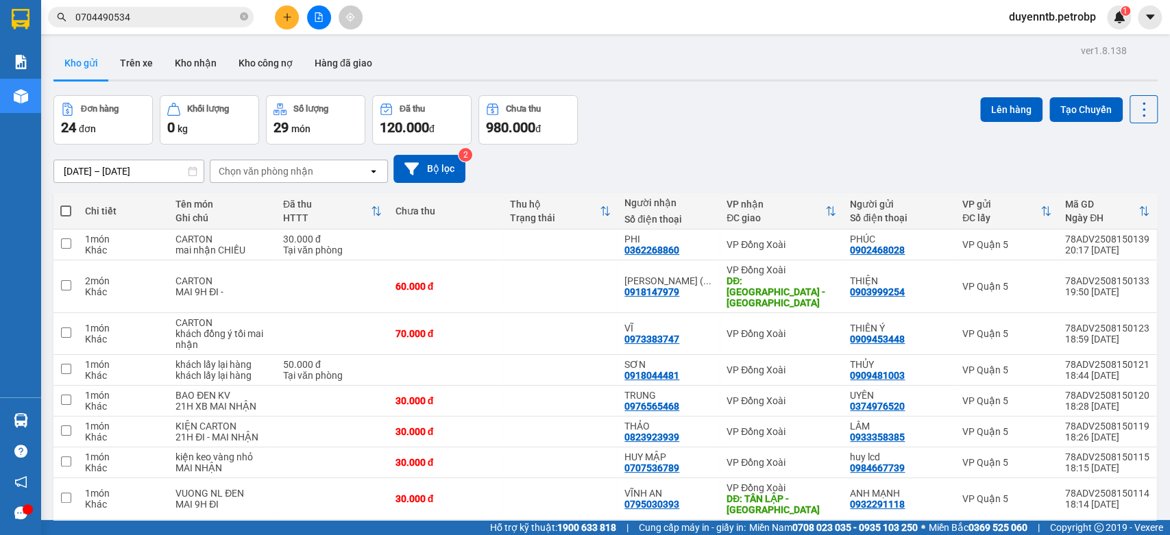
drag, startPoint x: 296, startPoint y: 26, endPoint x: 285, endPoint y: 19, distance: 13.3
click at [295, 25] on div at bounding box center [318, 17] width 103 height 24
click at [285, 19] on icon "plus" at bounding box center [287, 17] width 10 height 10
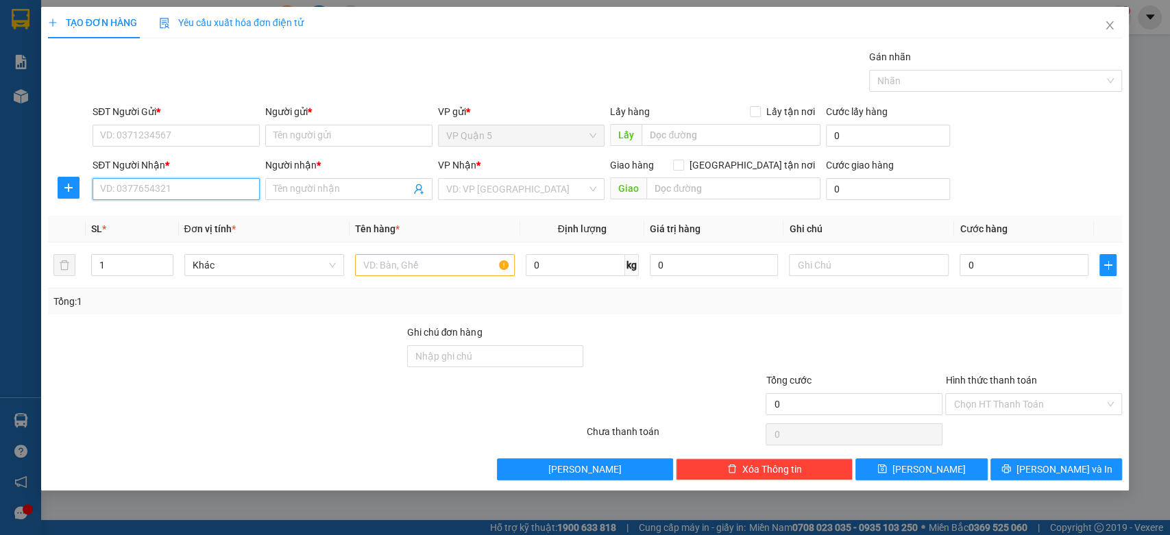
click at [184, 191] on input "SĐT Người Nhận *" at bounding box center [176, 189] width 167 height 22
click at [134, 222] on div "0945499399 - THẢO" at bounding box center [178, 216] width 154 height 15
type input "0945499399"
type input "THẢO"
type input "40.000"
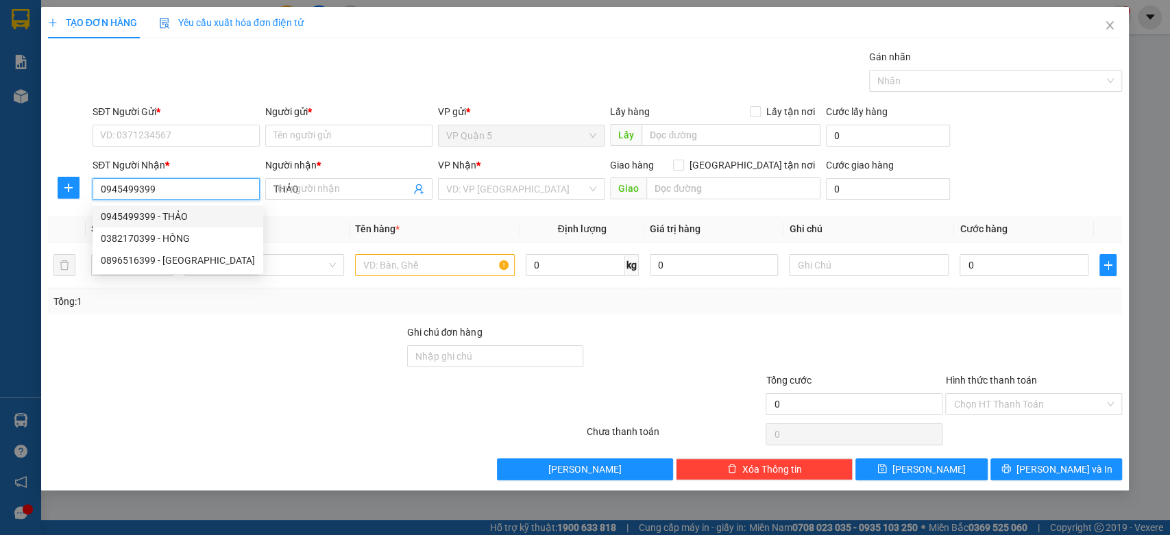
type input "40.000"
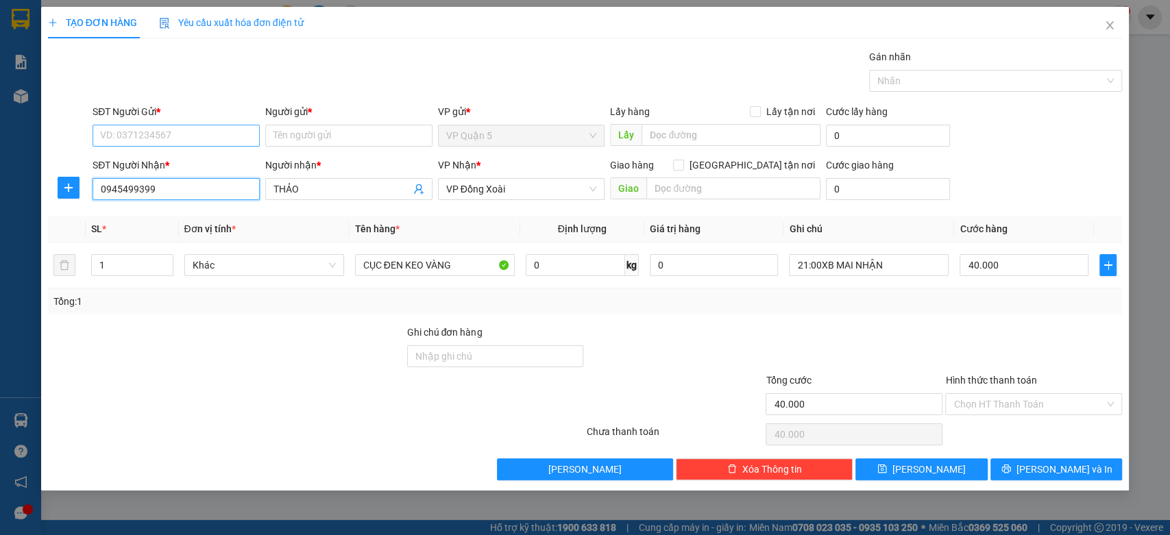
type input "0945499399"
click at [208, 136] on input "SĐT Người Gửi *" at bounding box center [176, 136] width 167 height 22
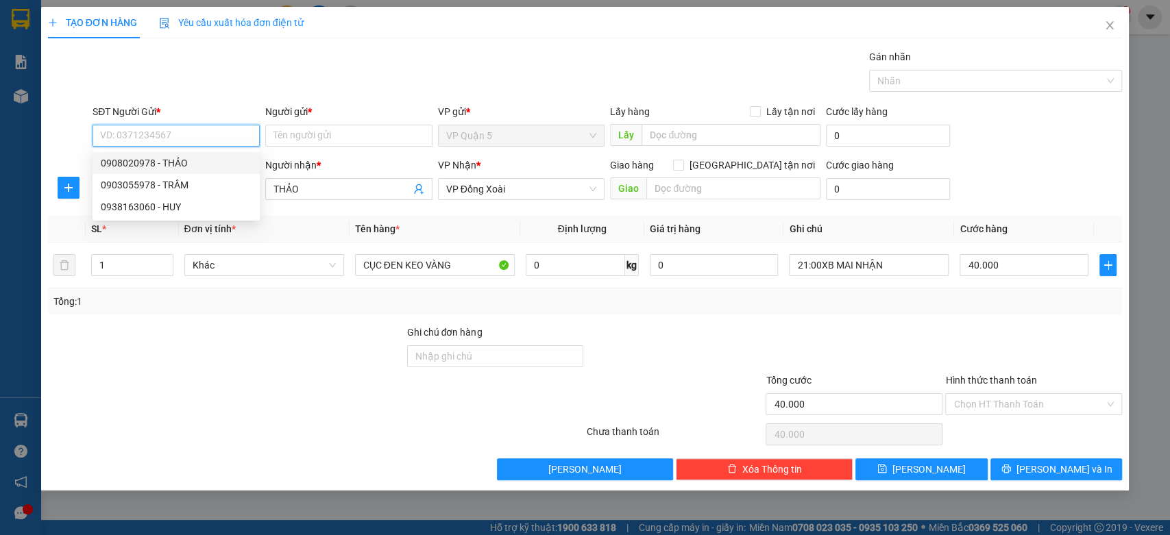
click at [182, 158] on div "0908020978 - THẢO" at bounding box center [176, 163] width 151 height 15
type input "0908020978"
type input "THẢO"
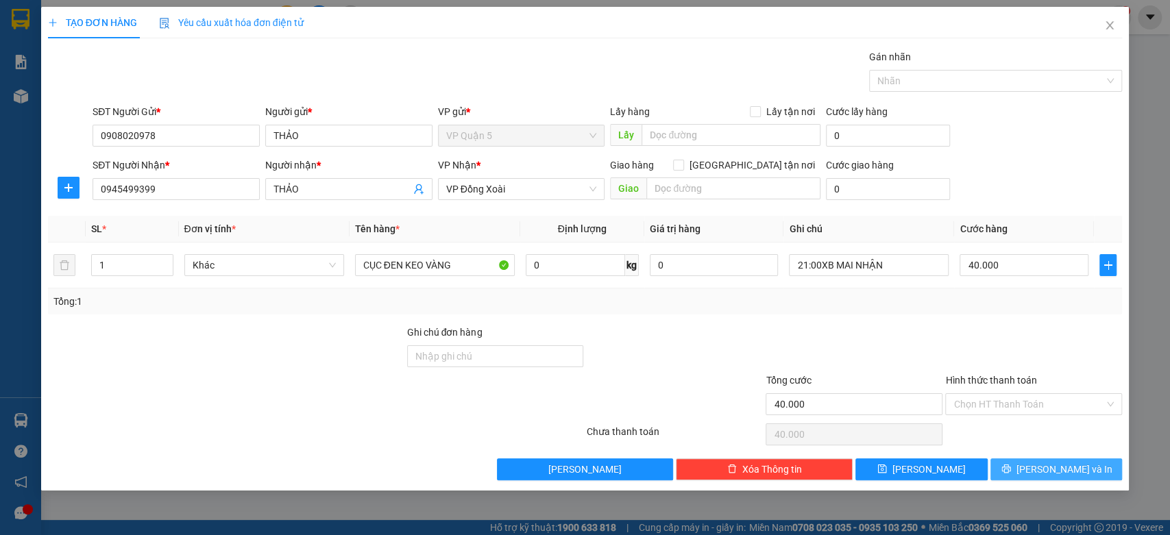
click at [1069, 462] on span "[PERSON_NAME] và In" at bounding box center [1065, 469] width 96 height 15
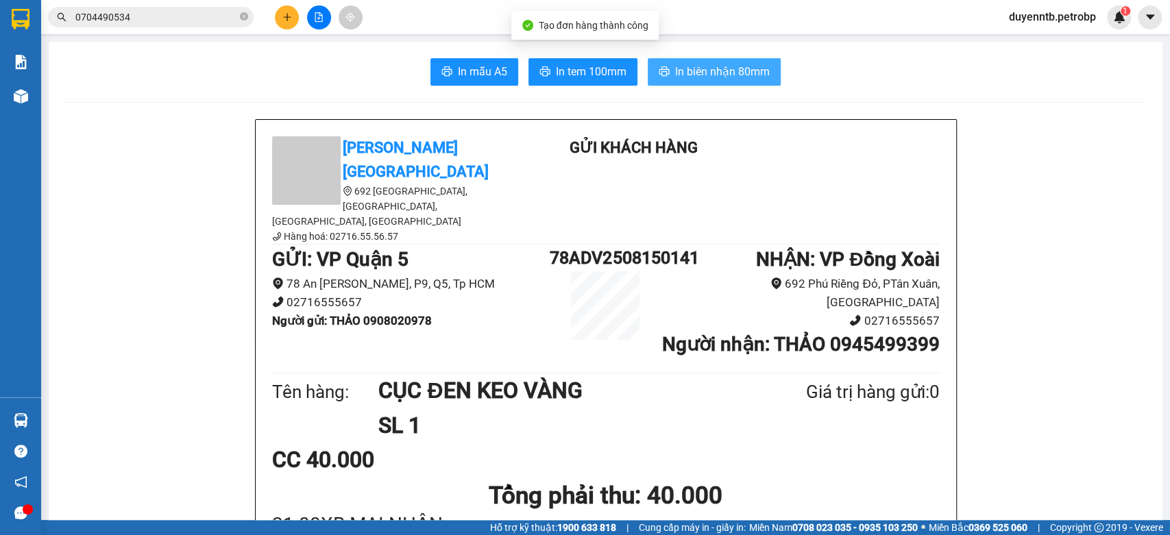
click at [716, 64] on span "In biên nhận 80mm" at bounding box center [722, 71] width 95 height 17
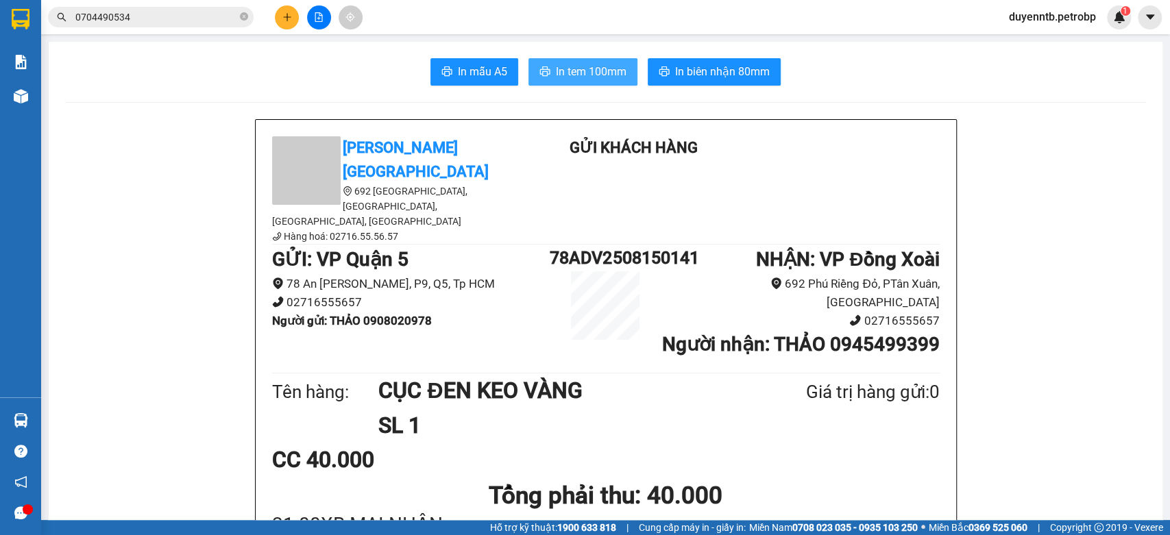
click at [614, 62] on button "In tem 100mm" at bounding box center [583, 71] width 109 height 27
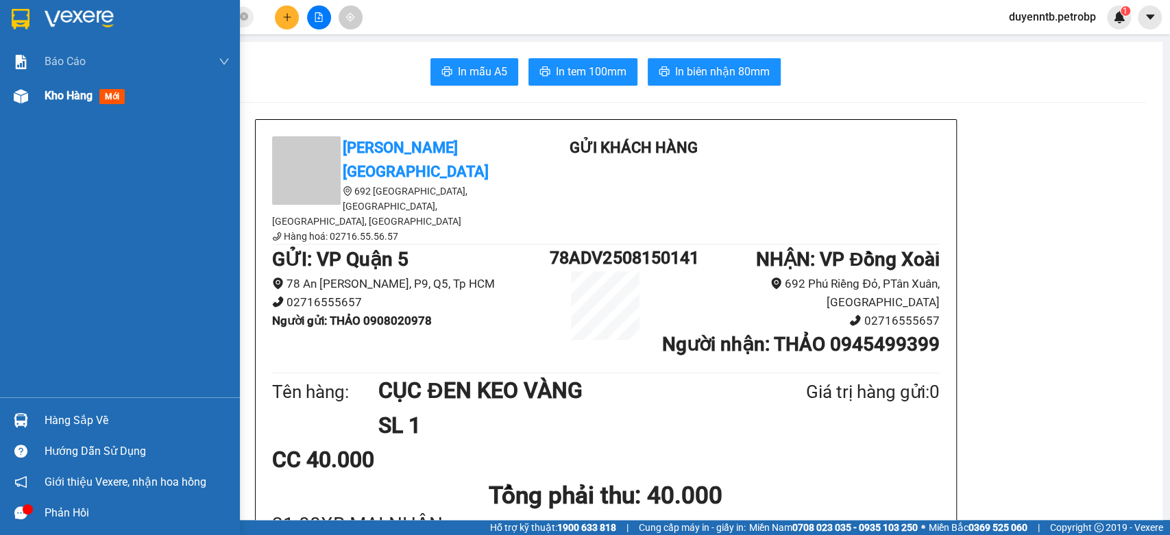
click at [40, 104] on div "Kho hàng mới" at bounding box center [120, 96] width 240 height 34
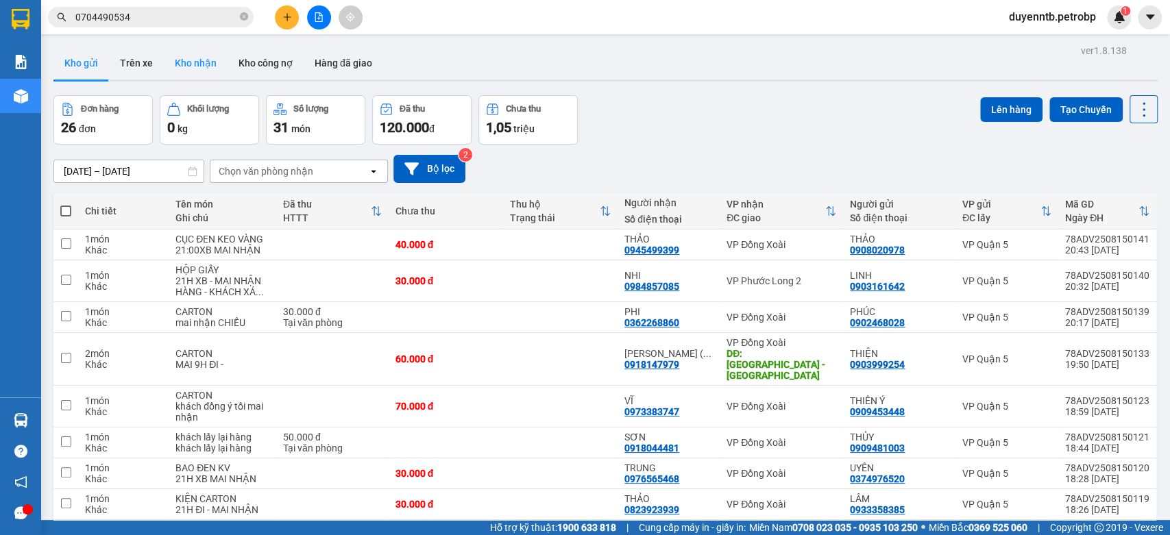
click at [202, 69] on button "Kho nhận" at bounding box center [196, 63] width 64 height 33
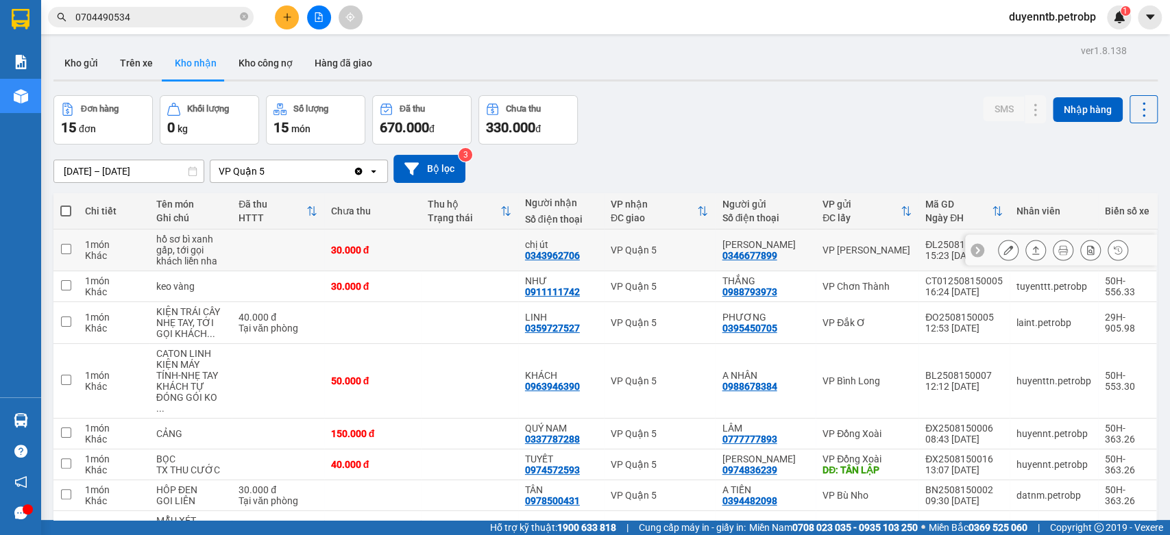
click at [485, 241] on td at bounding box center [469, 251] width 97 height 42
checkbox input "true"
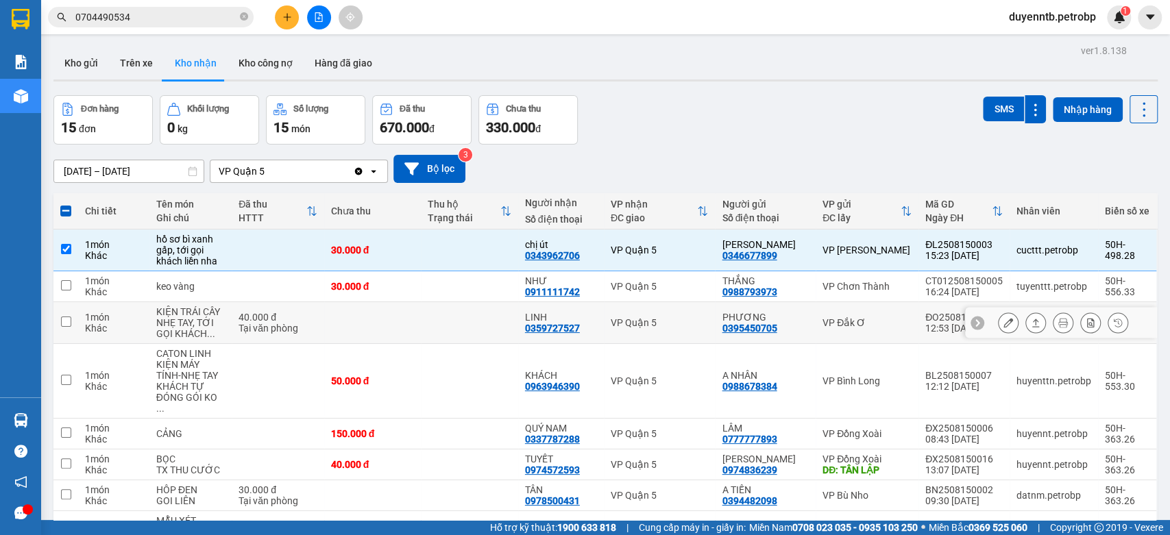
click at [274, 323] on div "Tại văn phòng" at bounding box center [278, 328] width 78 height 11
checkbox input "true"
